Goal: Information Seeking & Learning: Find specific fact

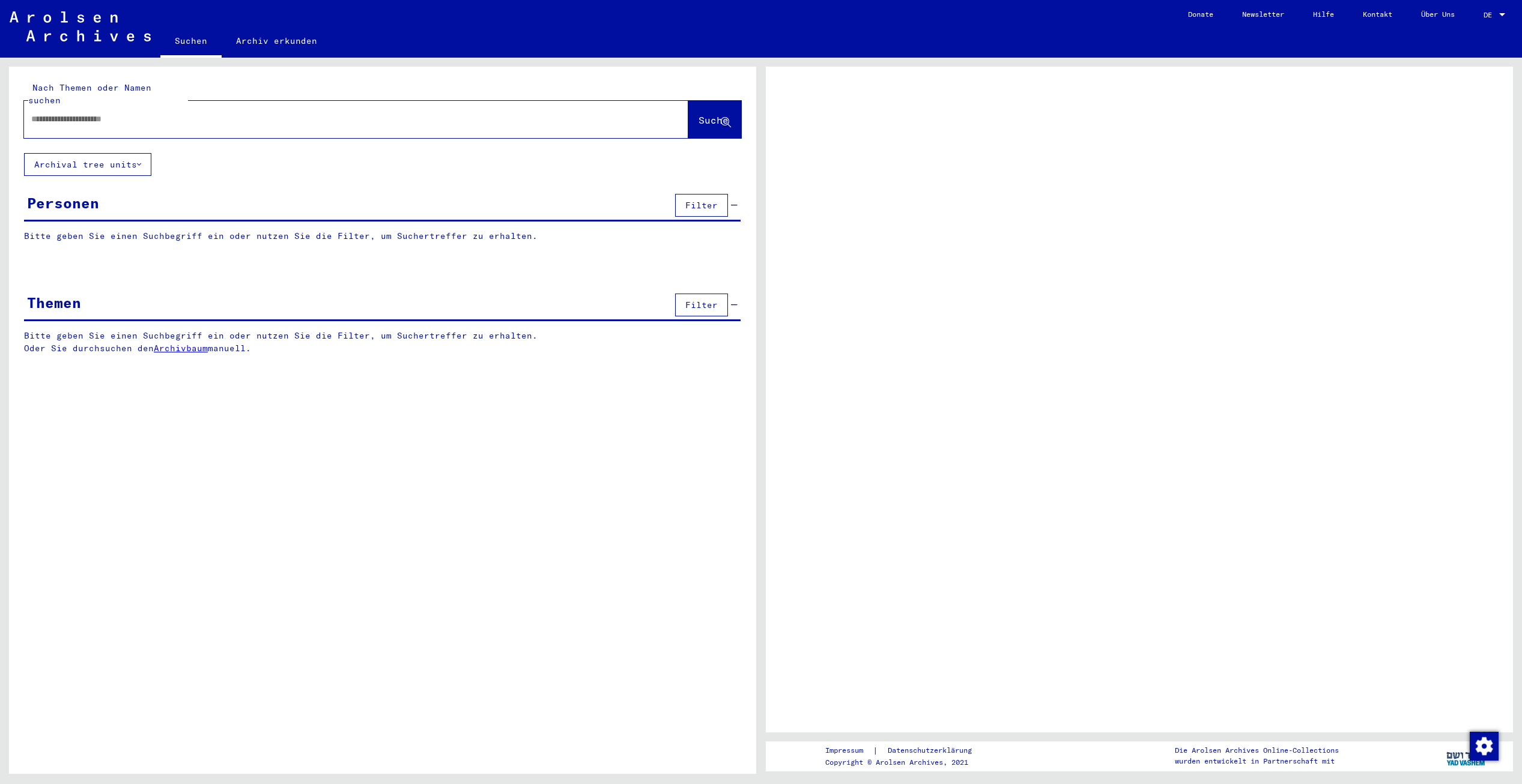
click at [131, 113] on input "text" at bounding box center [346, 119] width 628 height 13
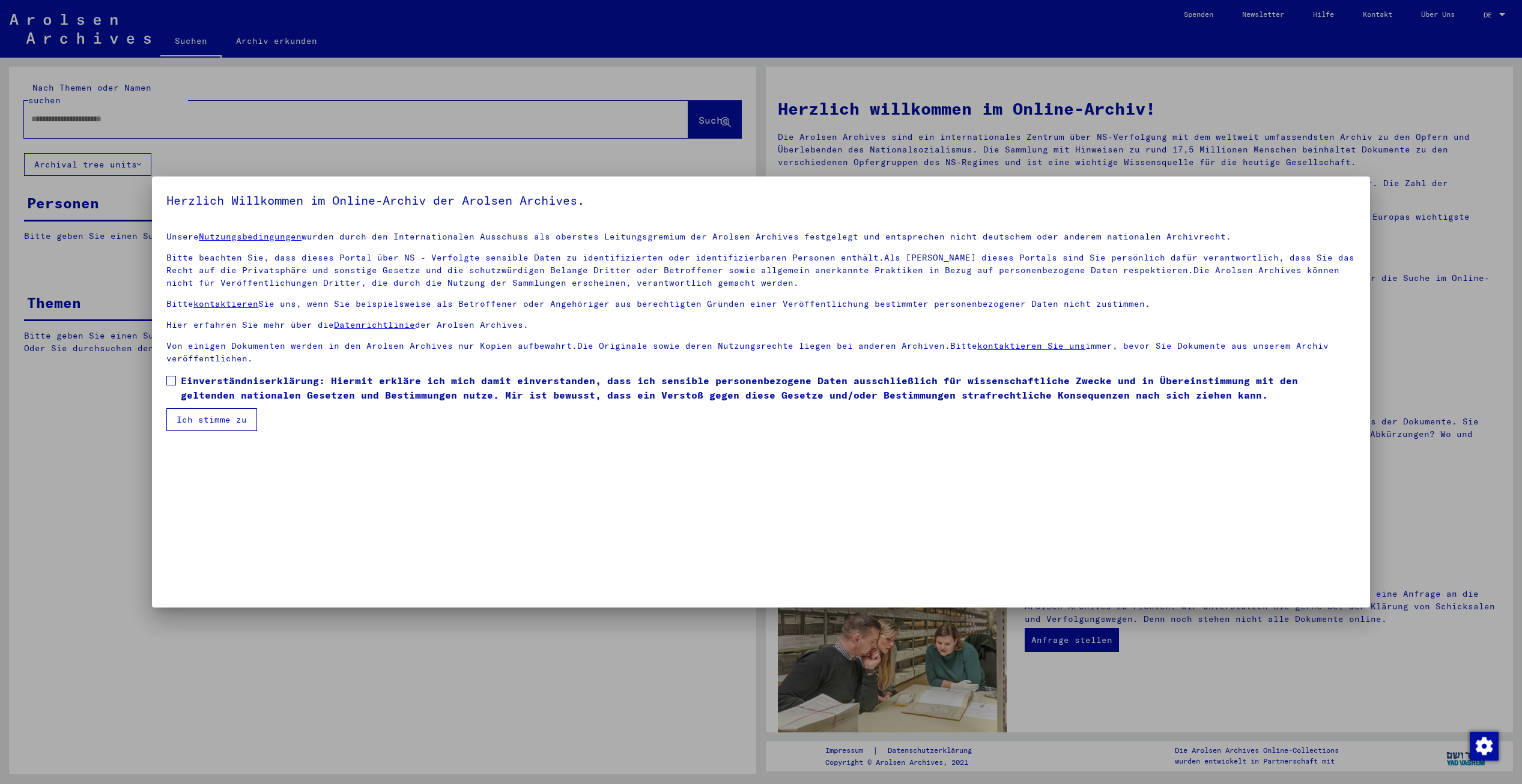
click at [166, 382] on mat-dialog-content "Unsere Nutzungsbedingungen wurden durch den Internationalen Ausschuss als obers…" at bounding box center [760, 327] width 1218 height 209
click at [172, 384] on span at bounding box center [171, 381] width 10 height 10
click at [186, 421] on button "Ich stimme zu" at bounding box center [211, 420] width 91 height 23
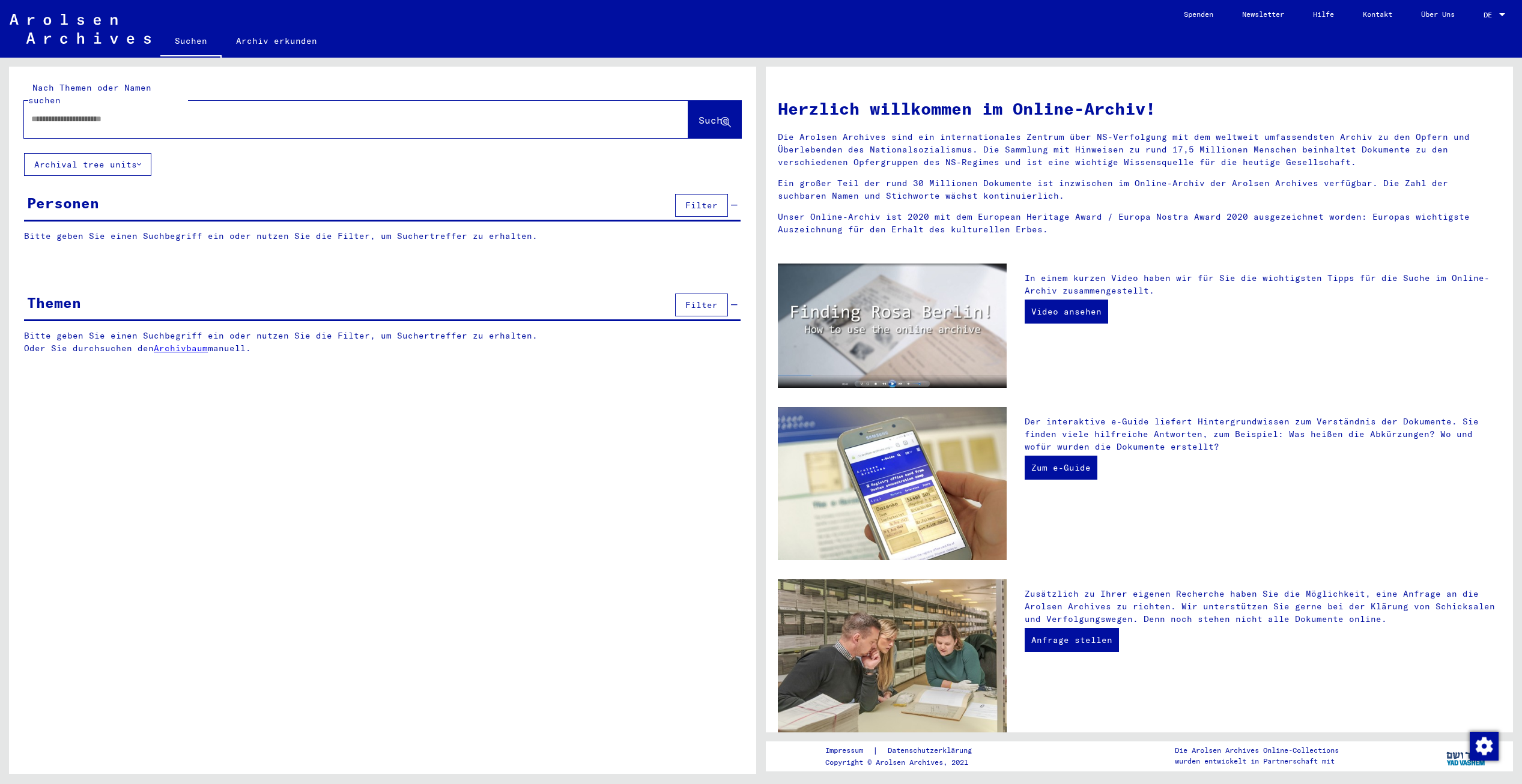
click at [132, 113] on div at bounding box center [338, 119] width 628 height 27
click at [124, 113] on input "text" at bounding box center [342, 119] width 621 height 13
type input "*"
type input "*******"
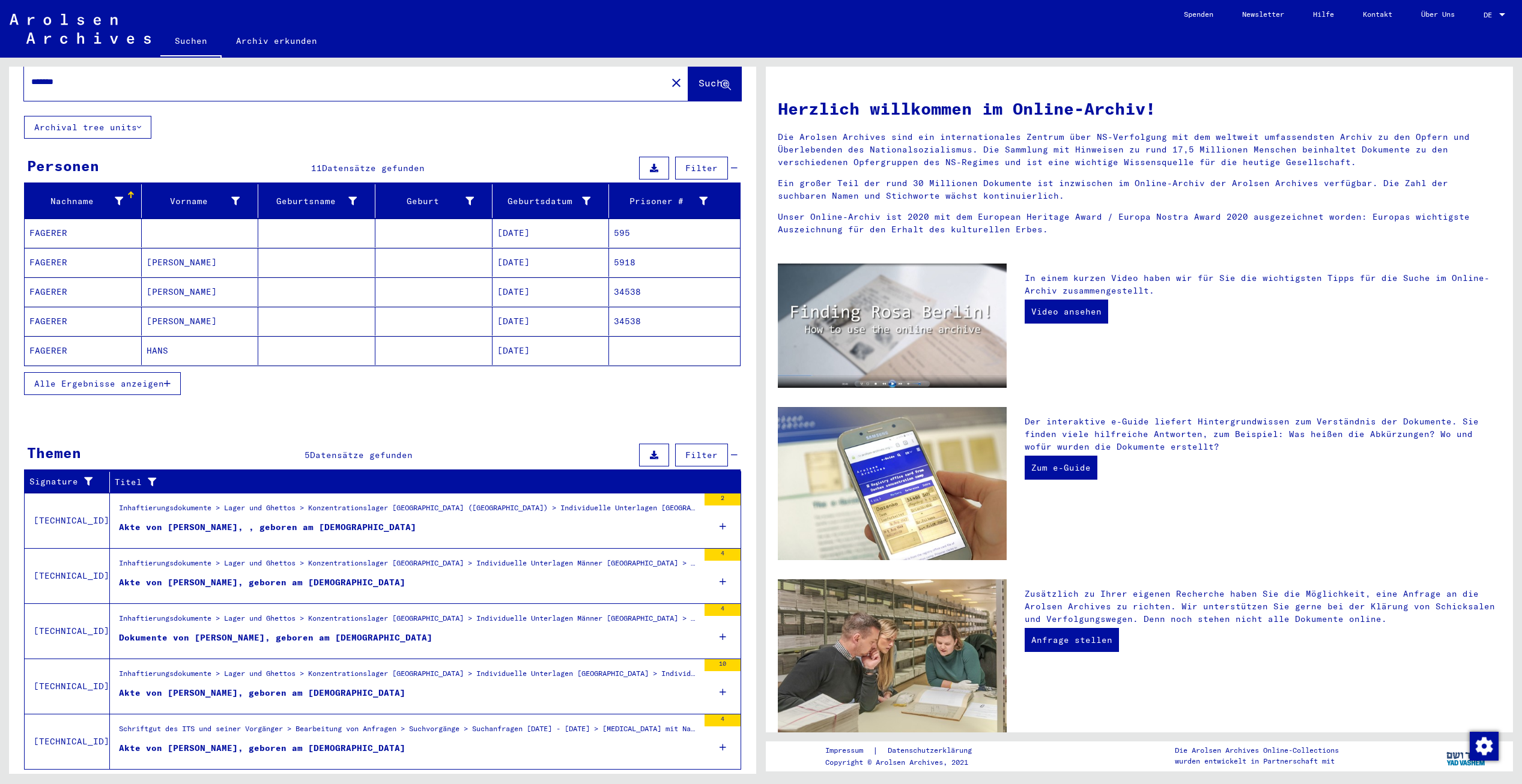
scroll to position [56, 0]
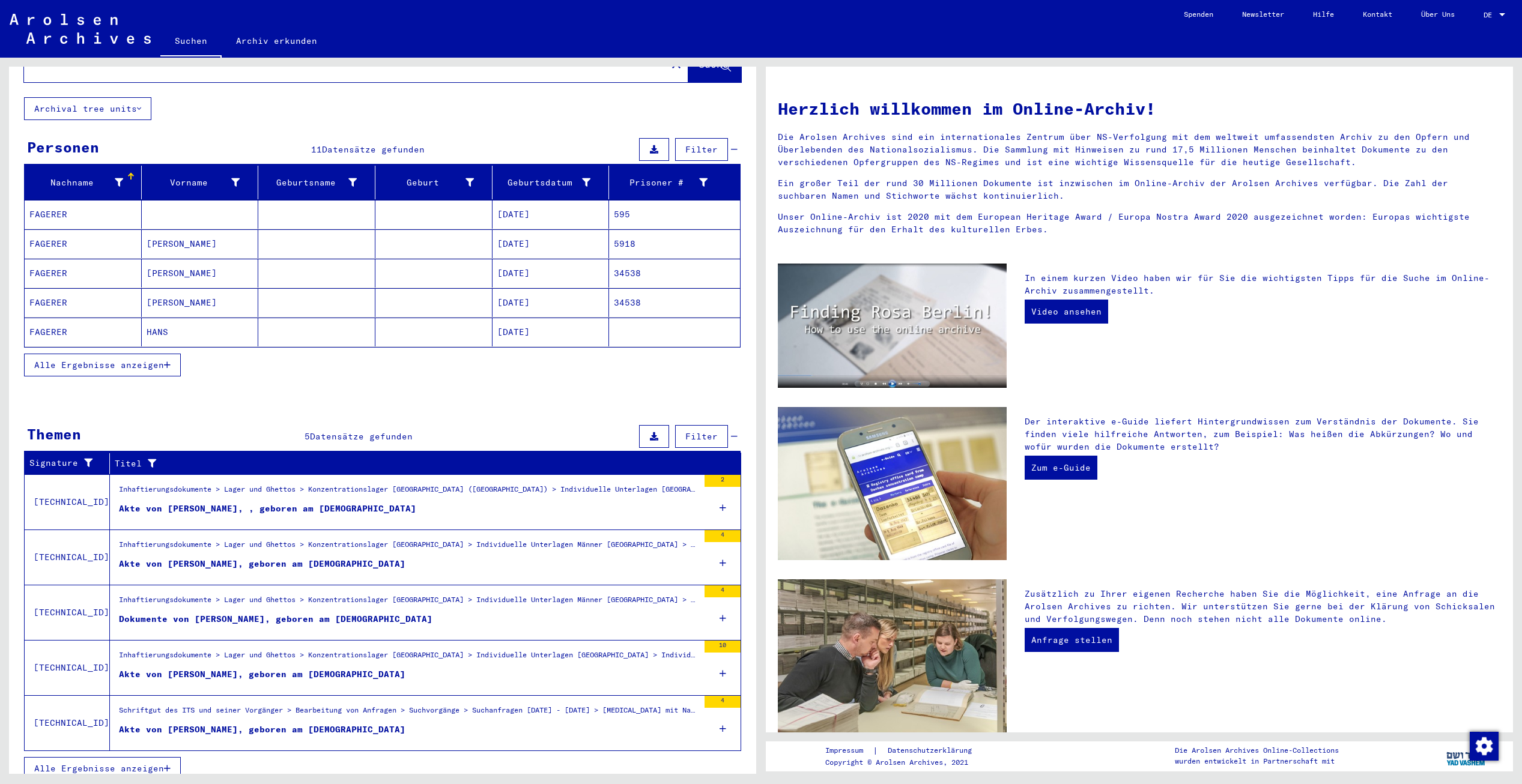
click at [153, 259] on mat-cell "[PERSON_NAME]" at bounding box center [201, 273] width 117 height 29
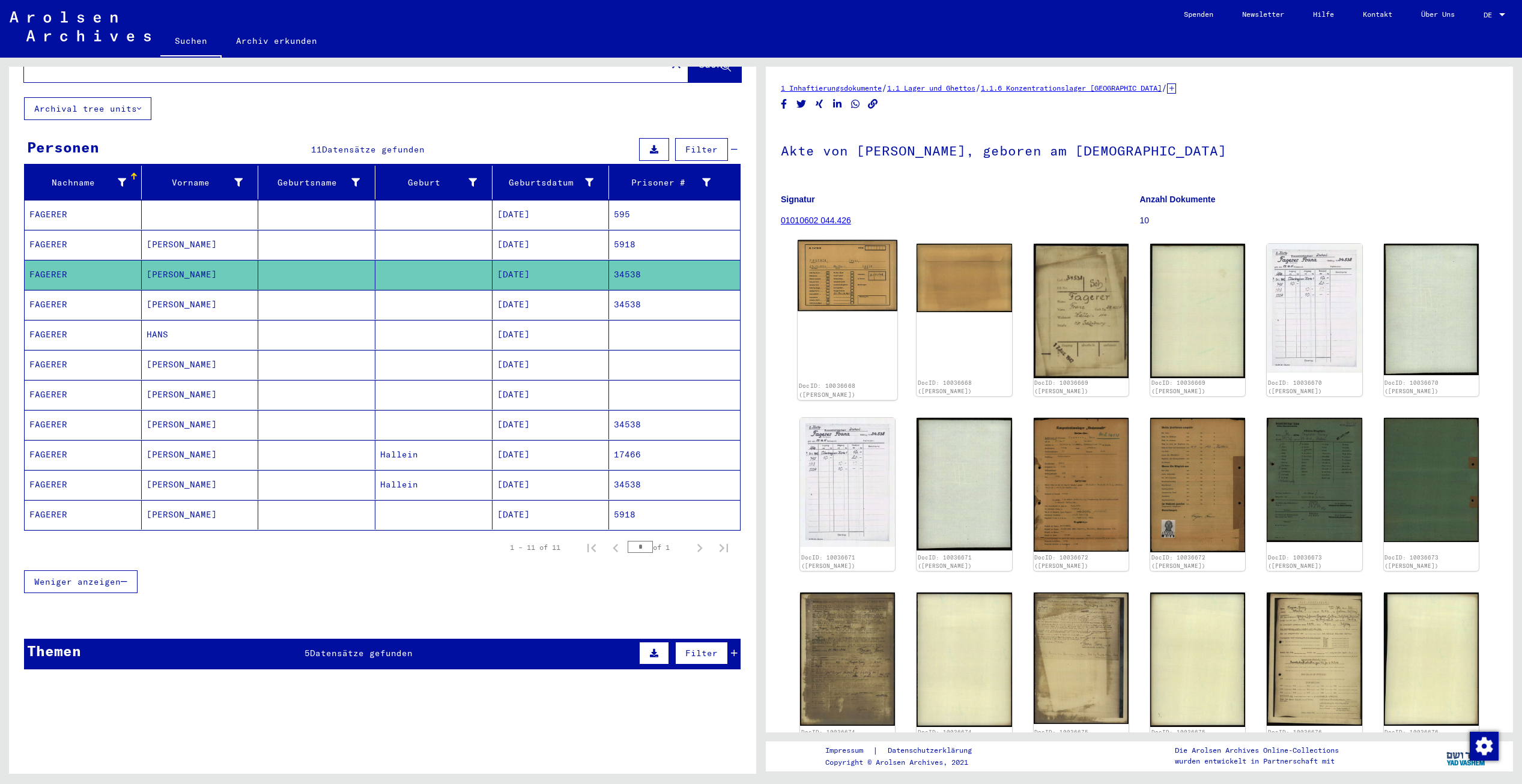
click at [854, 289] on img at bounding box center [847, 276] width 100 height 71
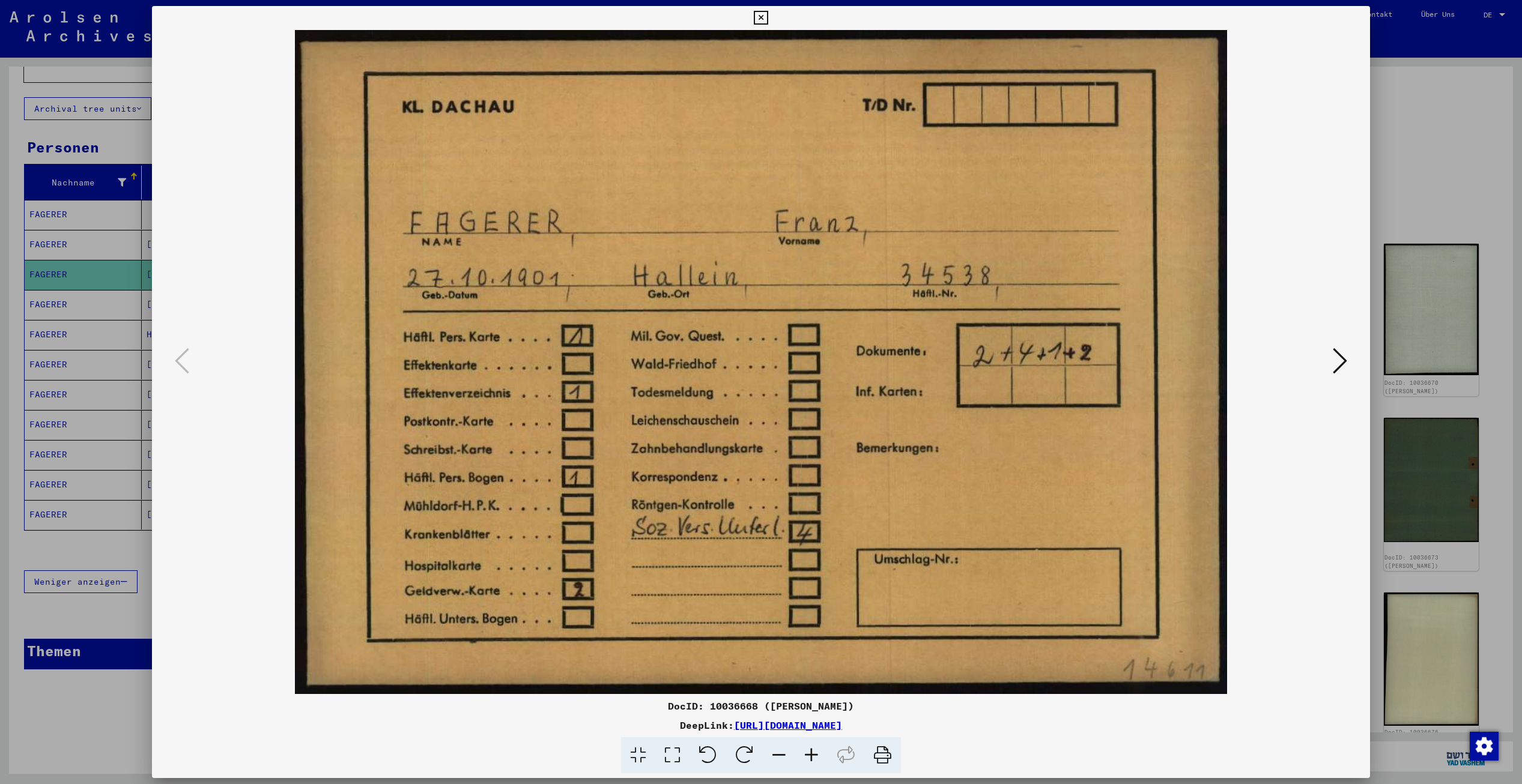
click at [1336, 357] on icon at bounding box center [1339, 360] width 14 height 29
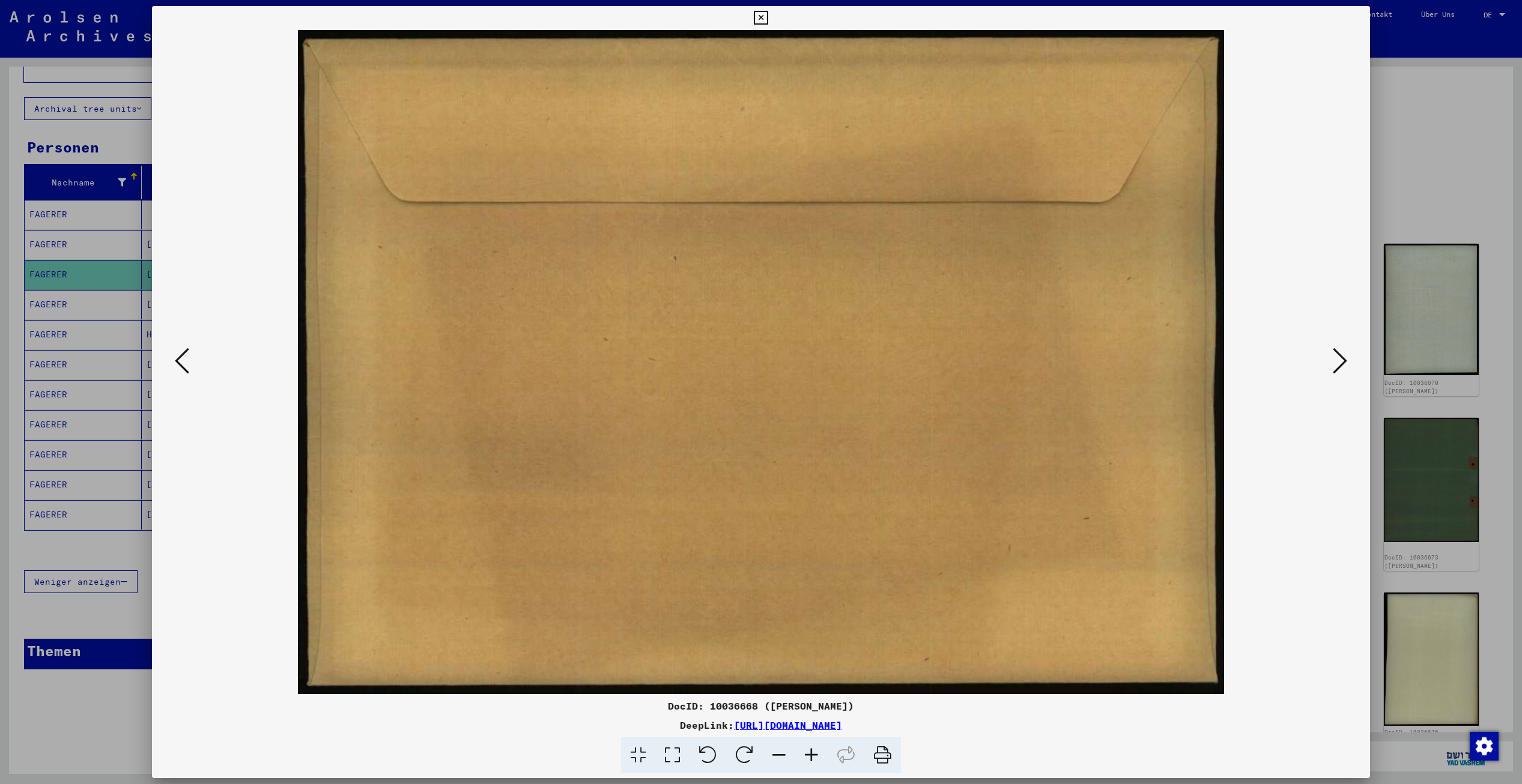
click at [1336, 357] on icon at bounding box center [1339, 360] width 14 height 29
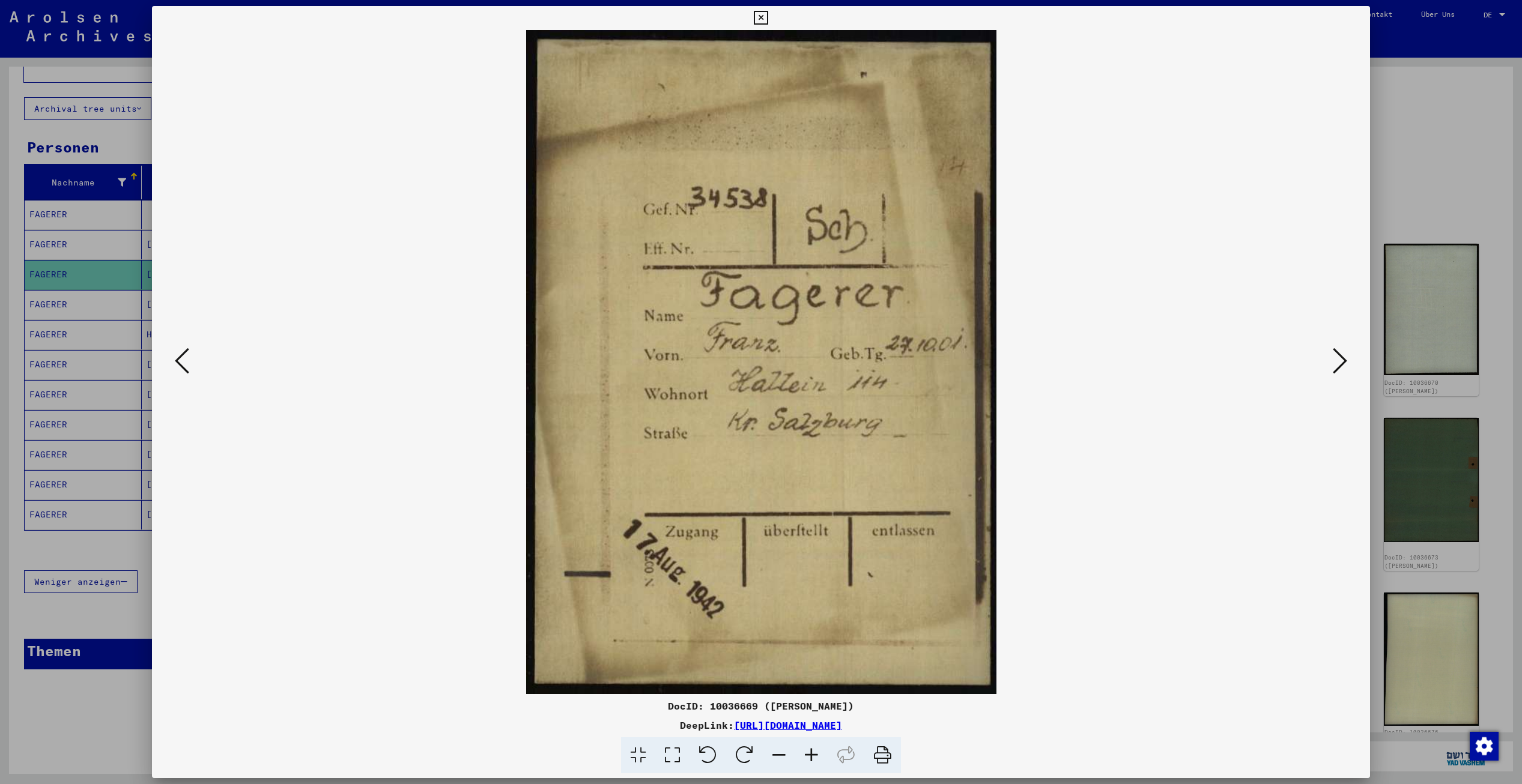
click at [1342, 357] on icon at bounding box center [1339, 360] width 14 height 29
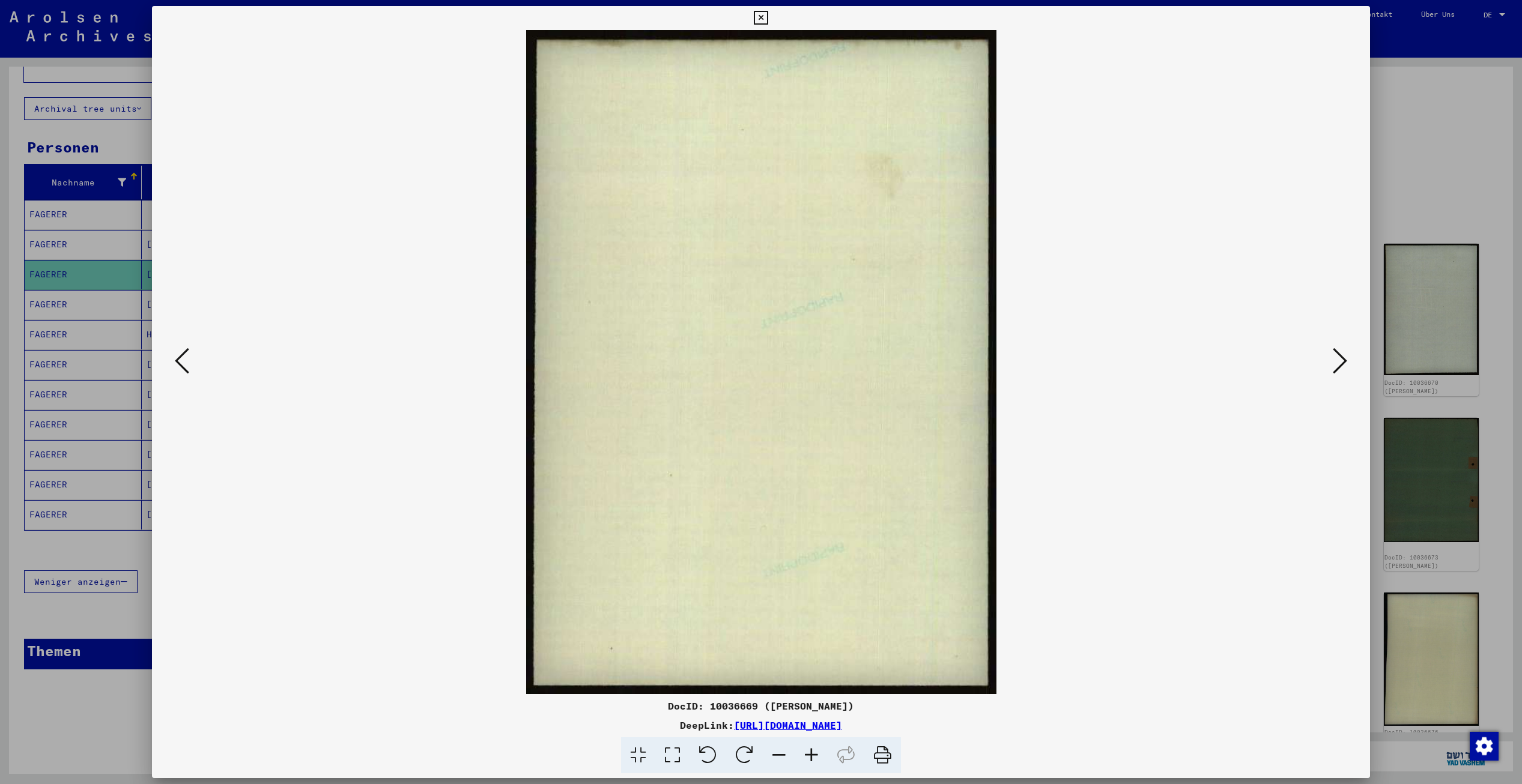
click at [1342, 357] on icon at bounding box center [1339, 360] width 14 height 29
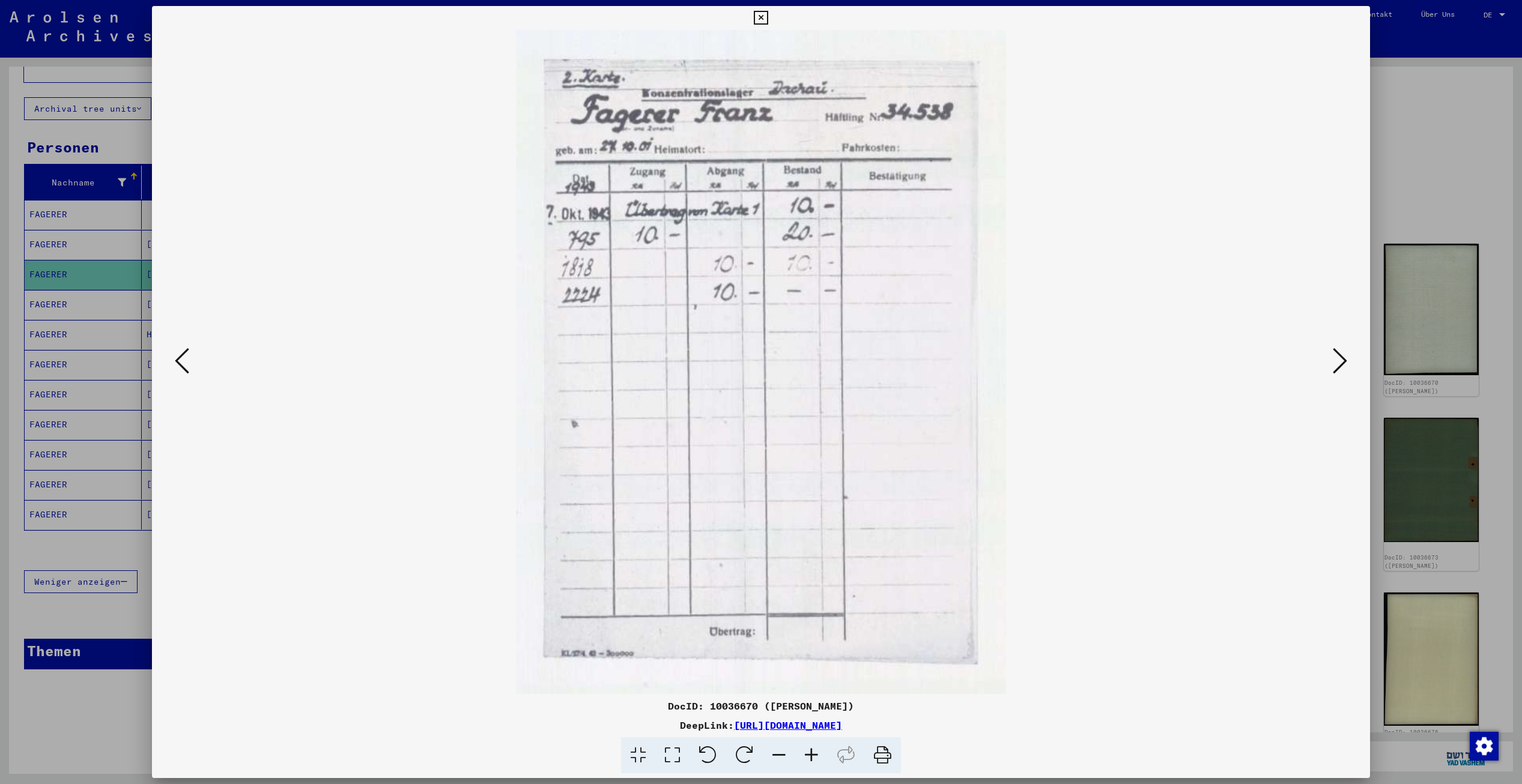
click at [1342, 357] on icon at bounding box center [1339, 360] width 14 height 29
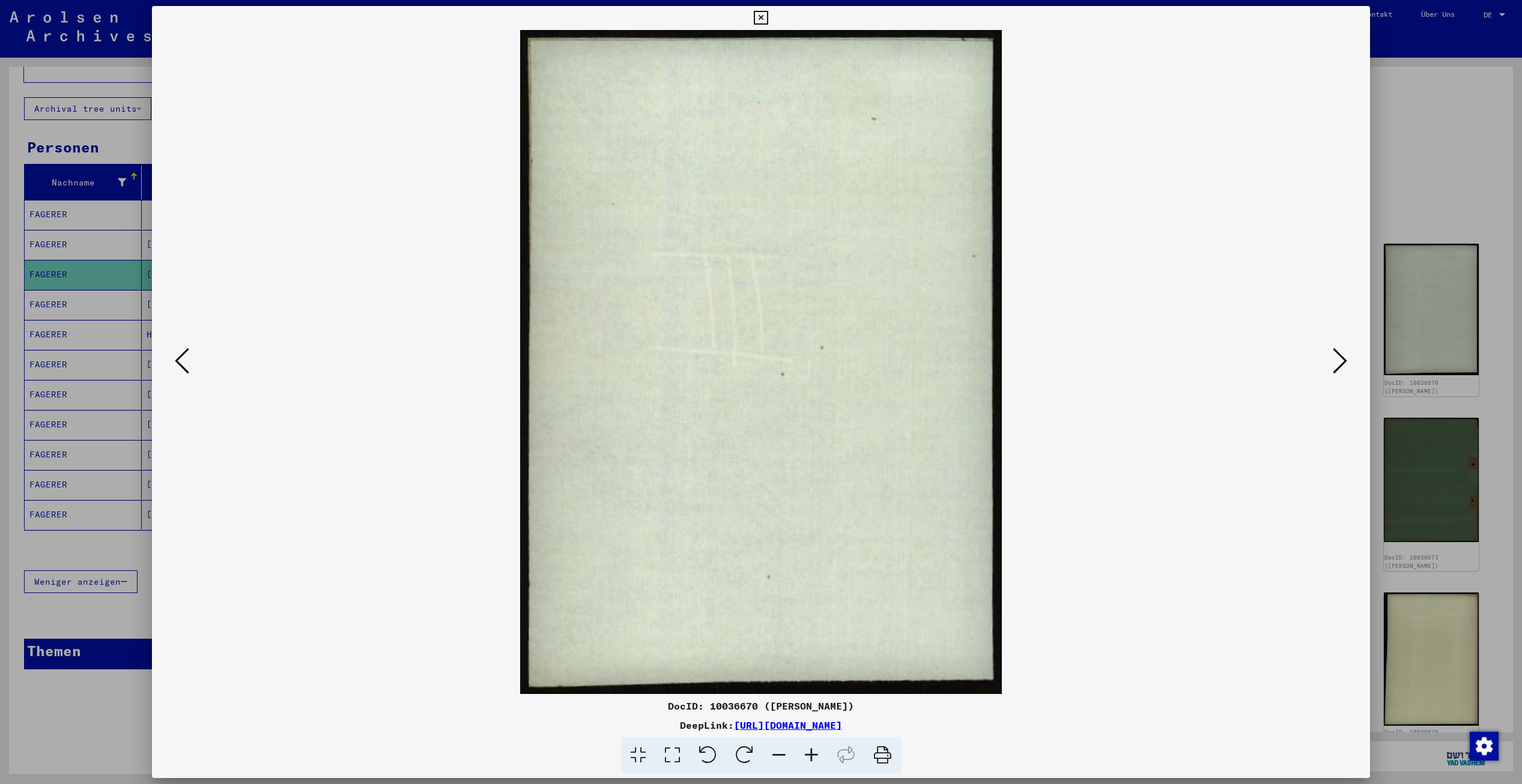
click at [1342, 357] on icon at bounding box center [1339, 360] width 14 height 29
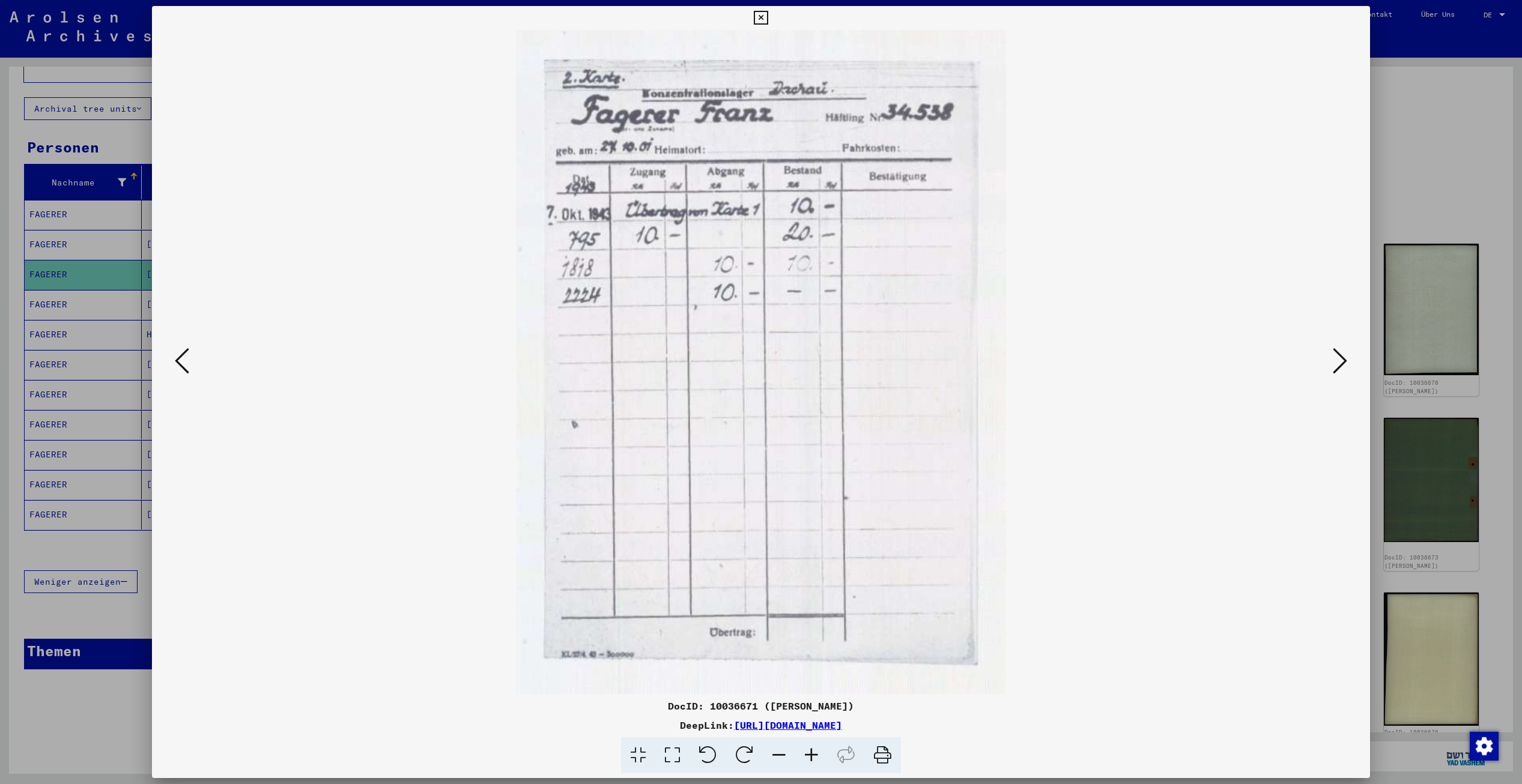
click at [1342, 357] on icon at bounding box center [1339, 360] width 14 height 29
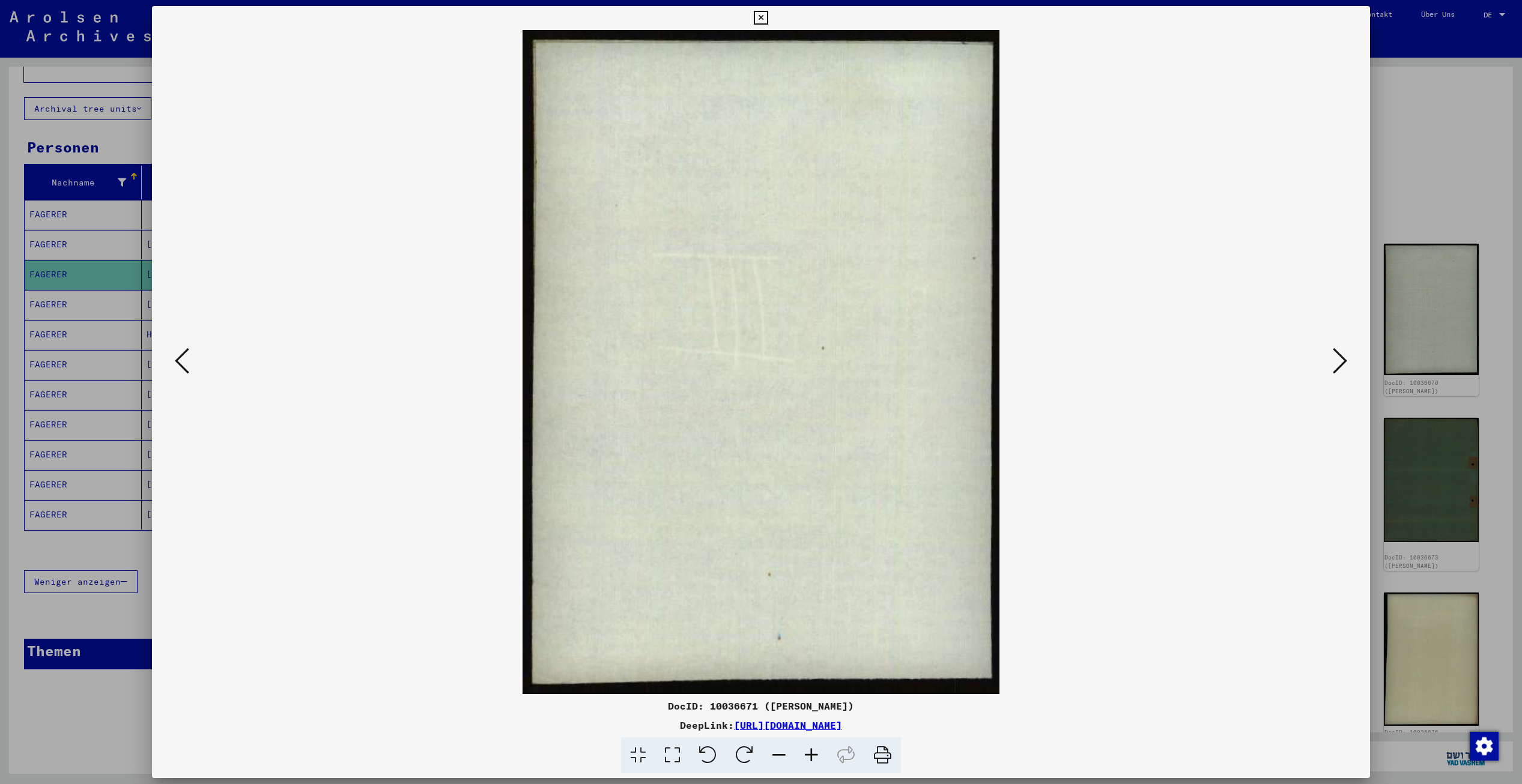
click at [1342, 357] on icon at bounding box center [1339, 360] width 14 height 29
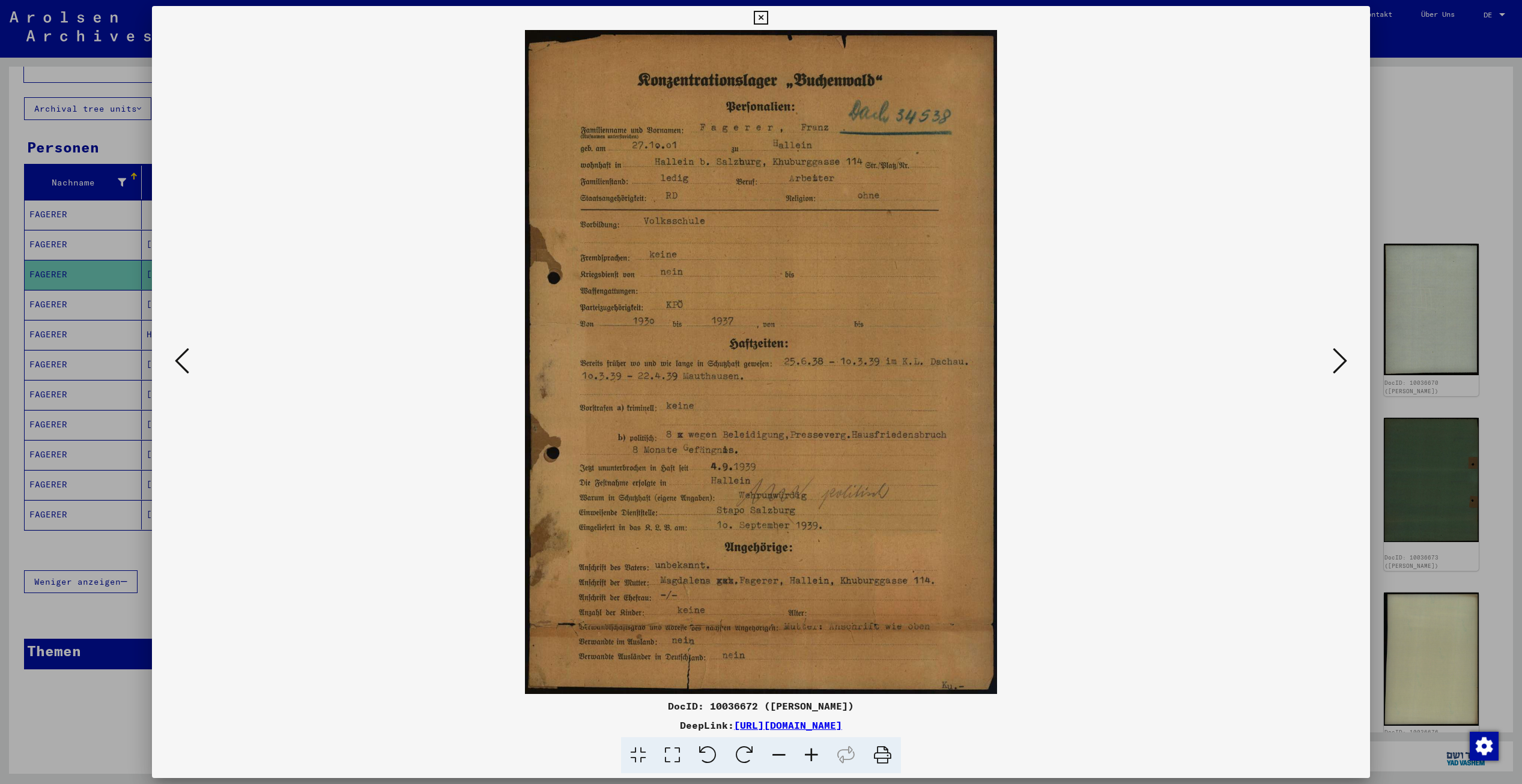
click at [1342, 357] on icon at bounding box center [1339, 360] width 14 height 29
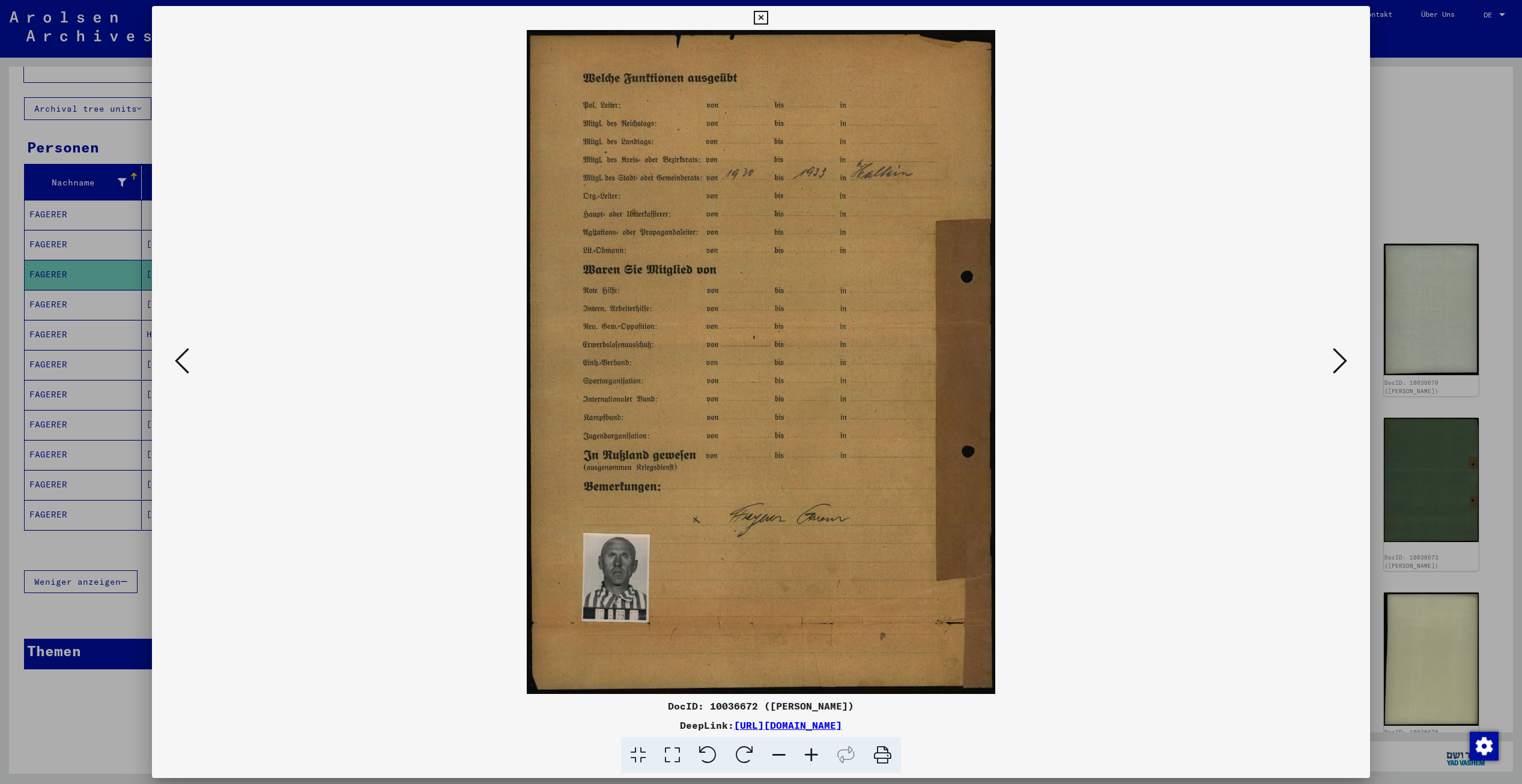
click at [1342, 357] on icon at bounding box center [1339, 360] width 14 height 29
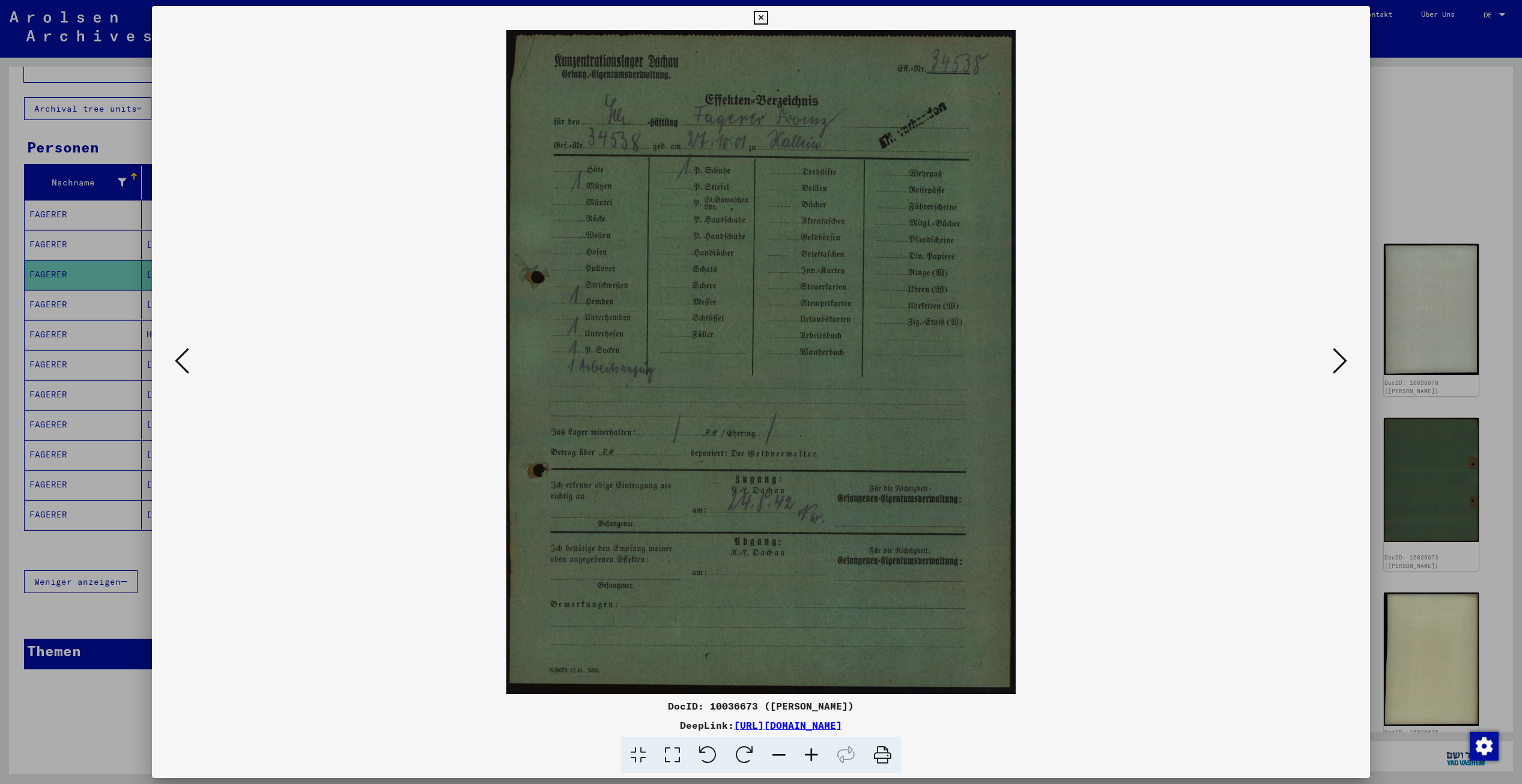
click at [1342, 357] on icon at bounding box center [1339, 360] width 14 height 29
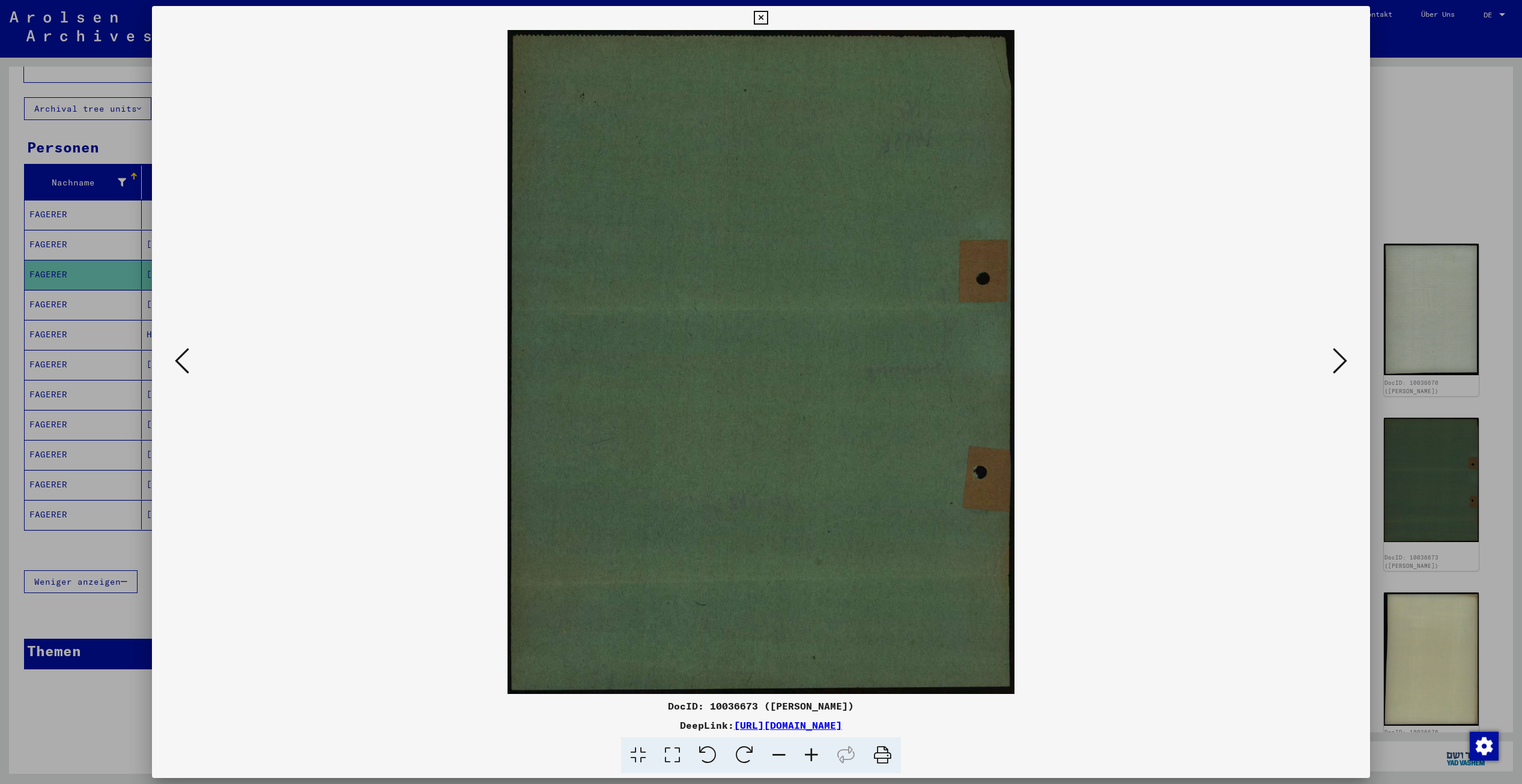
click at [1342, 357] on icon at bounding box center [1339, 360] width 14 height 29
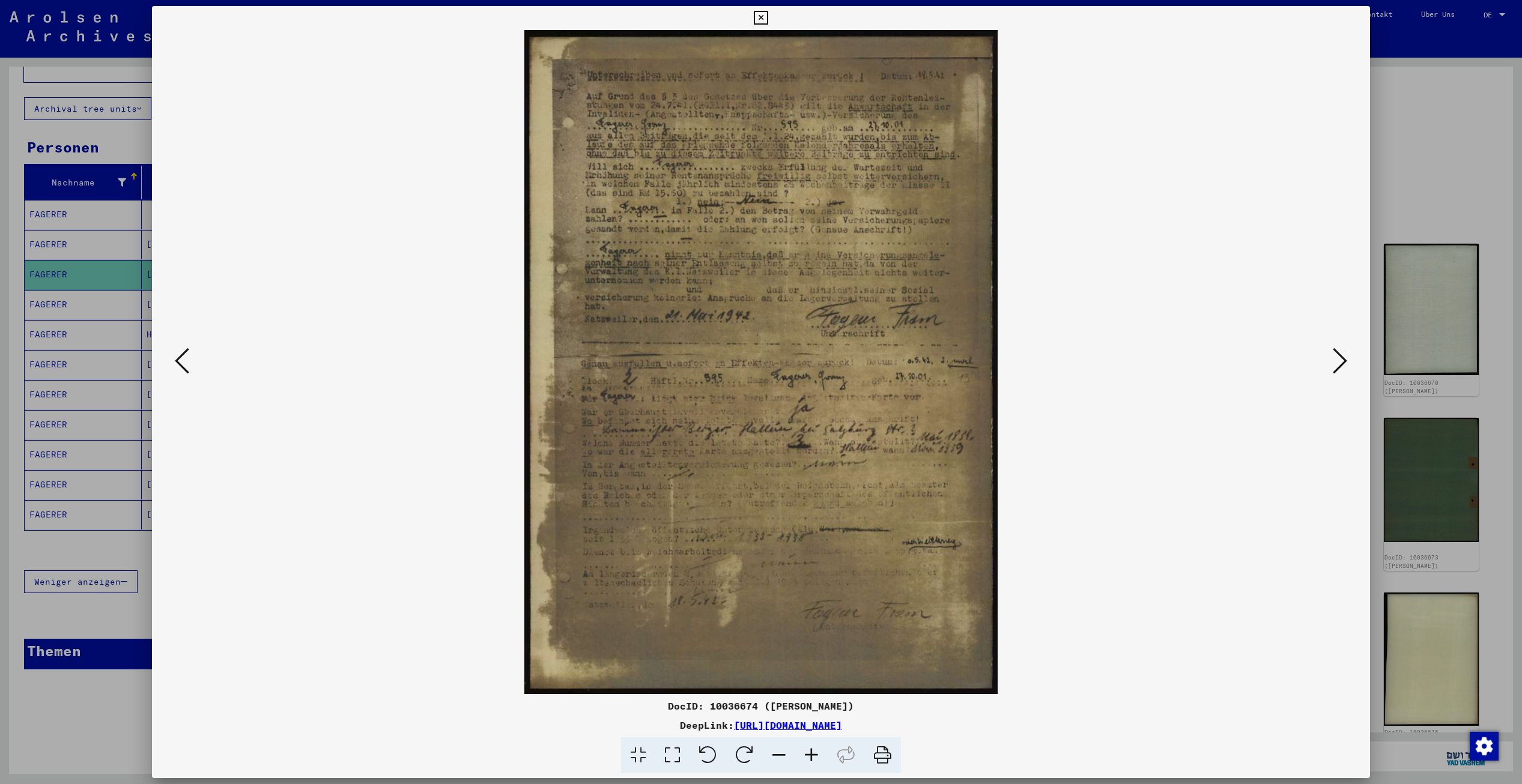
click at [1342, 357] on icon at bounding box center [1339, 360] width 14 height 29
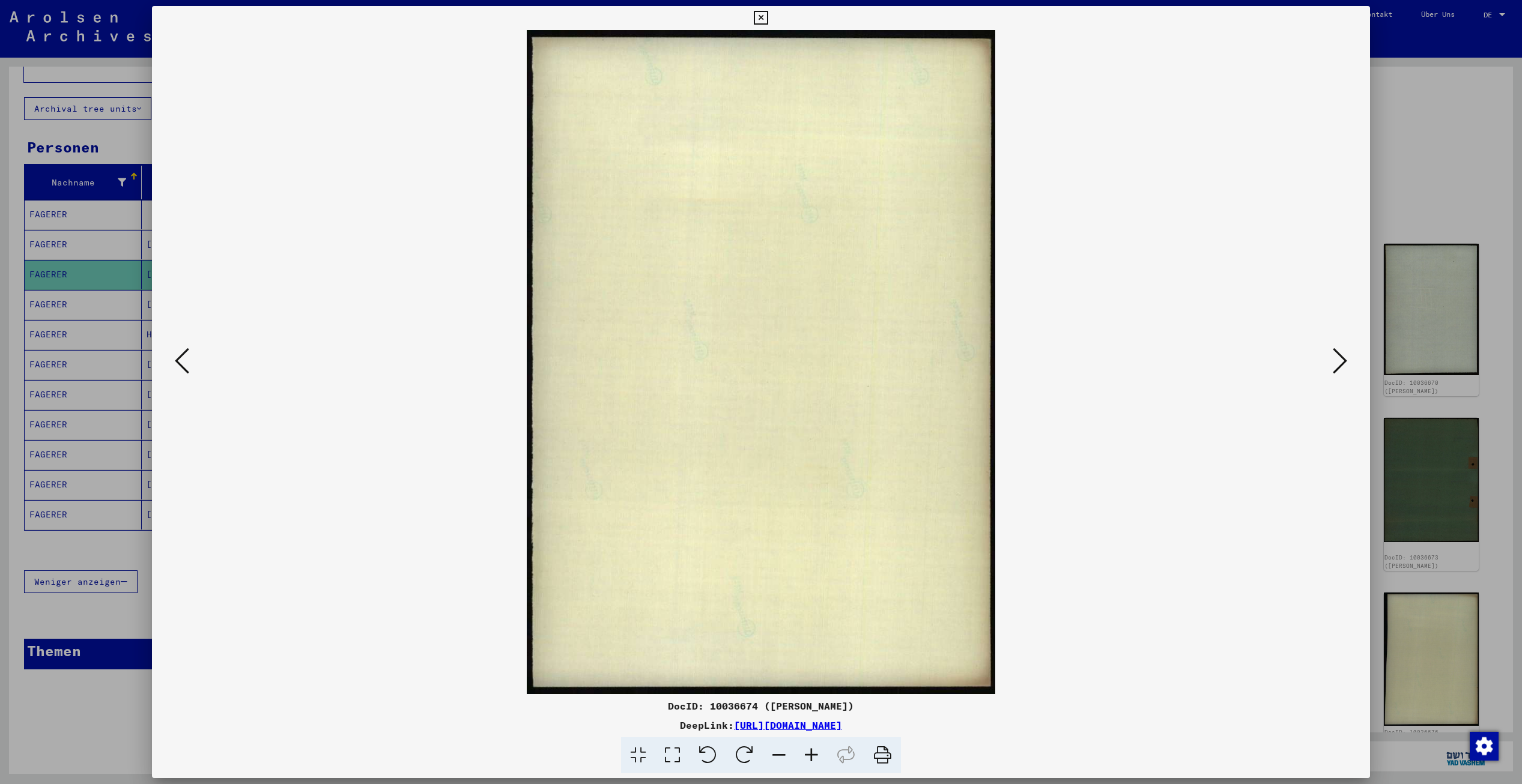
click at [1342, 357] on icon at bounding box center [1339, 360] width 14 height 29
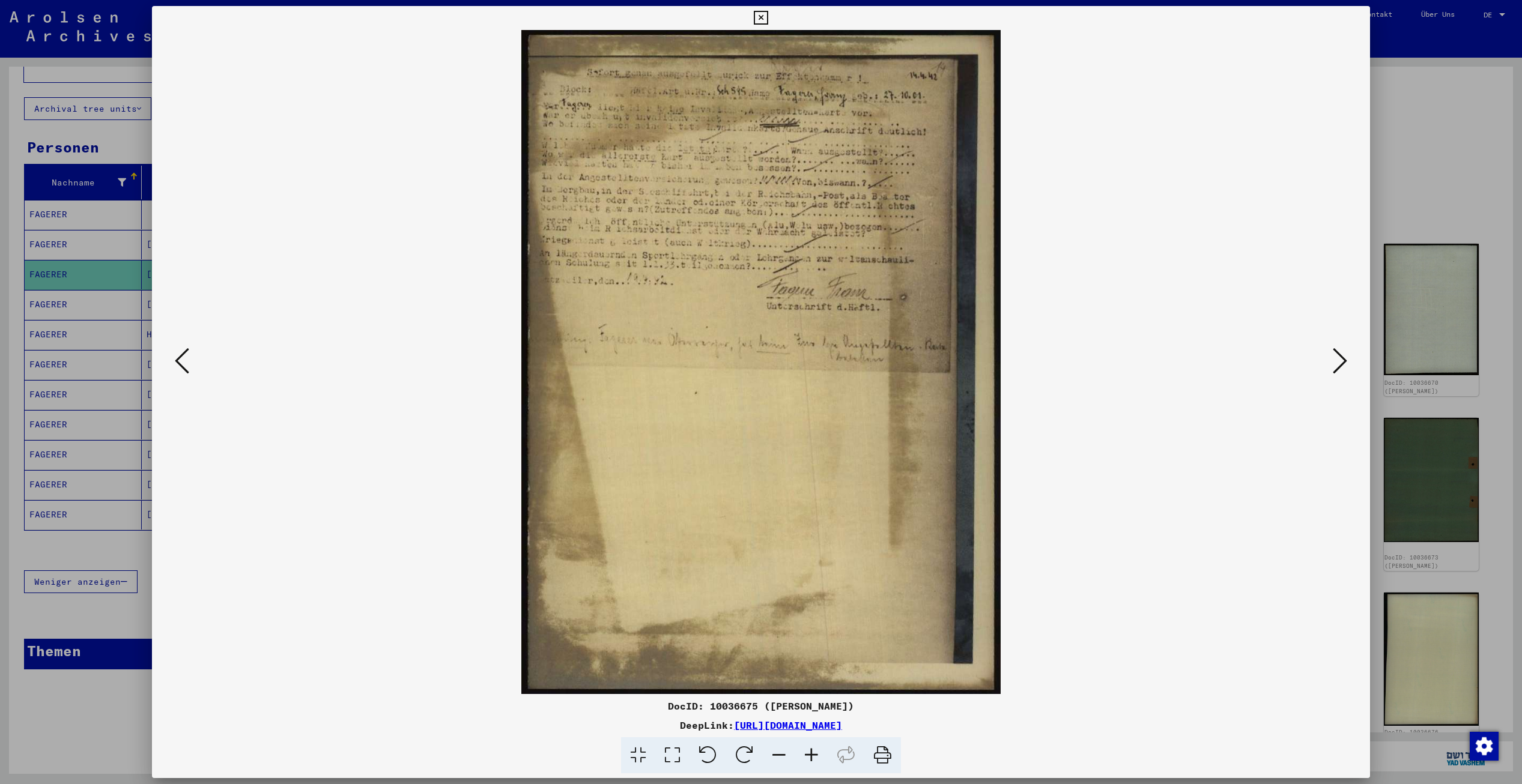
click at [1342, 357] on icon at bounding box center [1339, 360] width 14 height 29
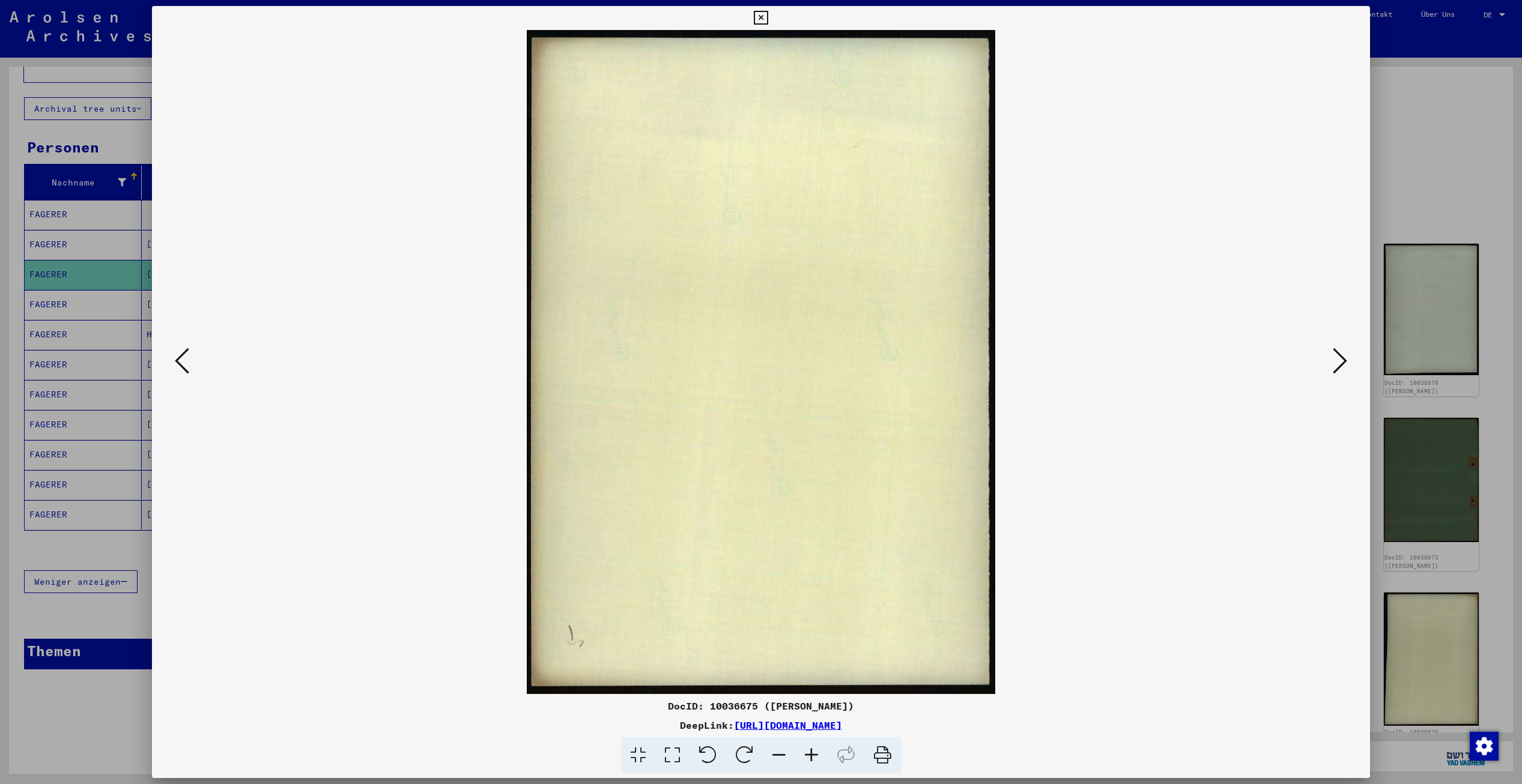
click at [1342, 357] on icon at bounding box center [1339, 360] width 14 height 29
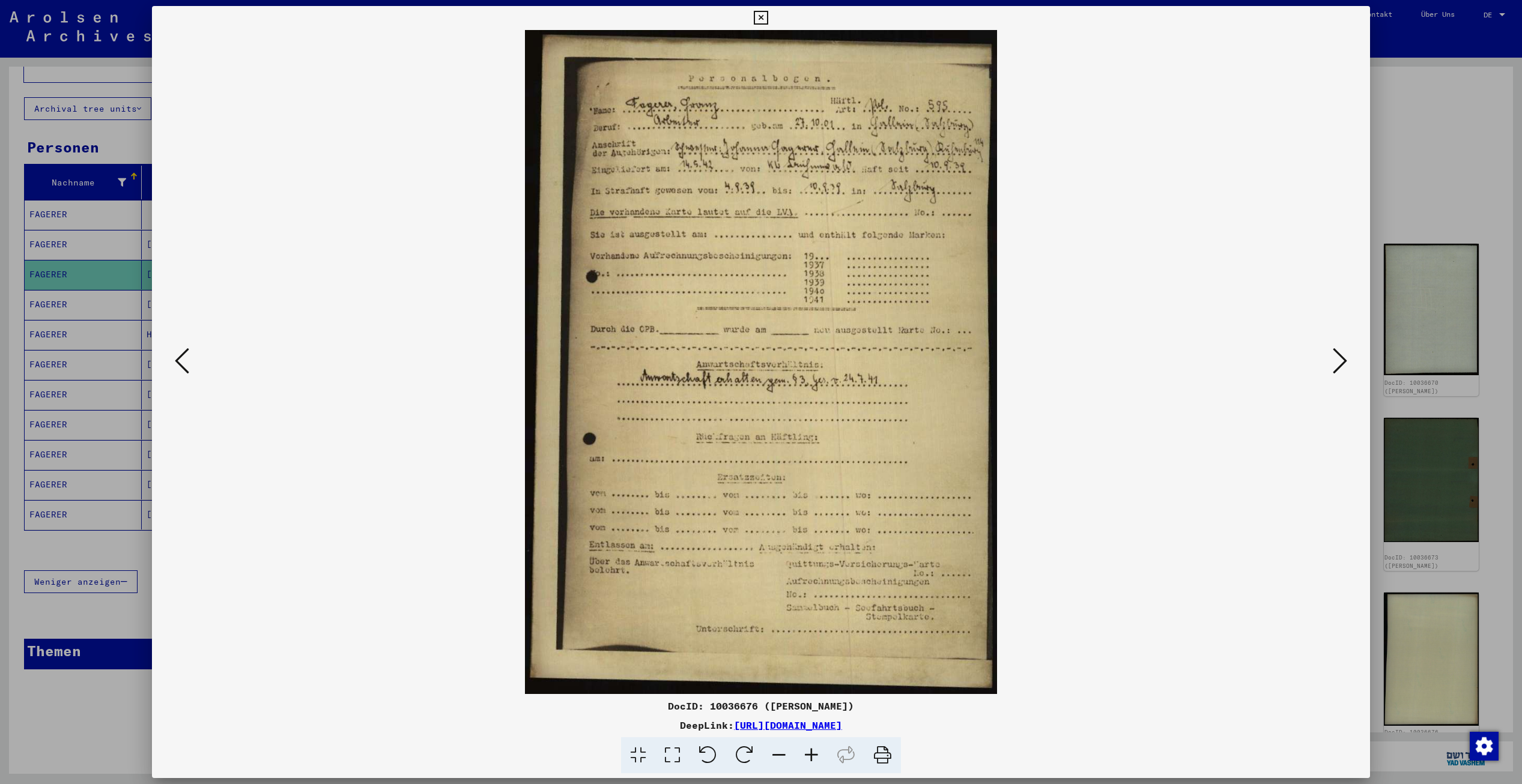
click at [1342, 357] on icon at bounding box center [1339, 360] width 14 height 29
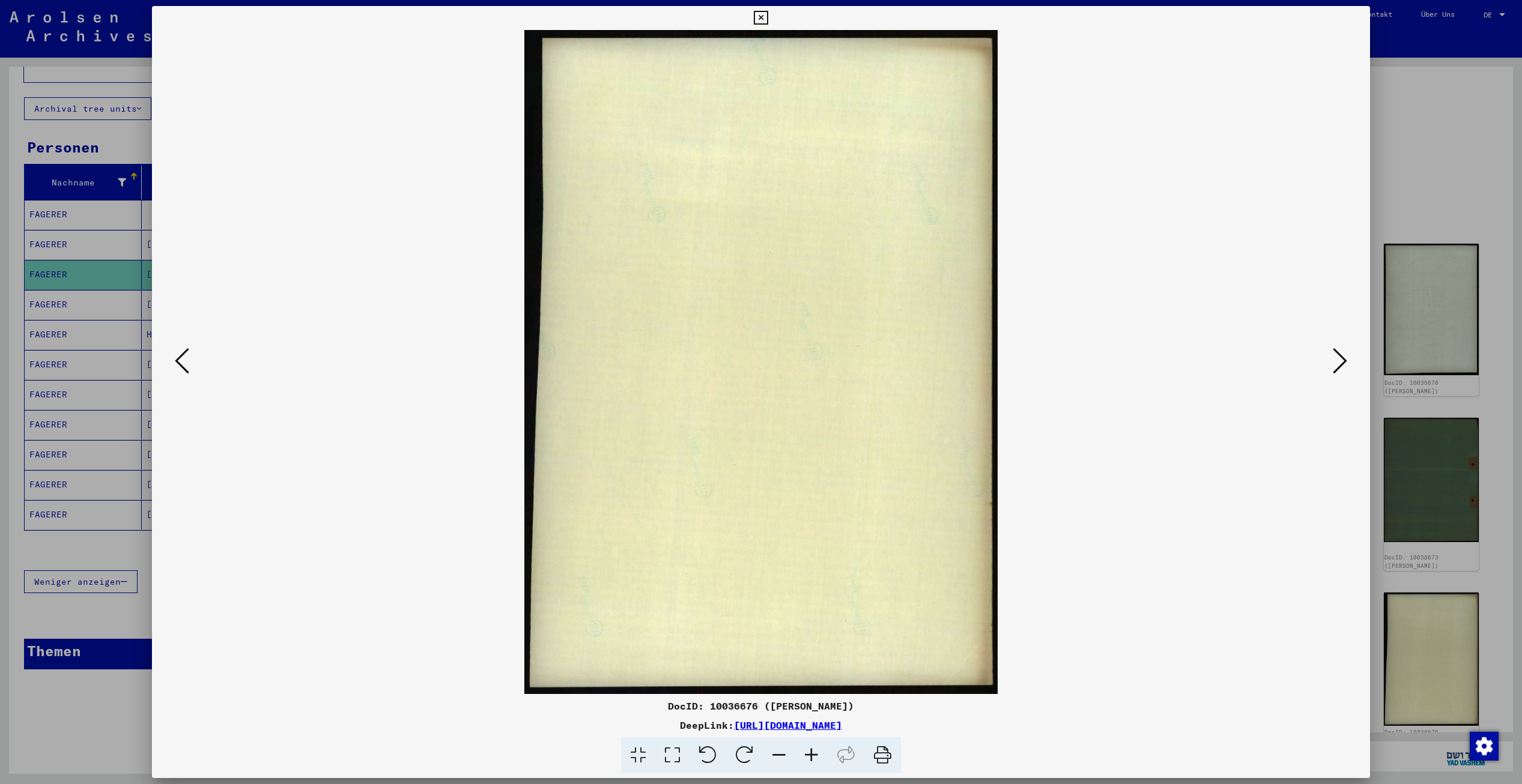
click at [1342, 357] on icon at bounding box center [1339, 360] width 14 height 29
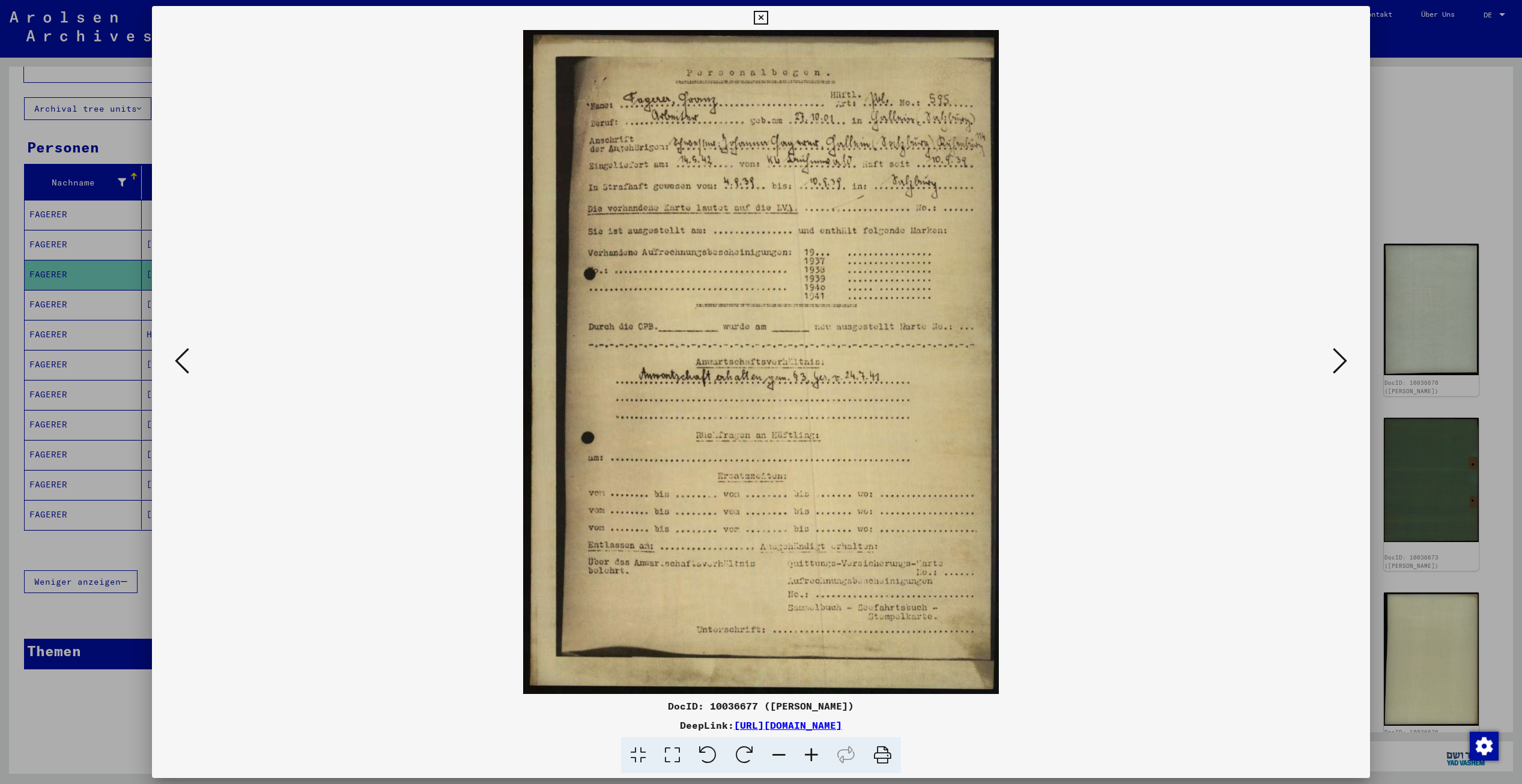
click at [1342, 357] on icon at bounding box center [1339, 360] width 14 height 29
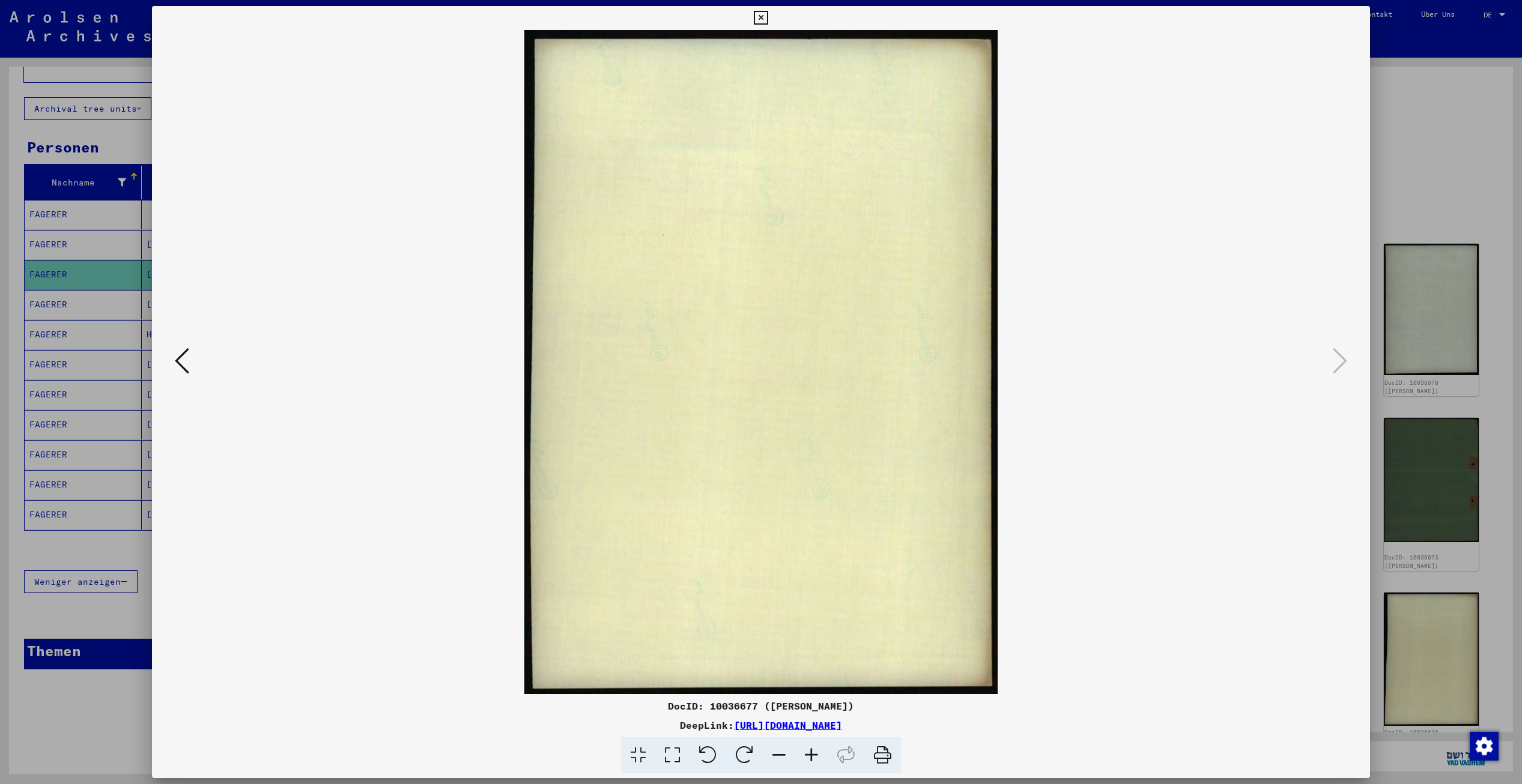
click at [762, 17] on icon at bounding box center [761, 17] width 14 height 14
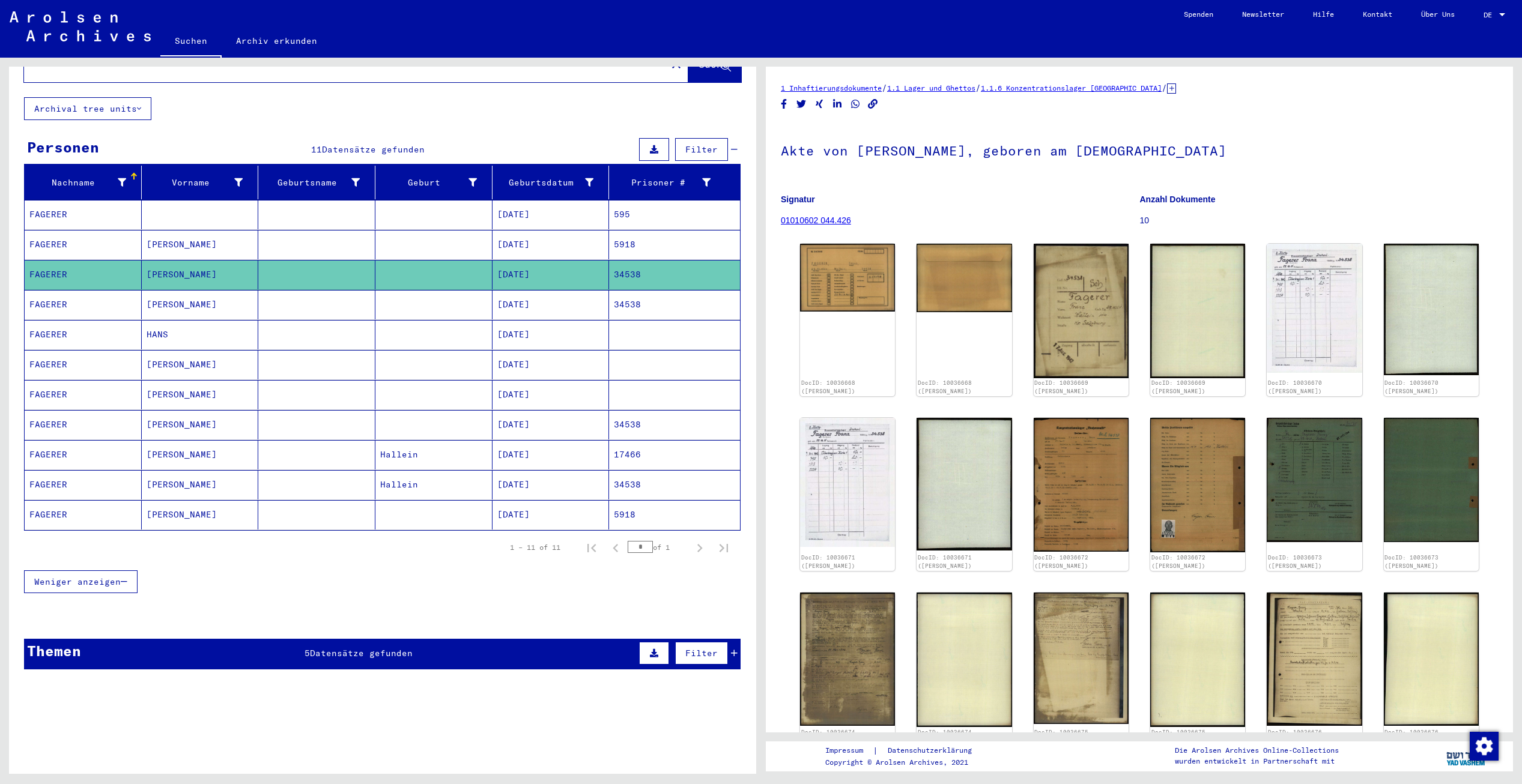
click at [74, 303] on mat-cell "FAGERER" at bounding box center [83, 304] width 117 height 29
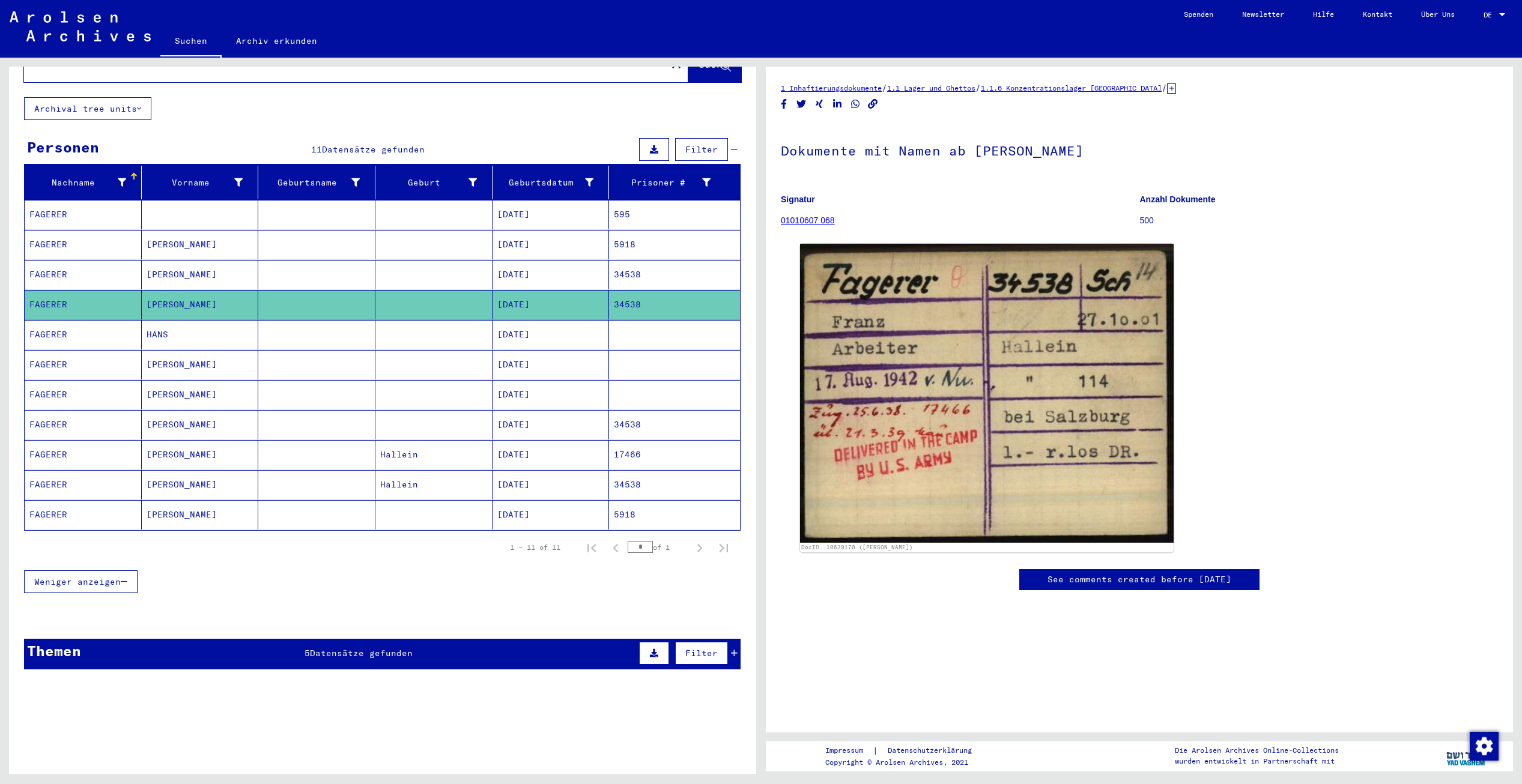
click at [83, 320] on mat-cell "FAGERER" at bounding box center [83, 334] width 117 height 29
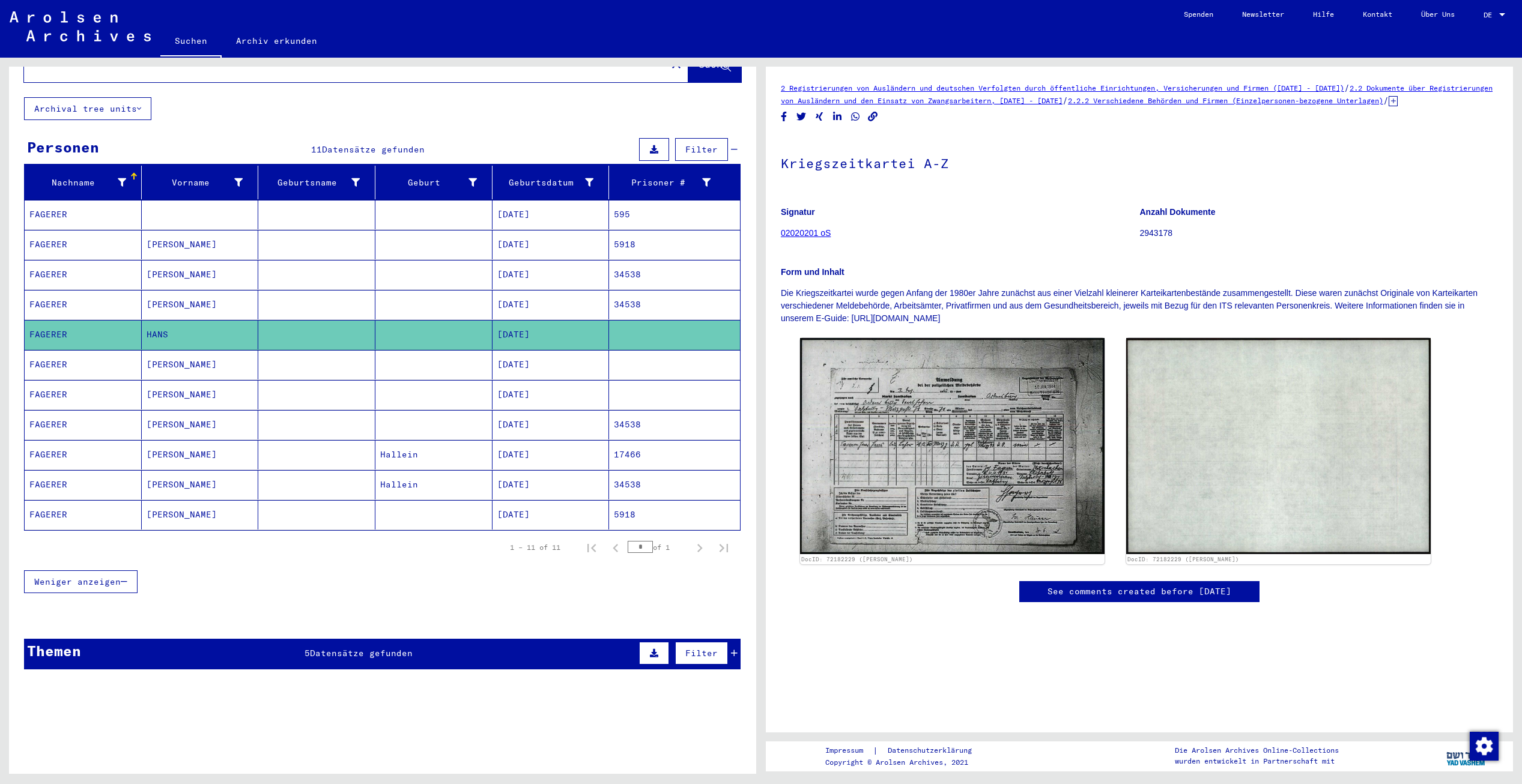
click at [77, 353] on mat-cell "FAGERER" at bounding box center [83, 364] width 117 height 29
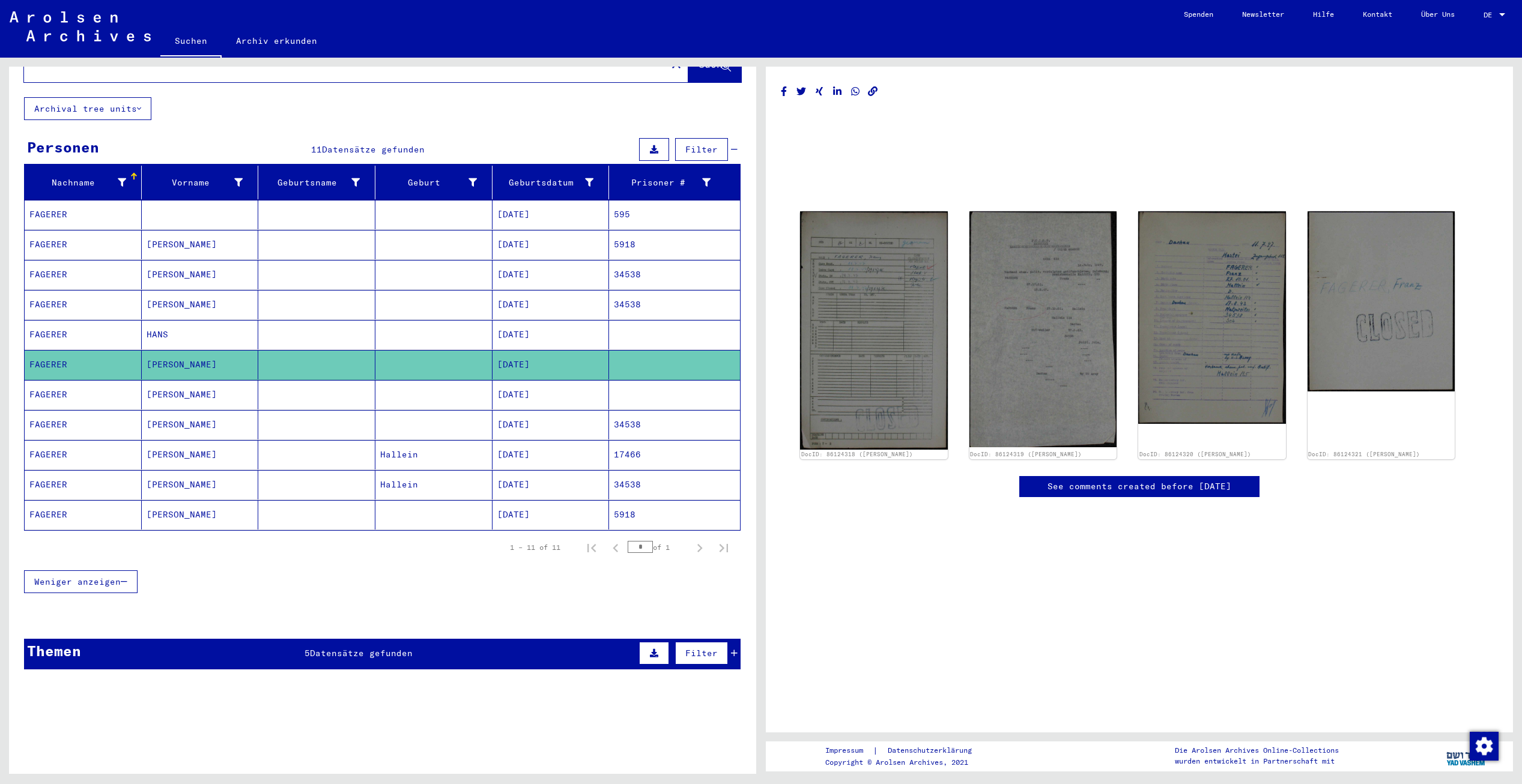
click at [65, 382] on mat-cell "FAGERER" at bounding box center [83, 394] width 117 height 29
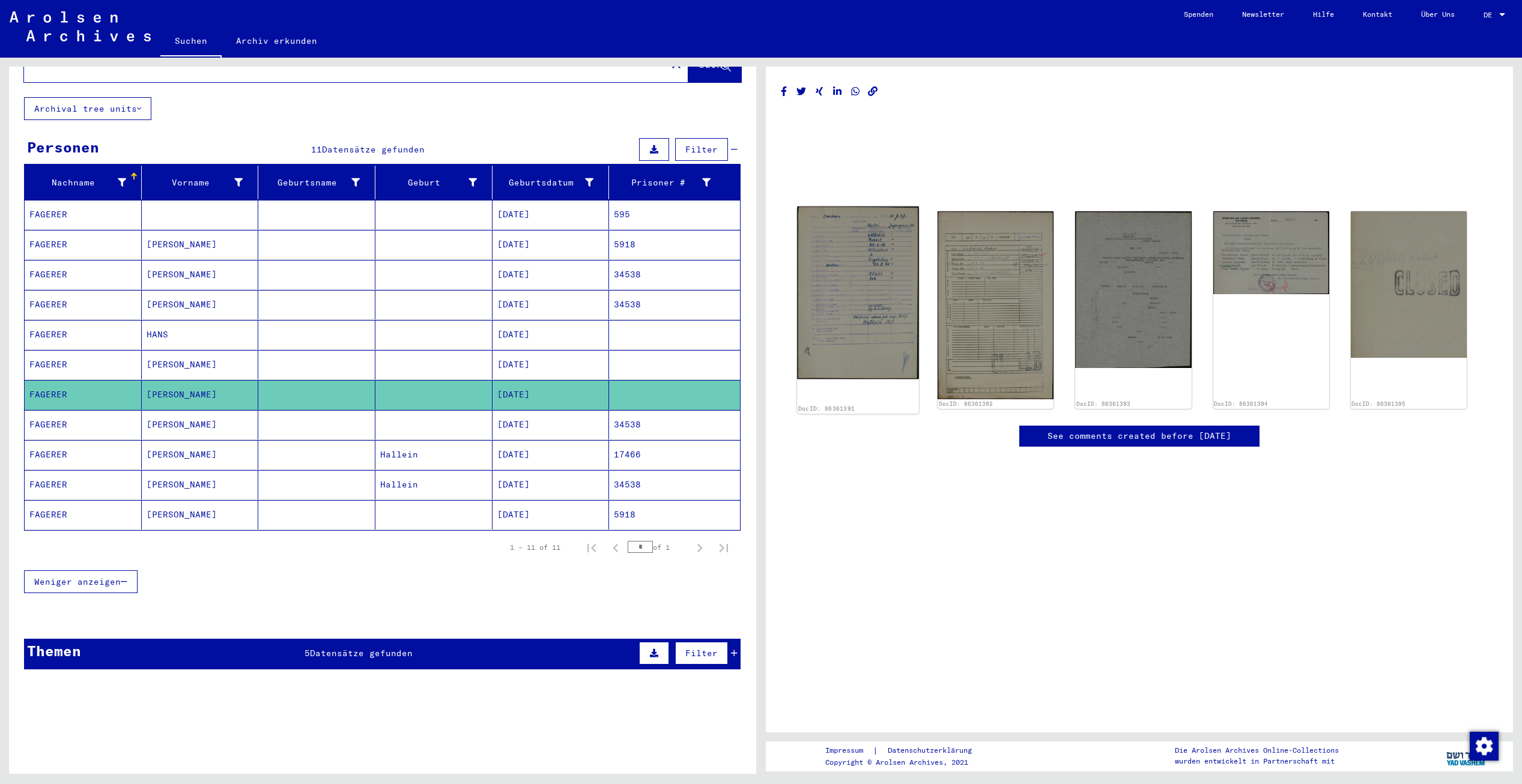
click at [858, 267] on img at bounding box center [858, 292] width 122 height 172
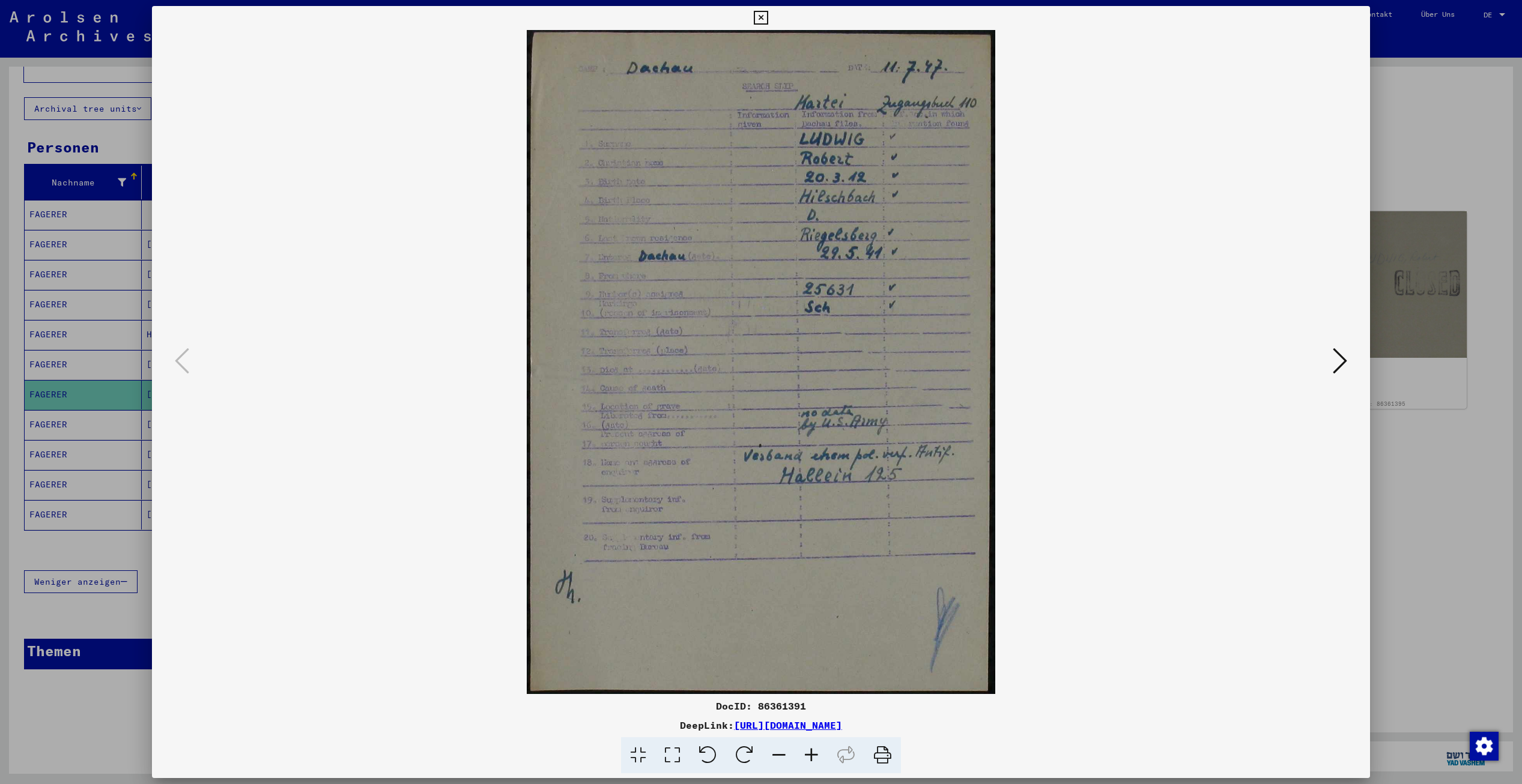
click at [1337, 357] on icon at bounding box center [1339, 360] width 14 height 29
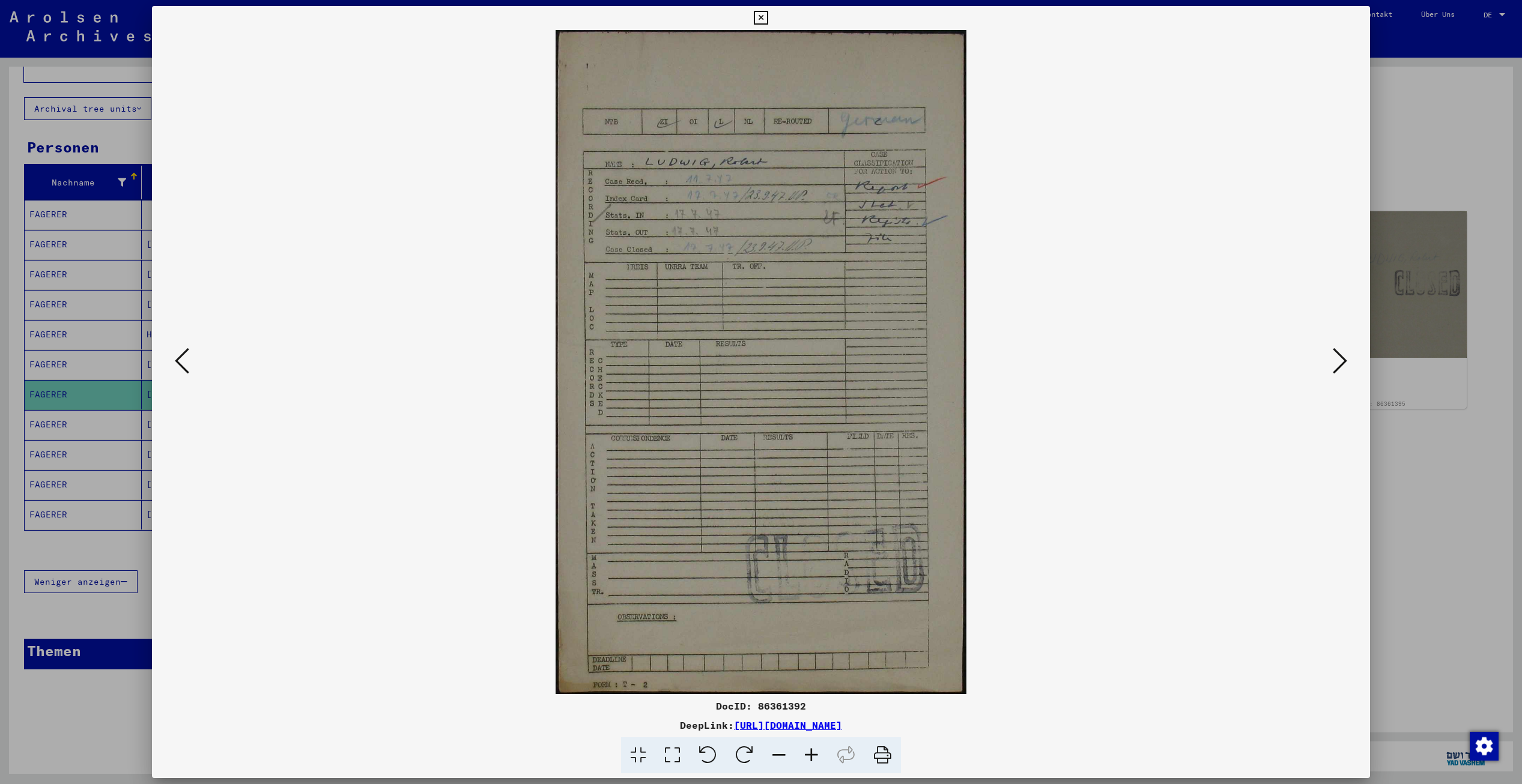
click at [1337, 357] on icon at bounding box center [1339, 360] width 14 height 29
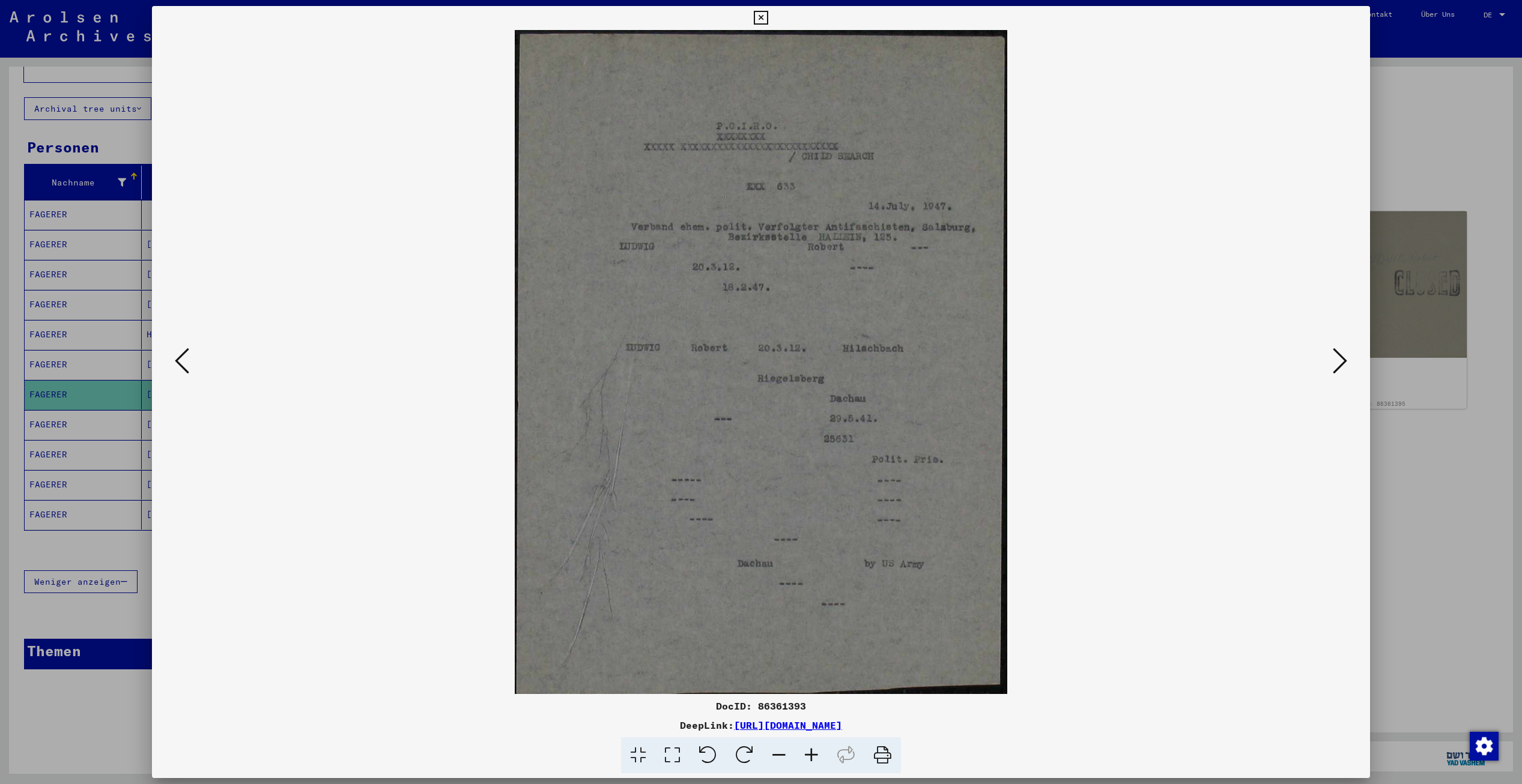
click at [1337, 357] on icon at bounding box center [1339, 360] width 14 height 29
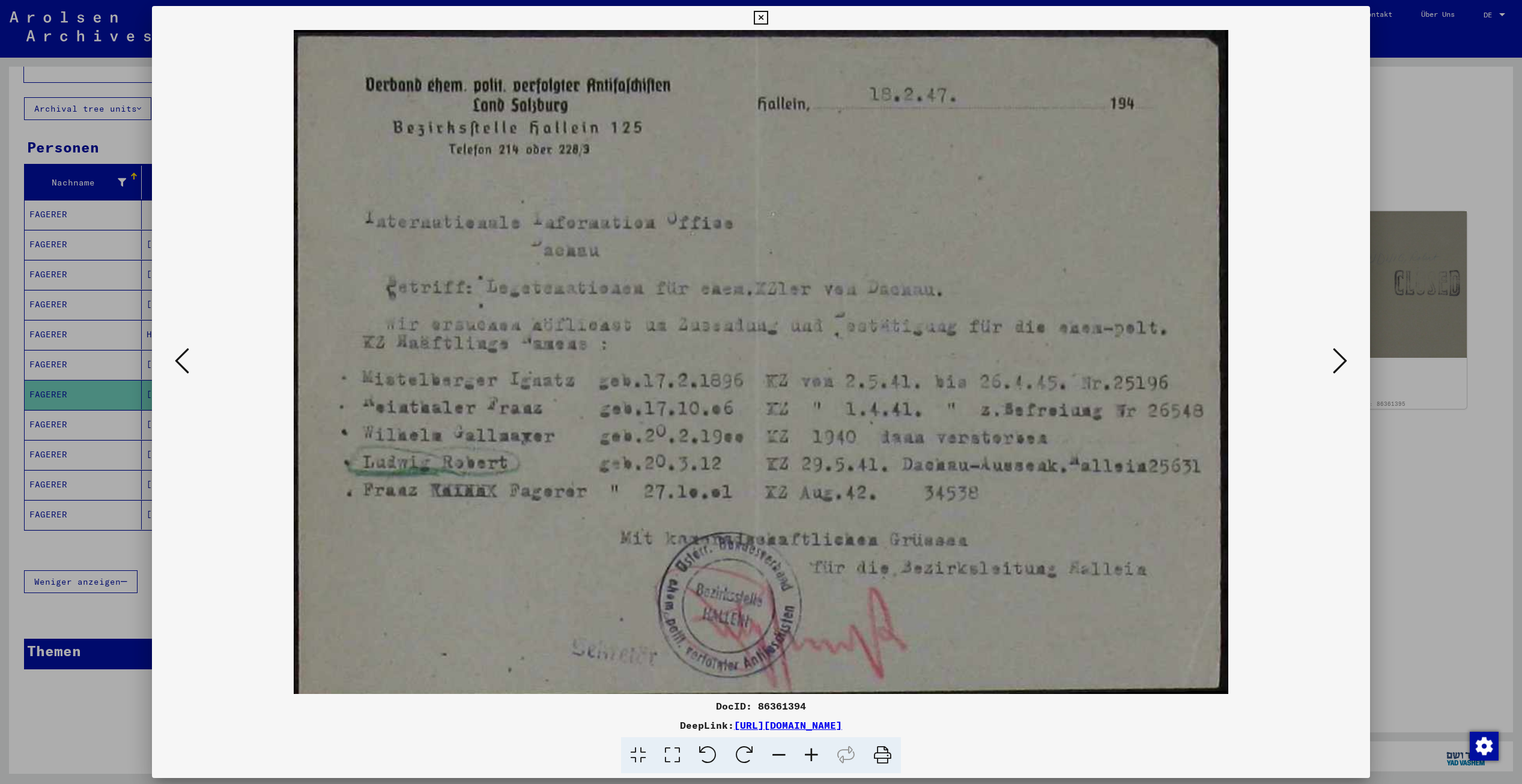
click at [1337, 357] on icon at bounding box center [1339, 360] width 14 height 29
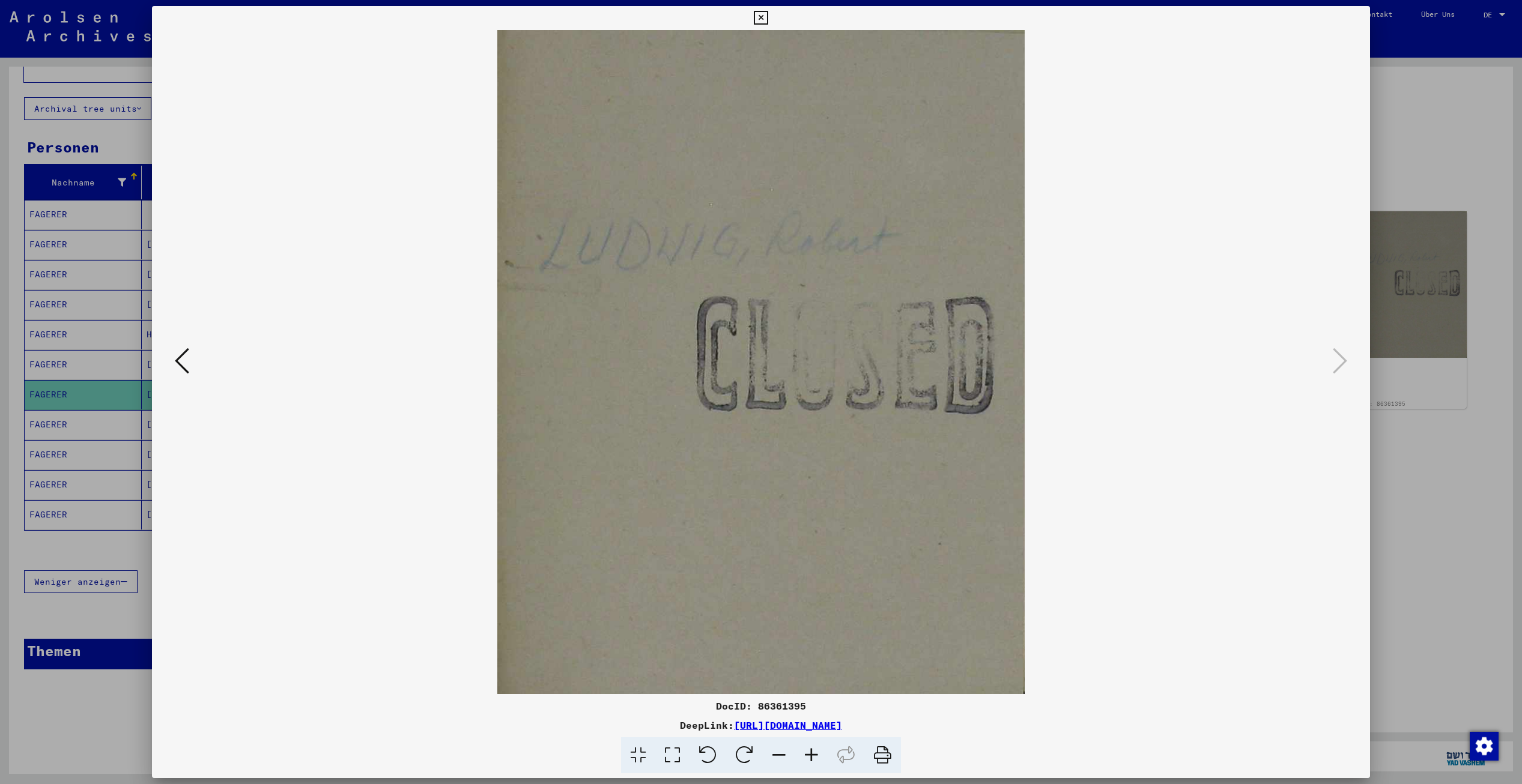
click at [766, 17] on icon at bounding box center [761, 17] width 14 height 14
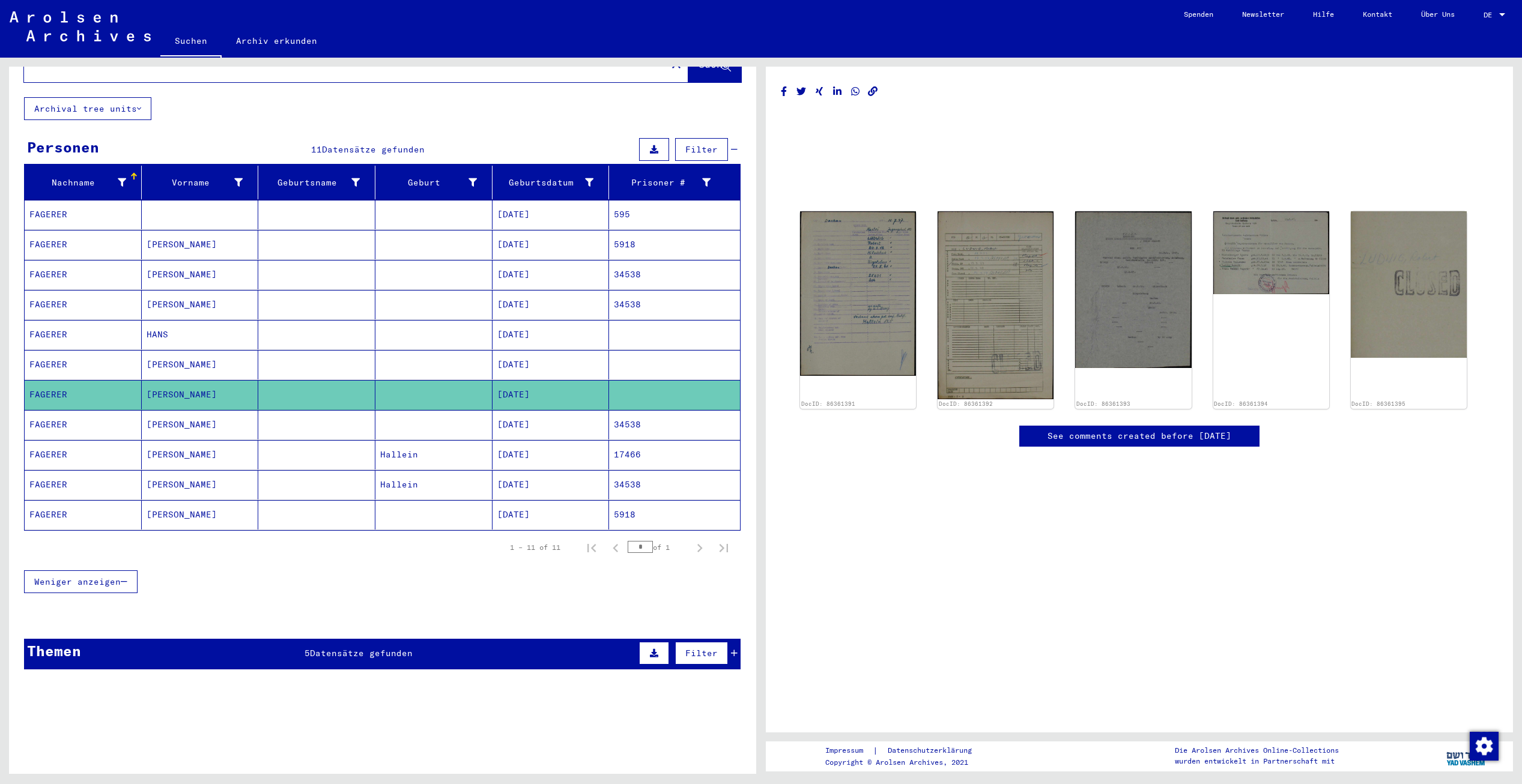
click at [104, 413] on mat-cell "FAGERER" at bounding box center [83, 424] width 117 height 29
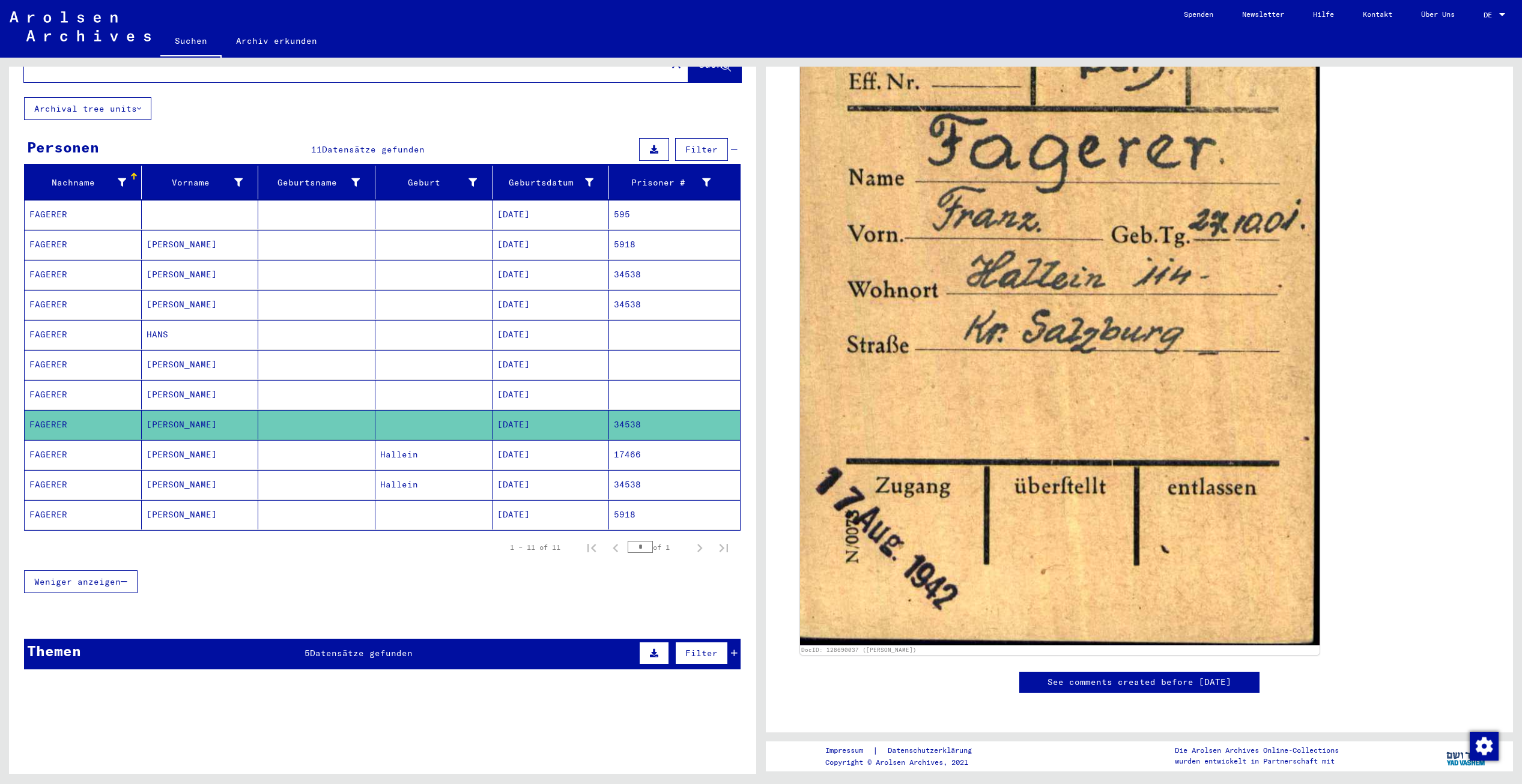
scroll to position [481, 0]
click at [148, 449] on mat-cell "[PERSON_NAME]" at bounding box center [201, 454] width 117 height 29
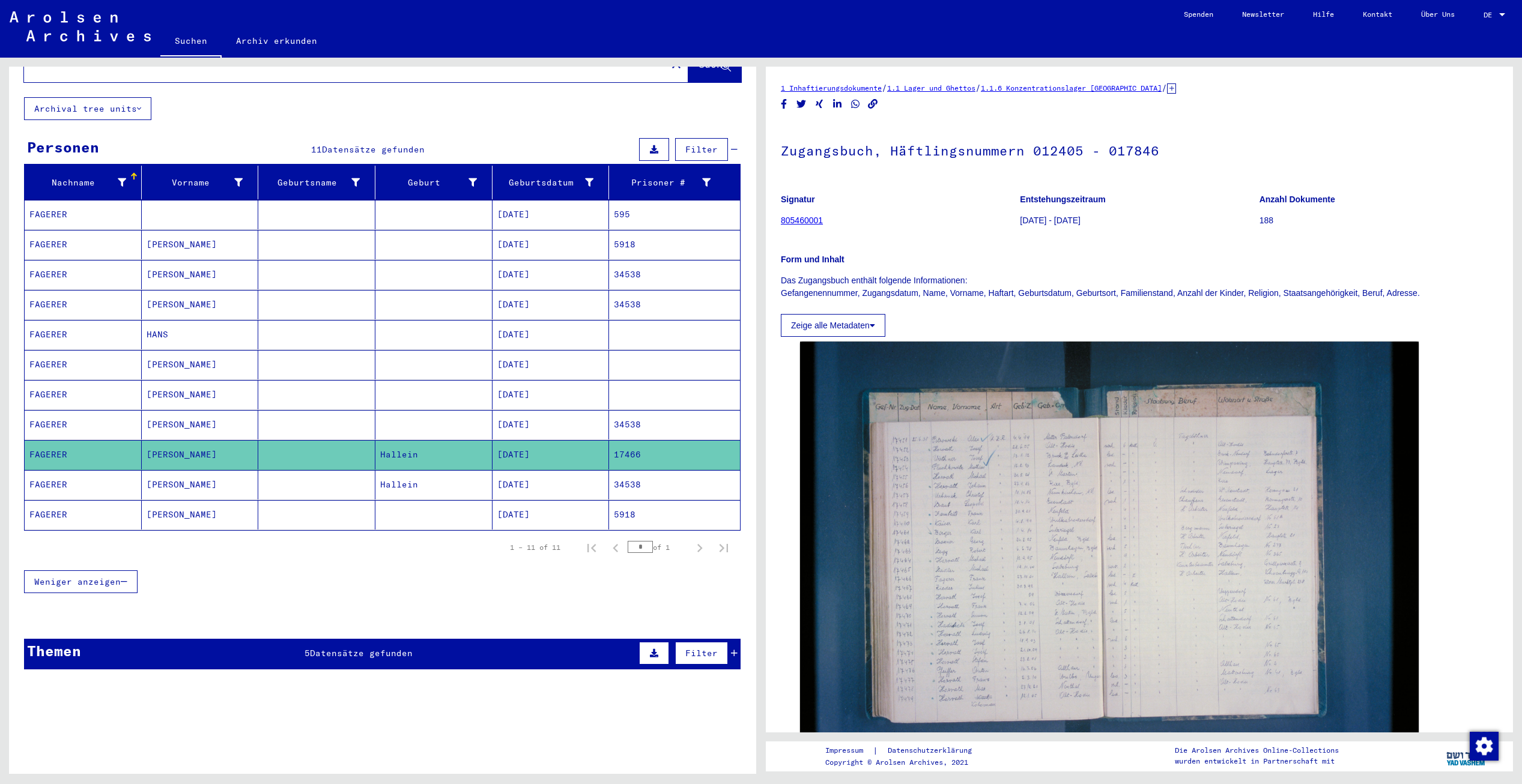
click at [137, 475] on mat-cell "FAGERER" at bounding box center [83, 484] width 117 height 29
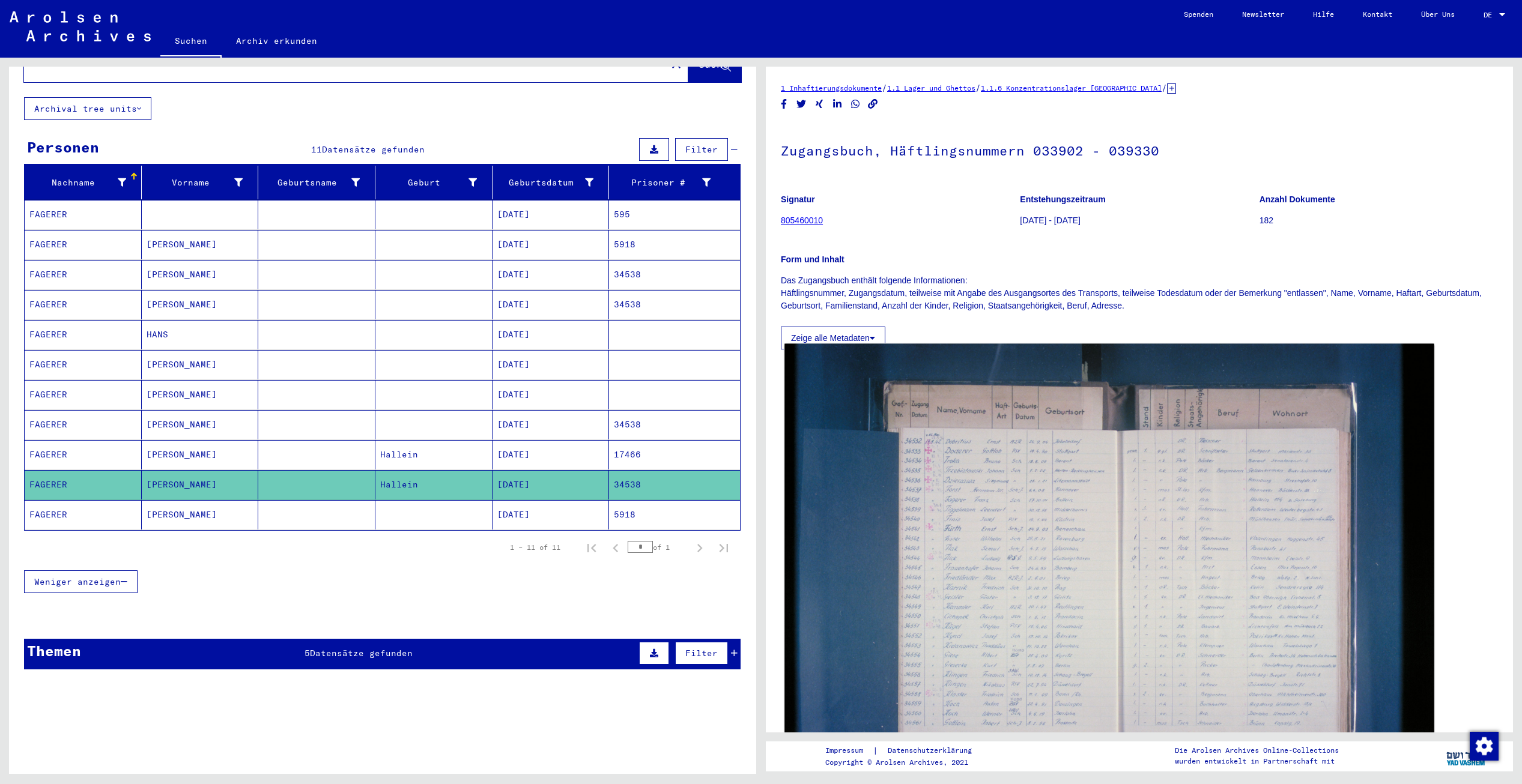
click at [982, 505] on img at bounding box center [1109, 560] width 650 height 433
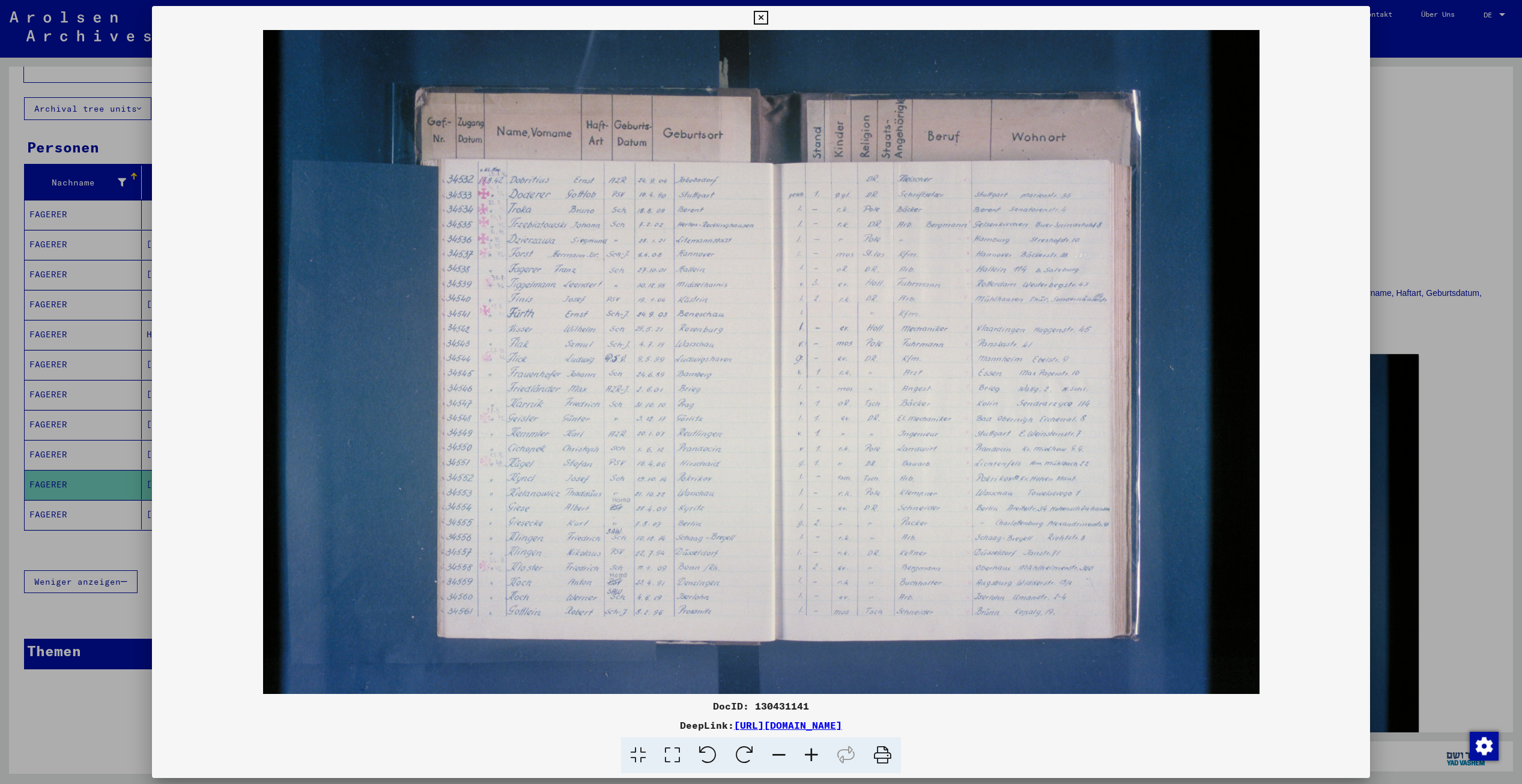
click at [752, 15] on button at bounding box center [761, 18] width 21 height 24
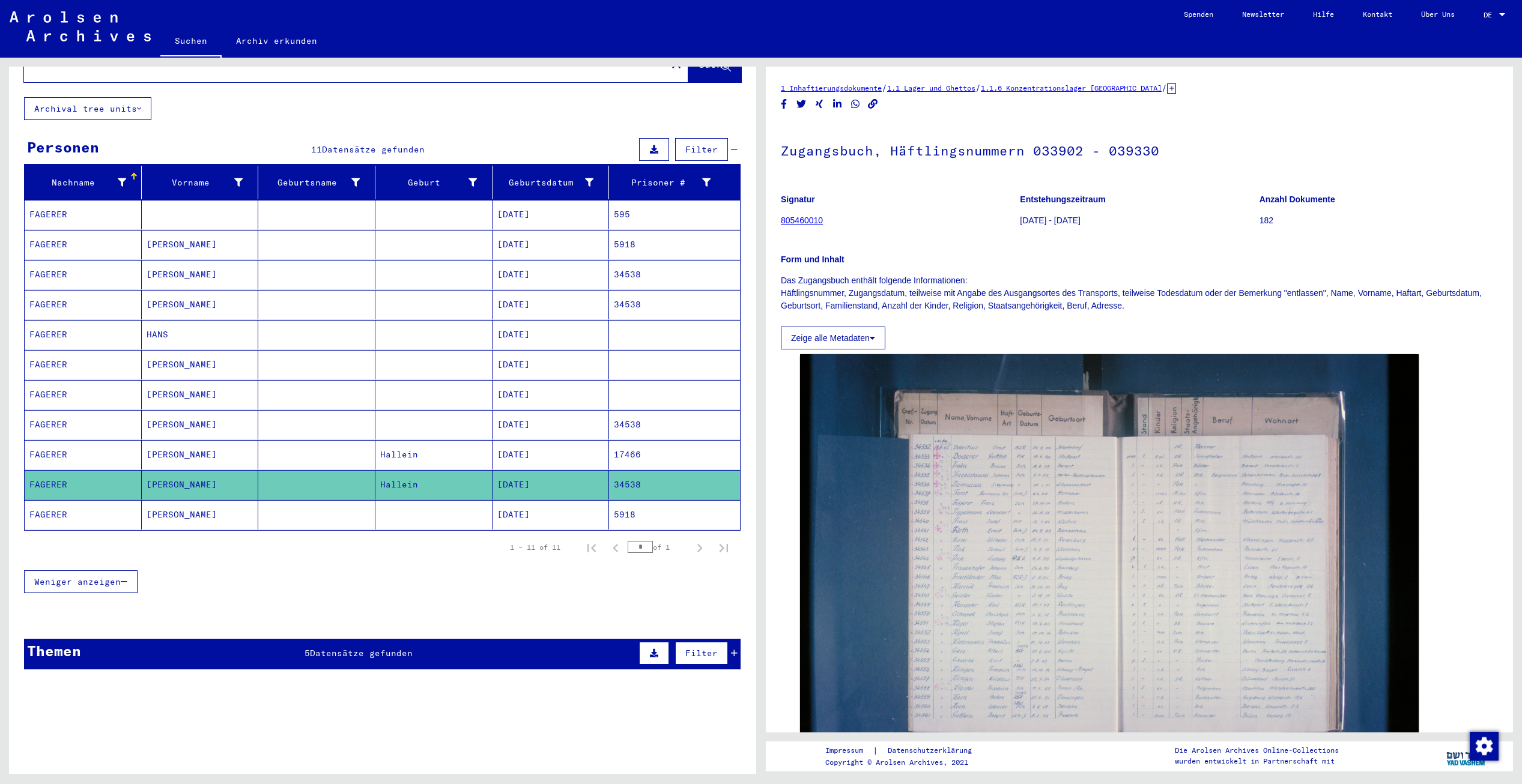
click at [295, 500] on mat-cell at bounding box center [317, 514] width 117 height 29
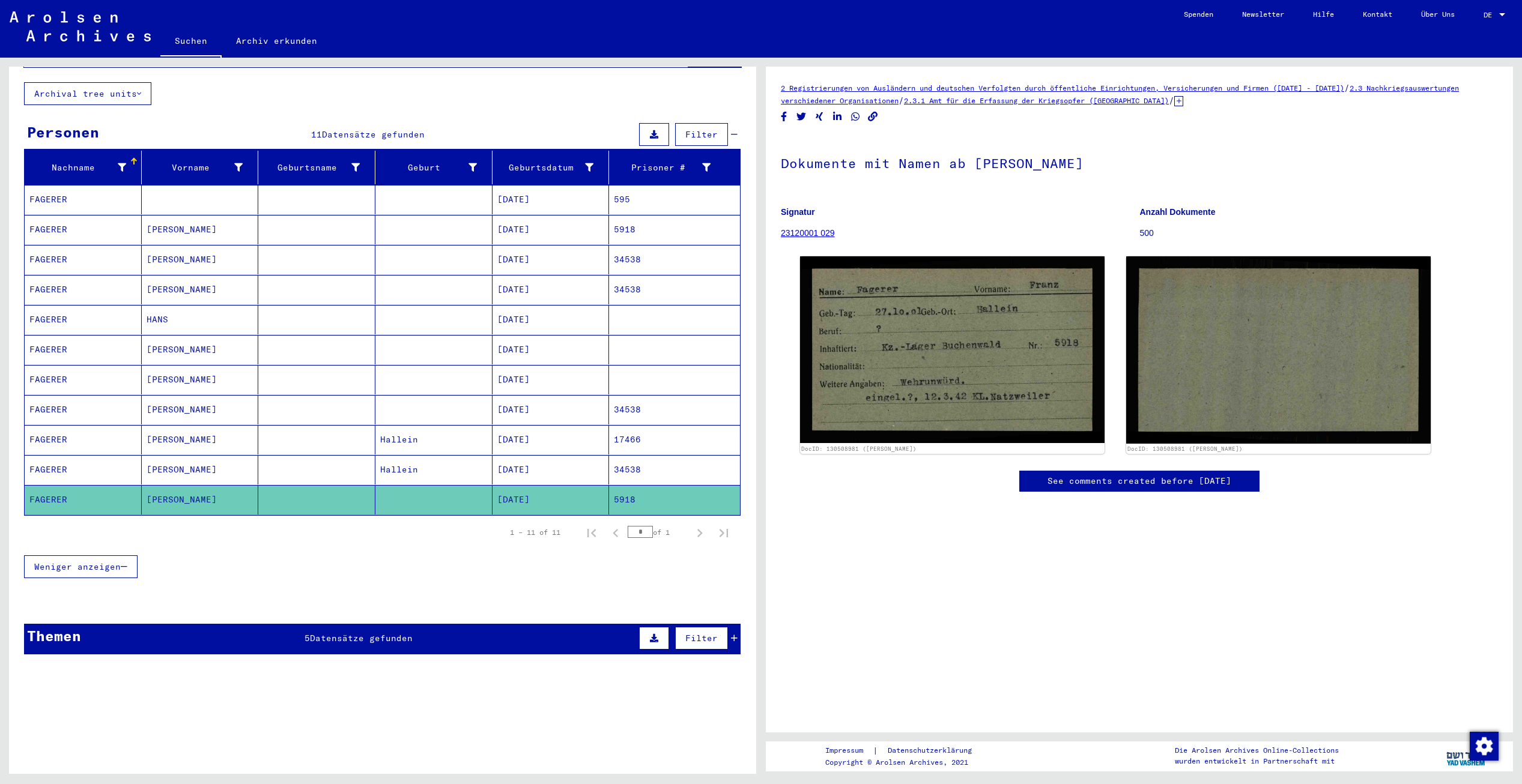
scroll to position [56, 0]
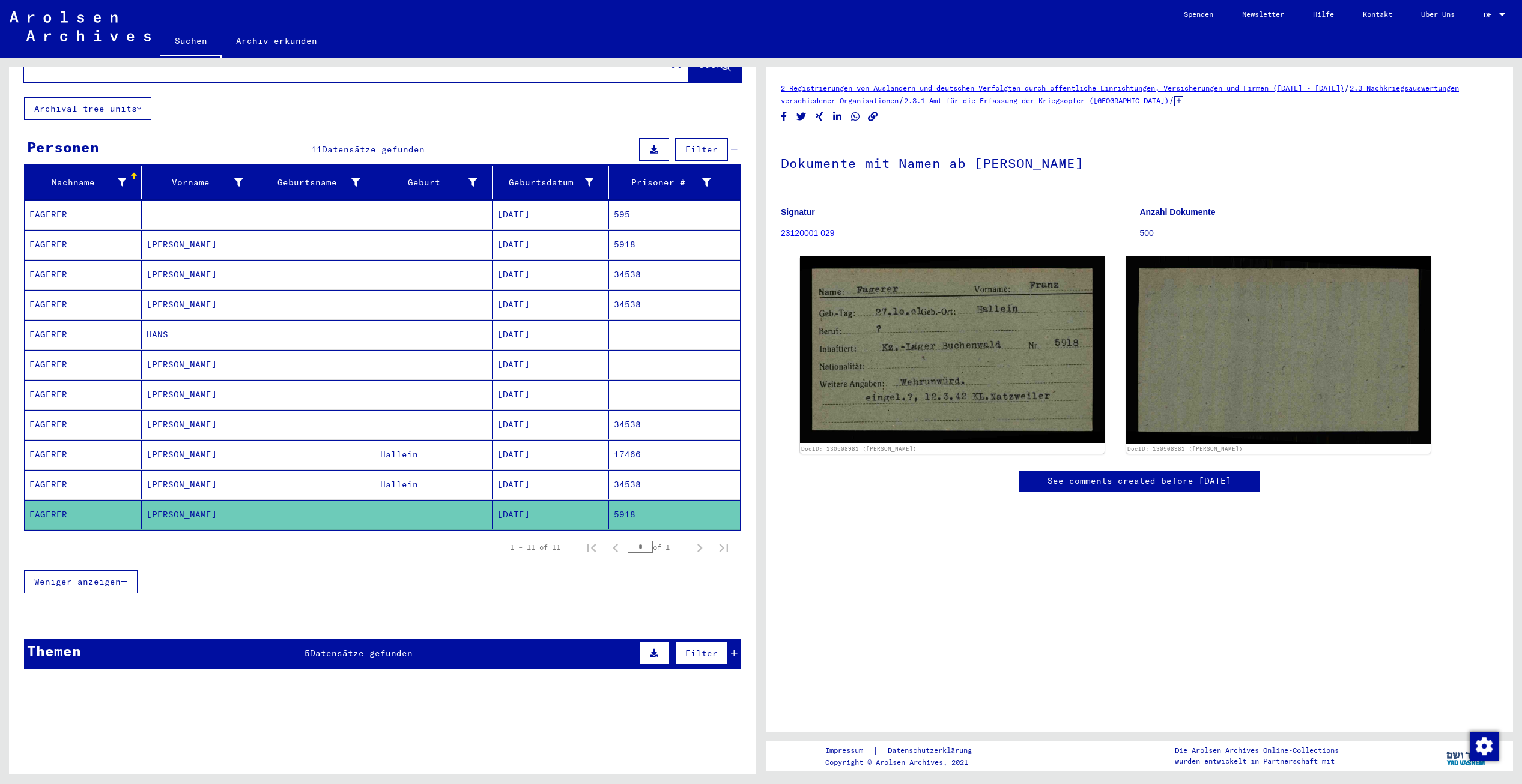
click at [298, 206] on mat-cell at bounding box center [317, 214] width 117 height 29
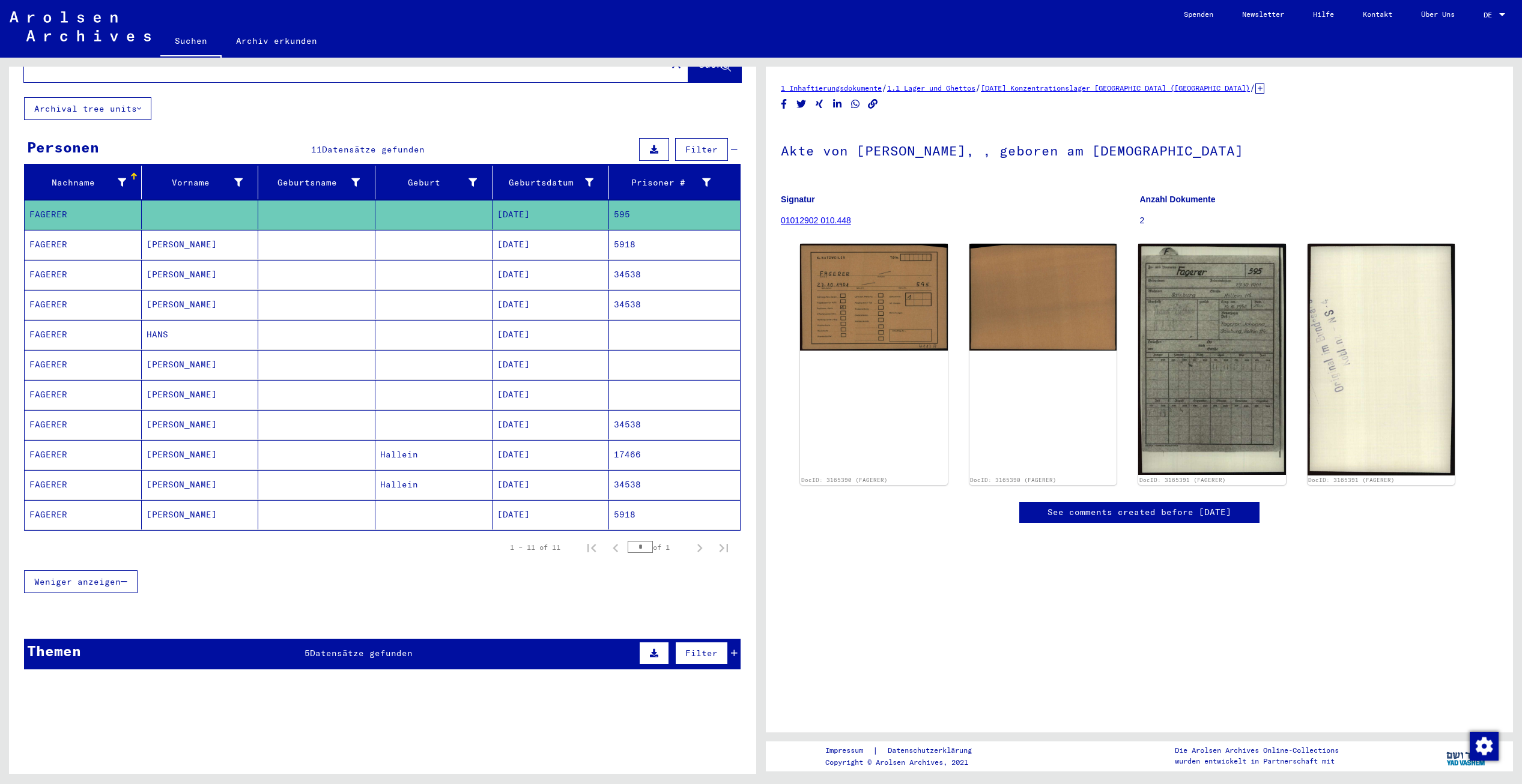
click at [295, 230] on mat-cell at bounding box center [317, 244] width 117 height 29
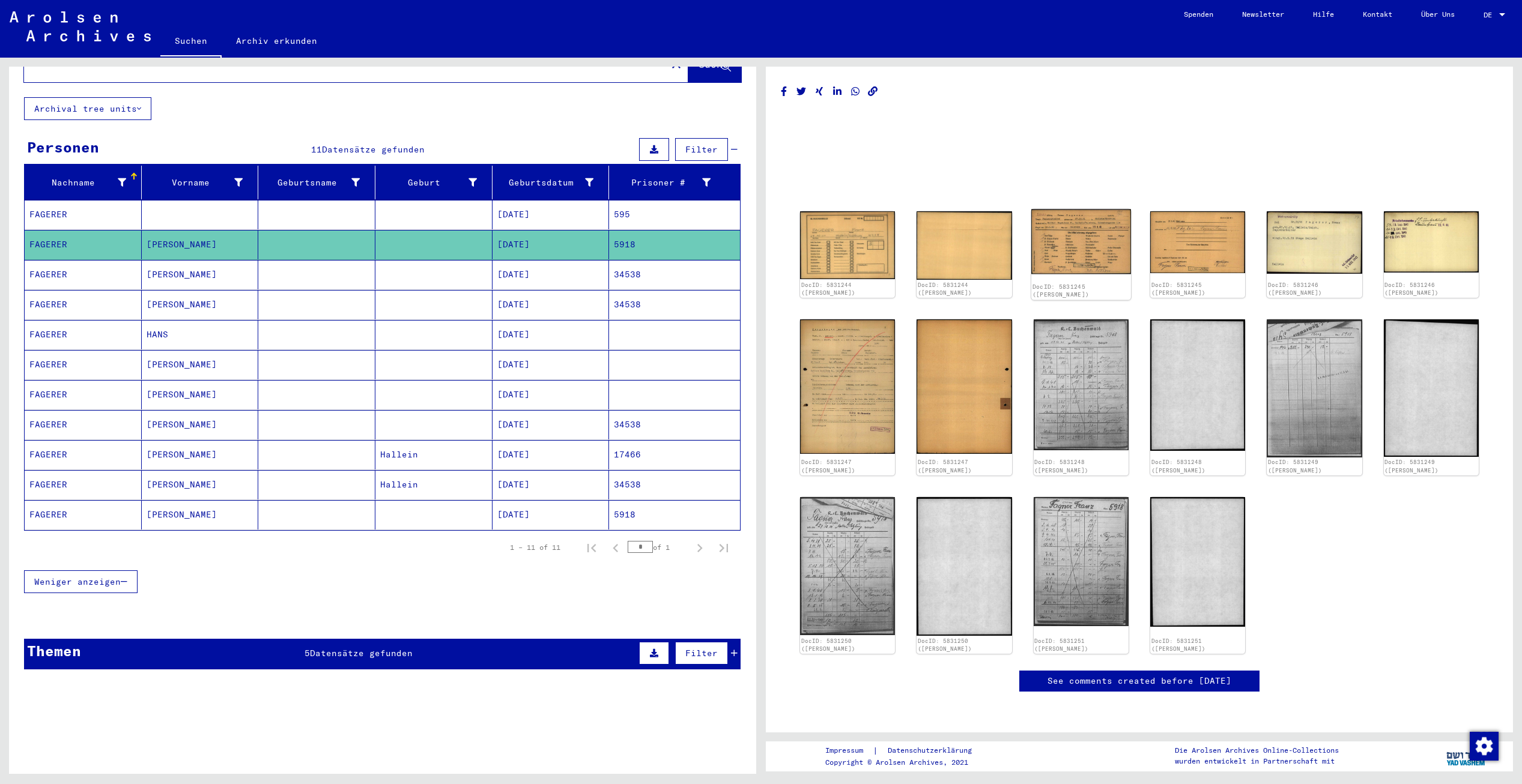
click at [1074, 251] on img at bounding box center [1081, 242] width 100 height 65
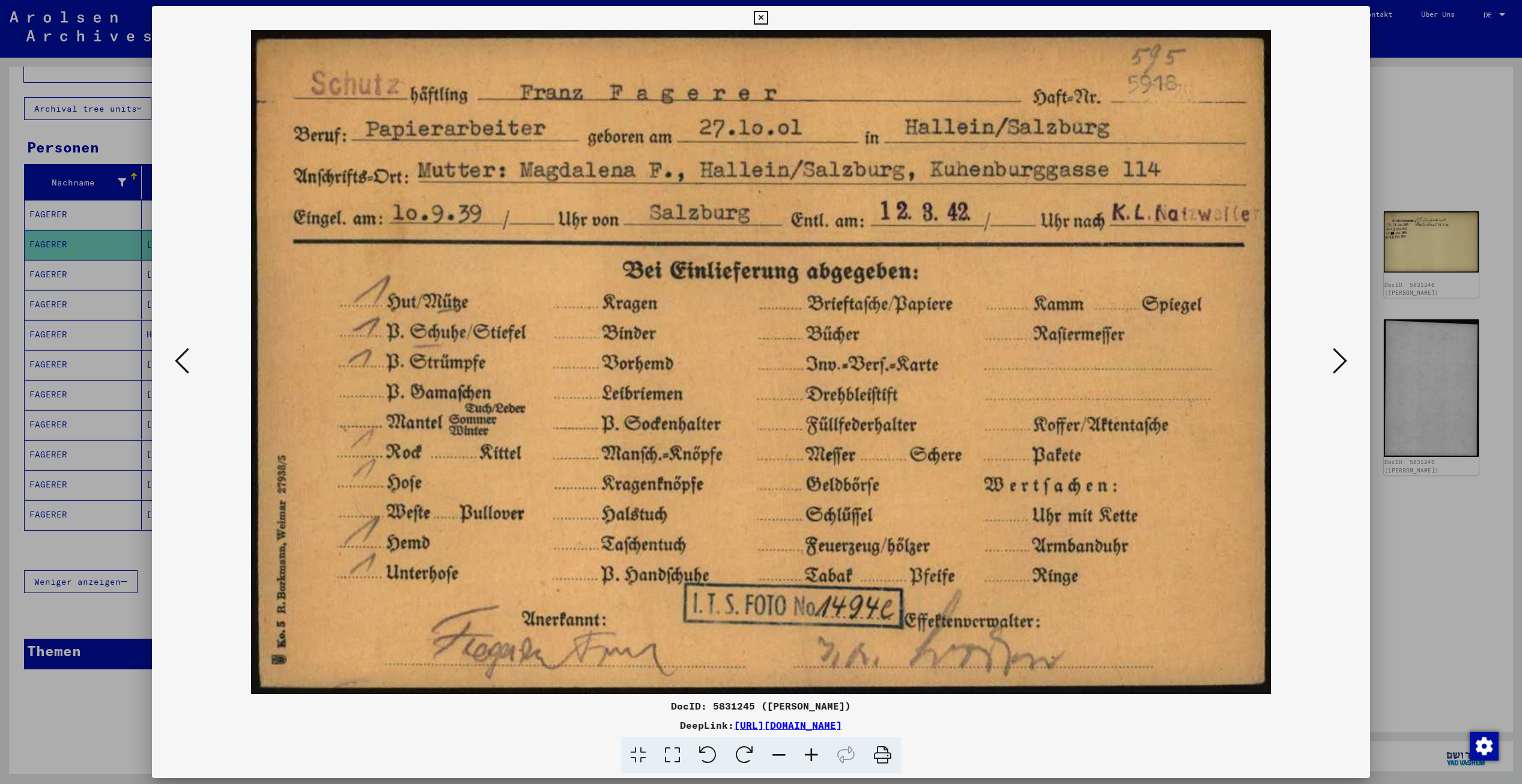
click at [1328, 360] on img at bounding box center [761, 362] width 1136 height 664
click at [1338, 357] on icon at bounding box center [1339, 360] width 14 height 29
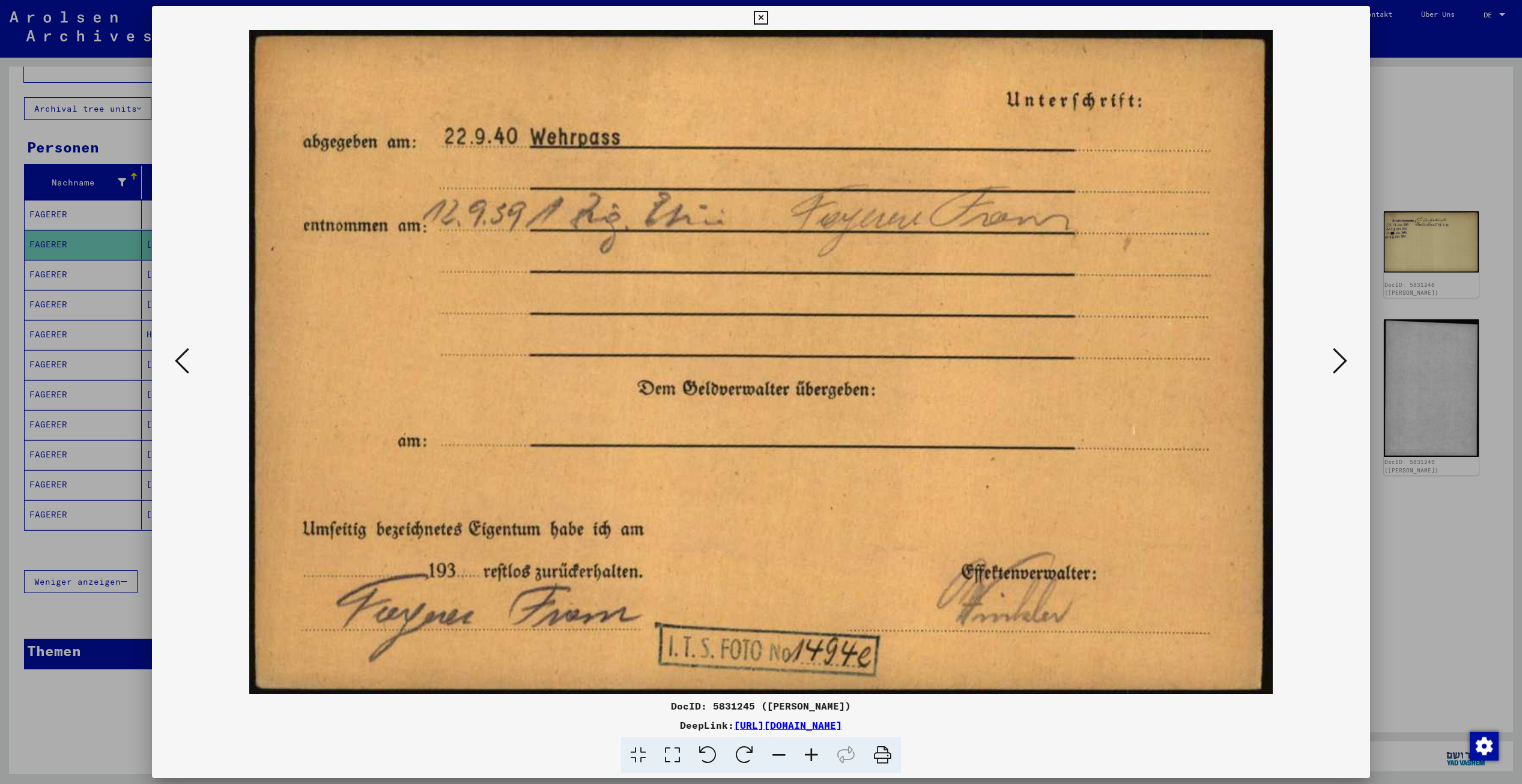
click at [1338, 357] on icon at bounding box center [1339, 360] width 14 height 29
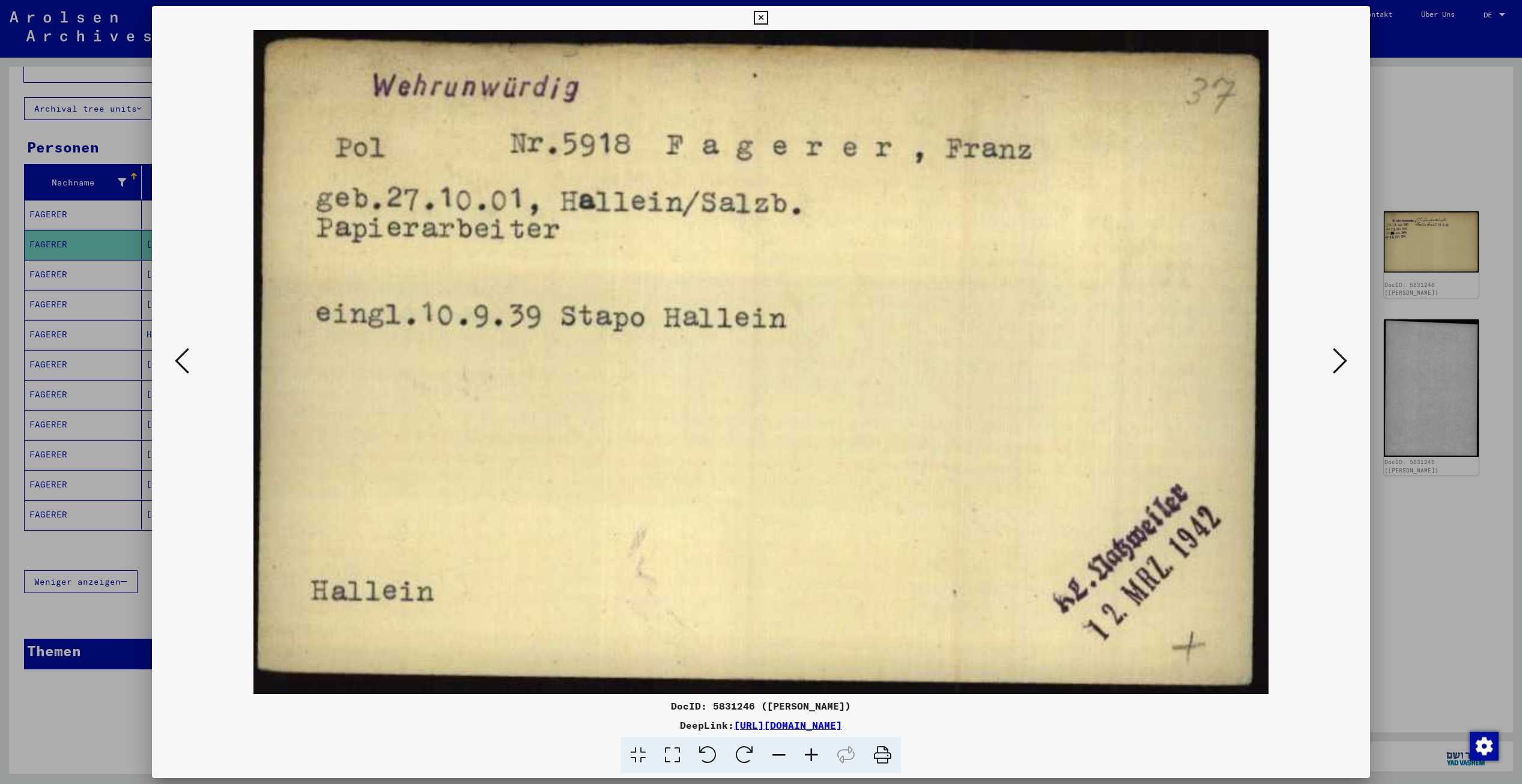
click at [1338, 357] on icon at bounding box center [1339, 360] width 14 height 29
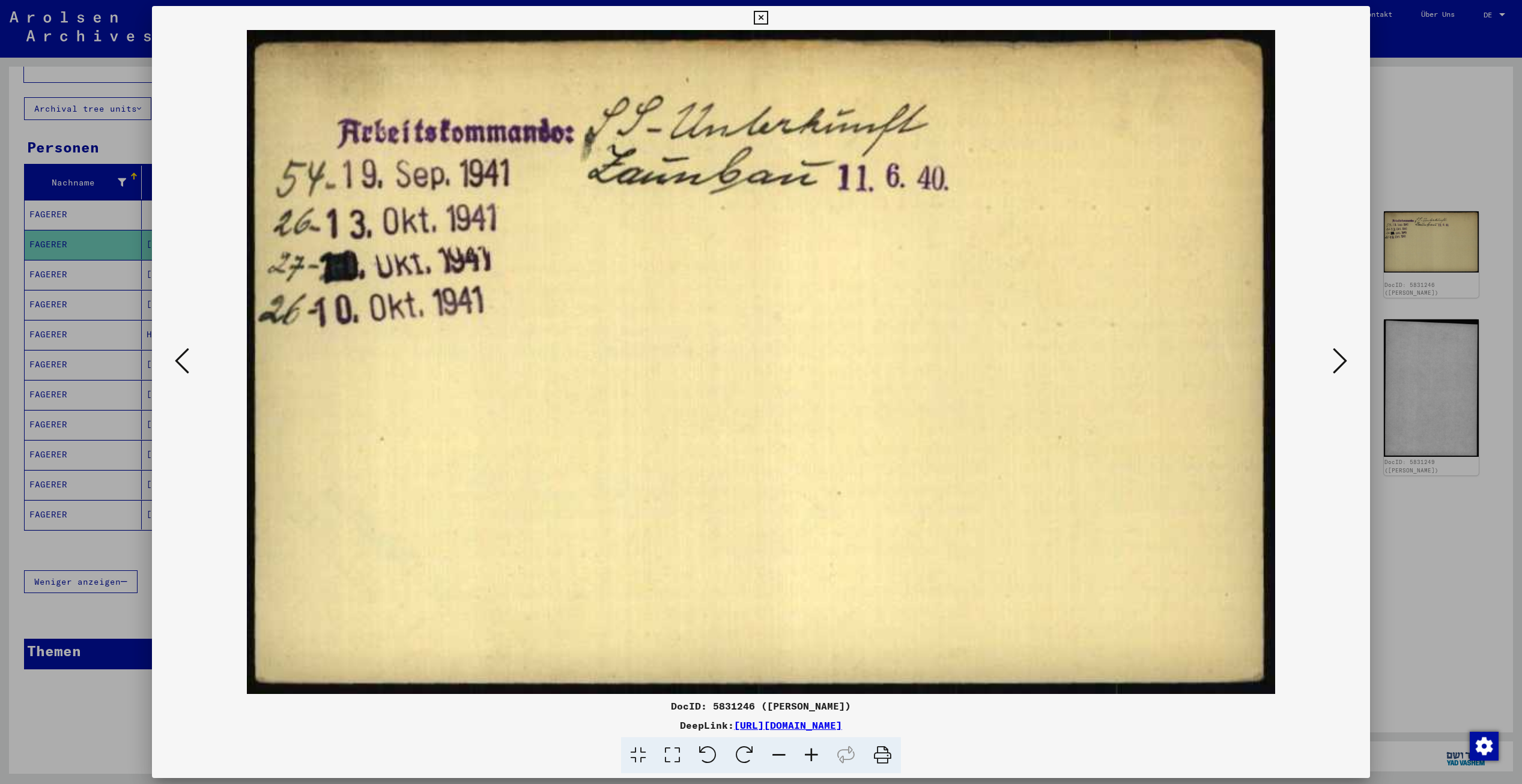
click at [1338, 357] on icon at bounding box center [1339, 360] width 14 height 29
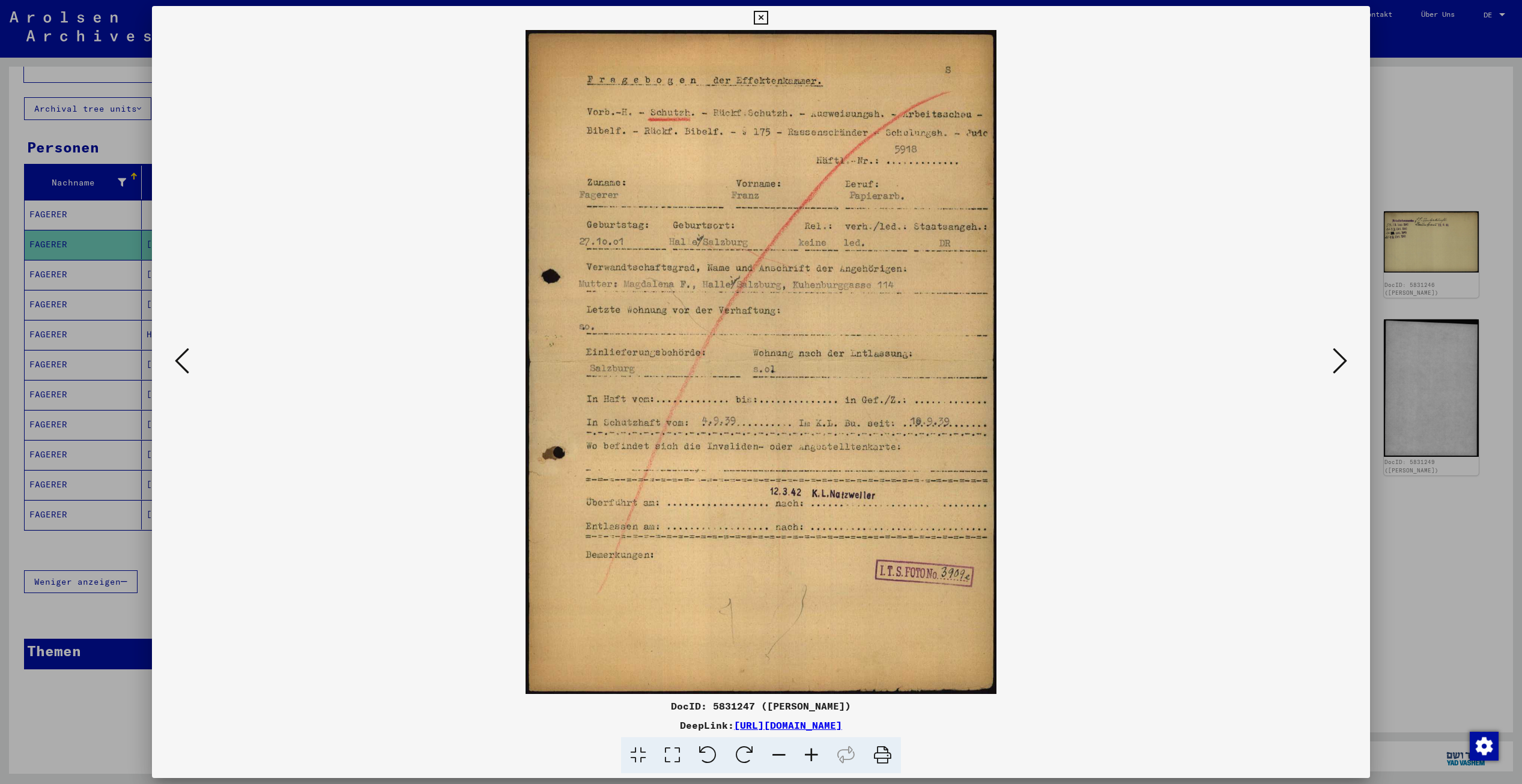
click at [1338, 357] on icon at bounding box center [1339, 360] width 14 height 29
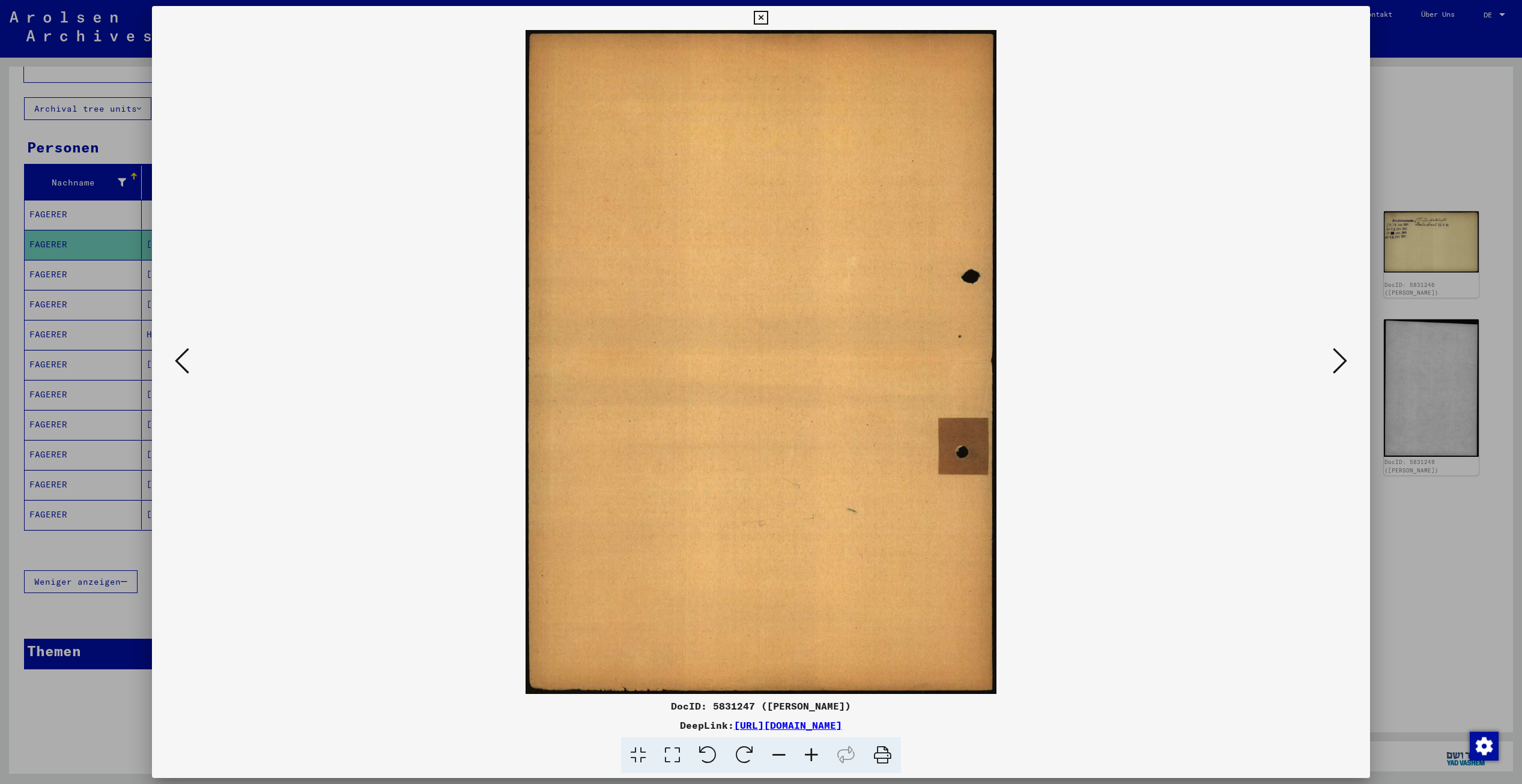
click at [1338, 357] on icon at bounding box center [1339, 360] width 14 height 29
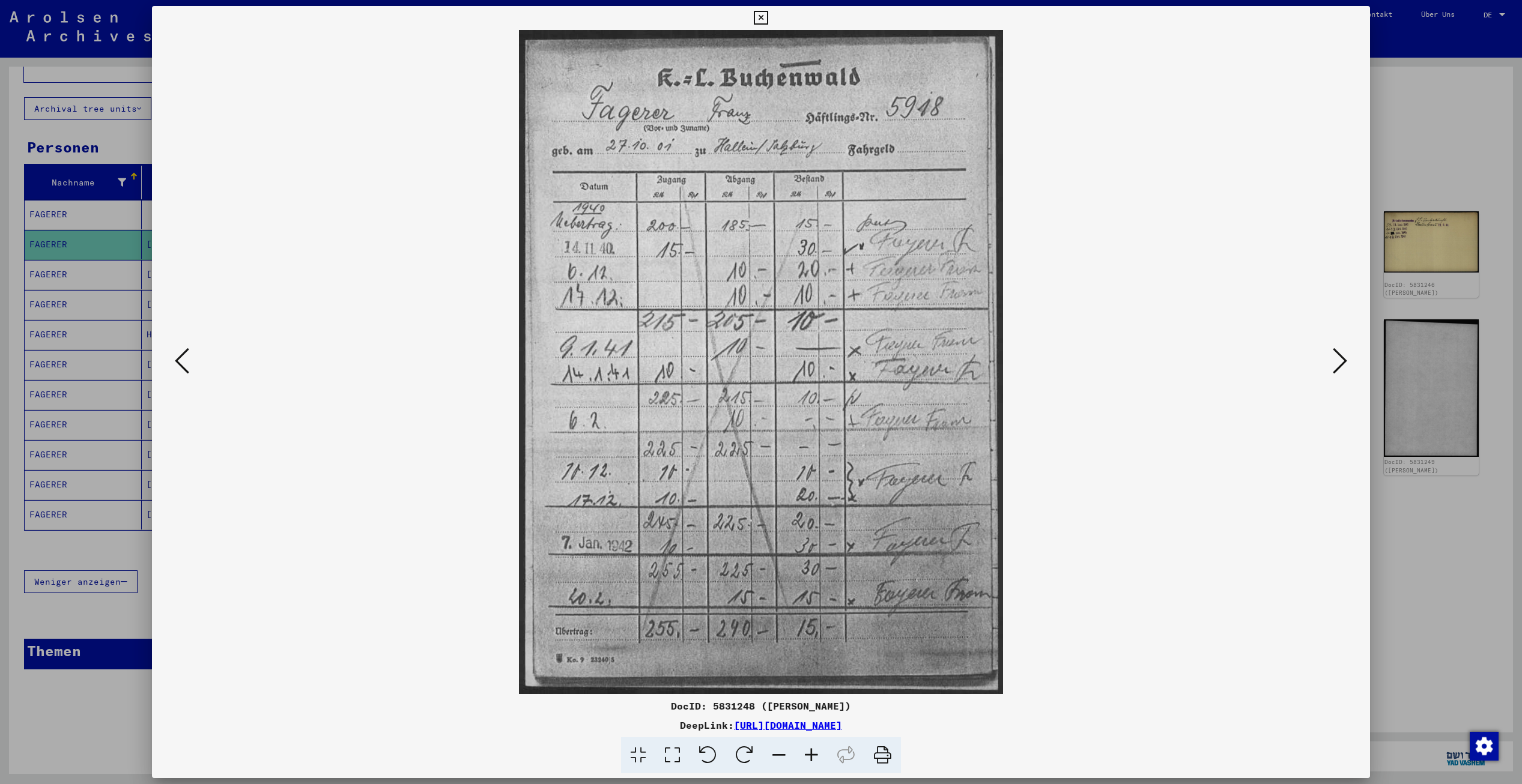
click at [1338, 357] on icon at bounding box center [1339, 360] width 14 height 29
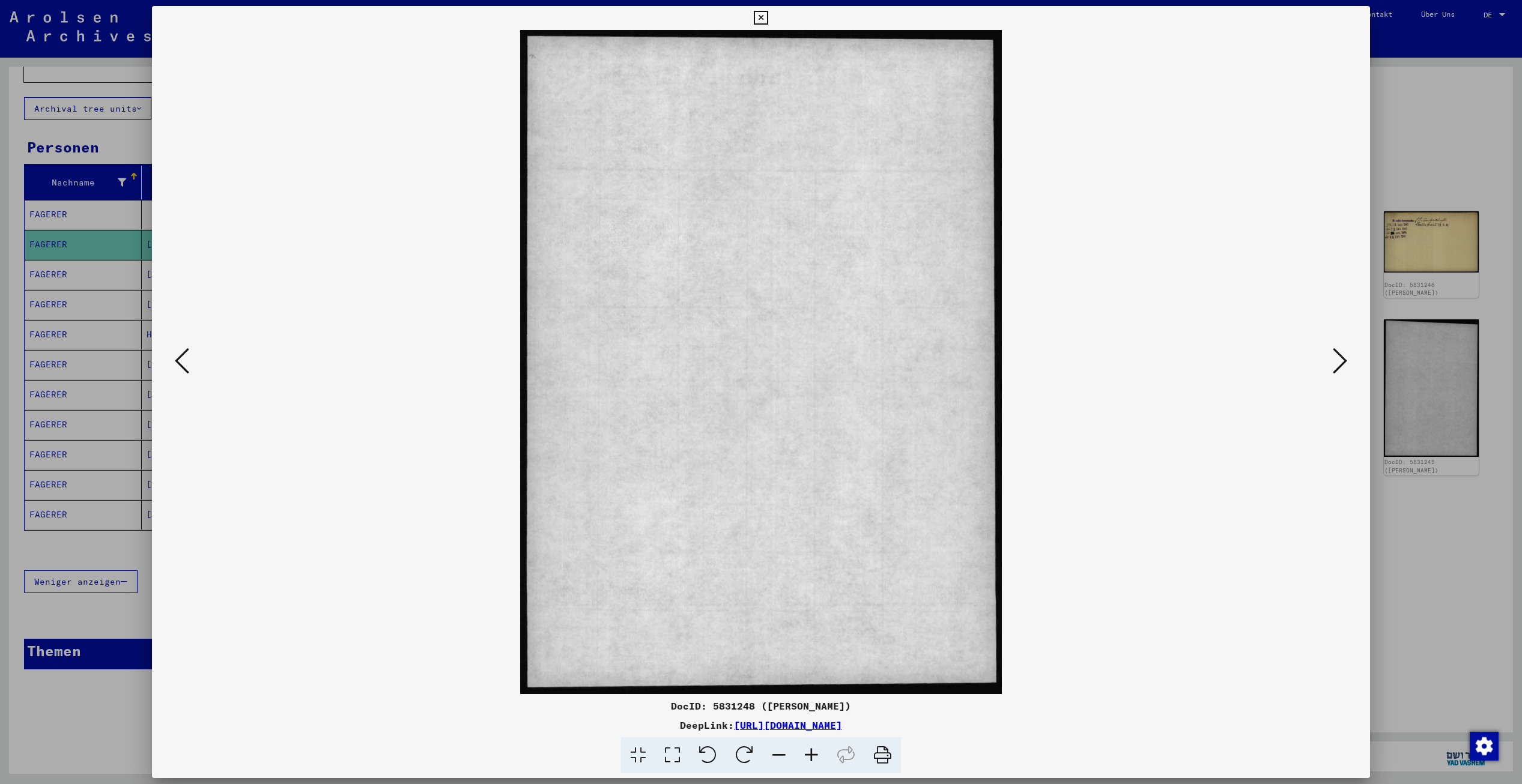
click at [1338, 357] on icon at bounding box center [1339, 360] width 14 height 29
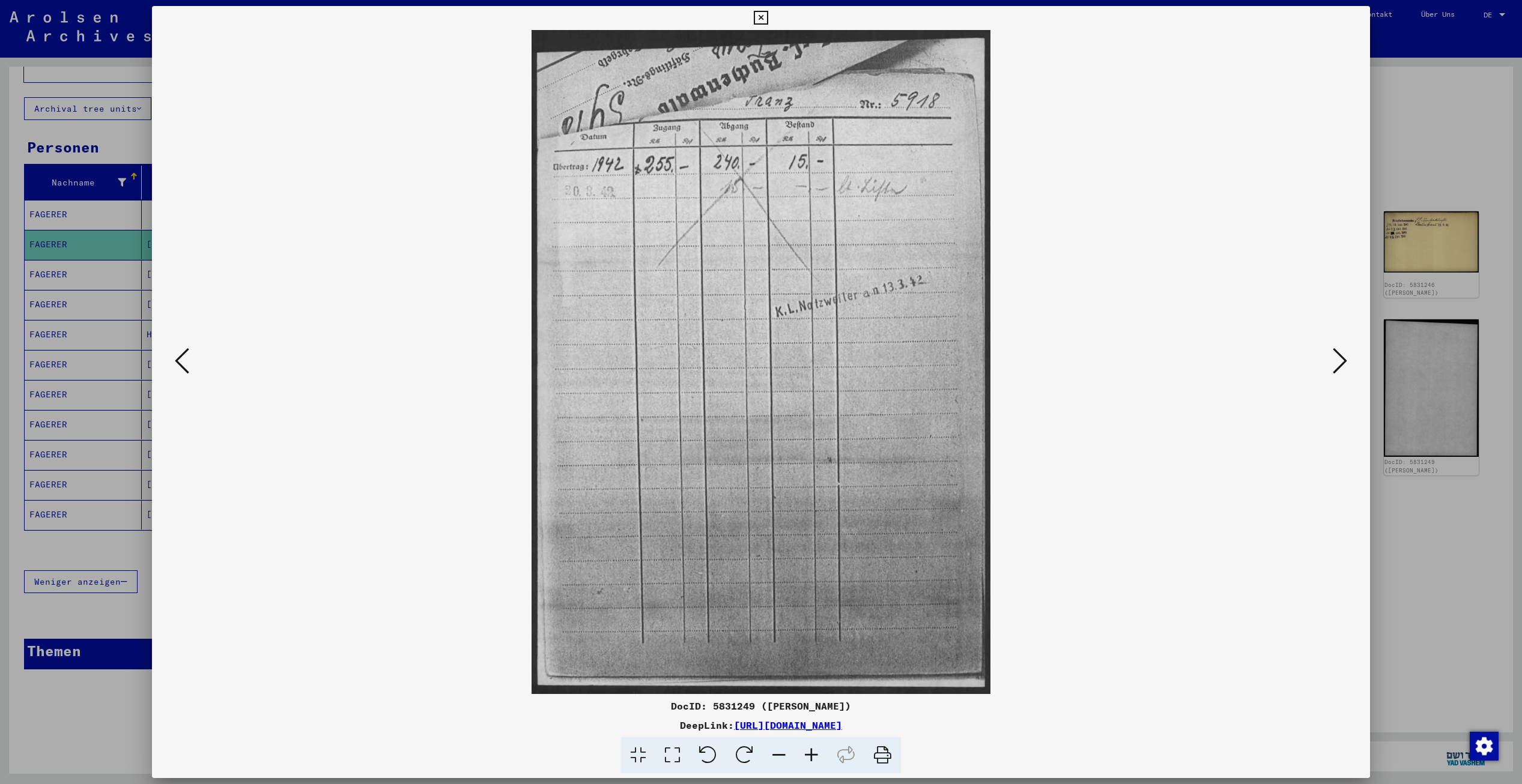
click at [1338, 357] on icon at bounding box center [1339, 360] width 14 height 29
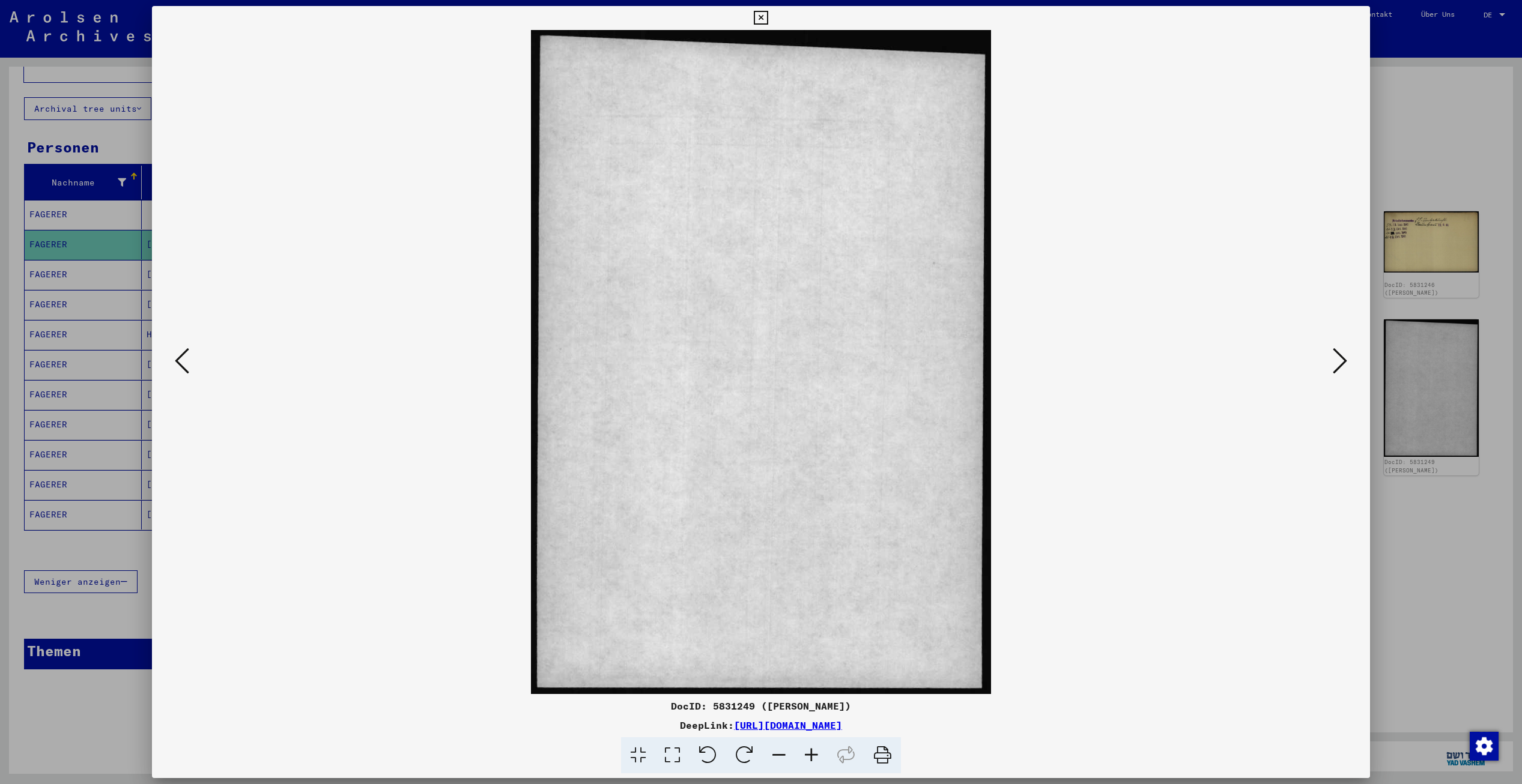
click at [1338, 357] on icon at bounding box center [1339, 360] width 14 height 29
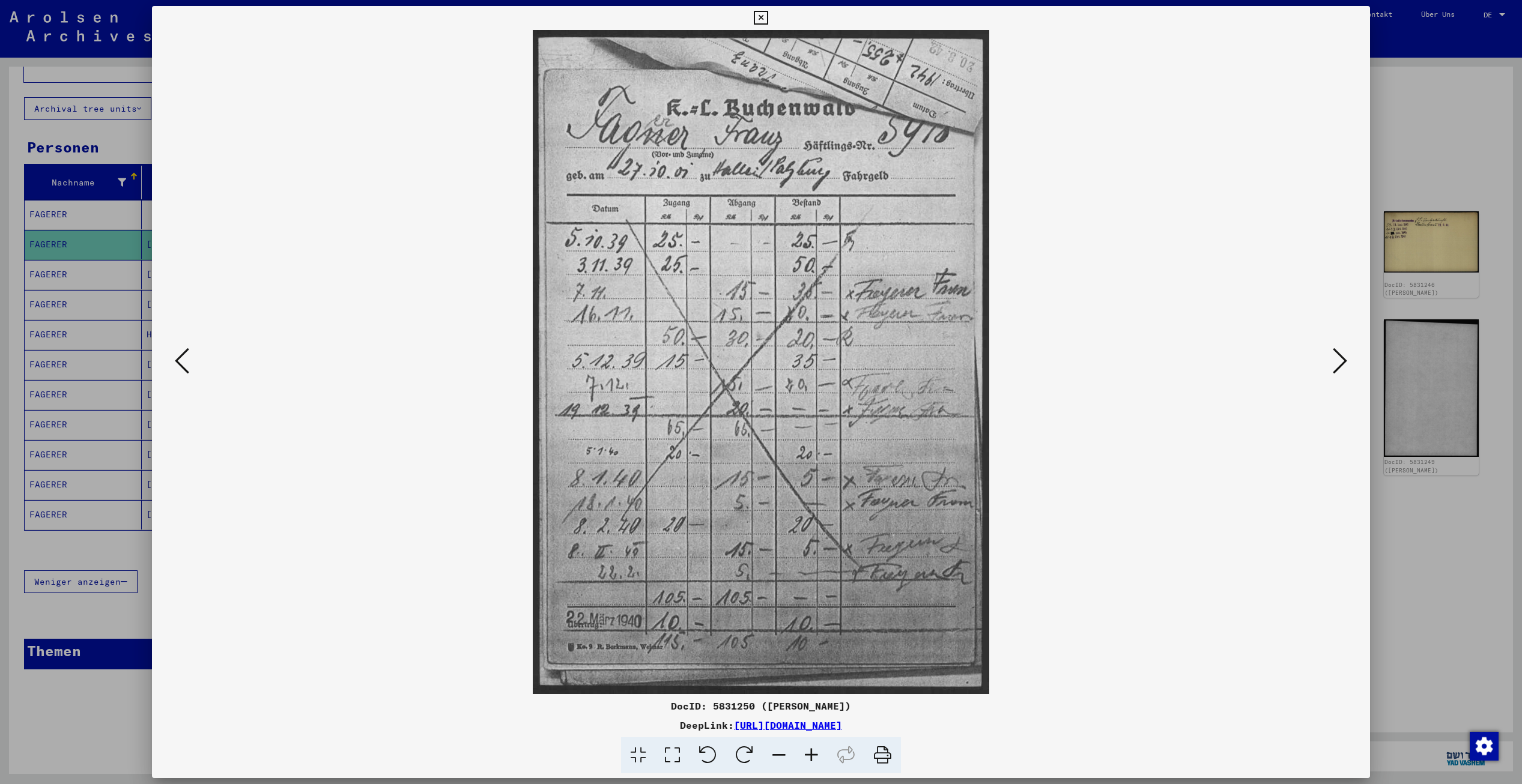
click at [1338, 357] on icon at bounding box center [1339, 360] width 14 height 29
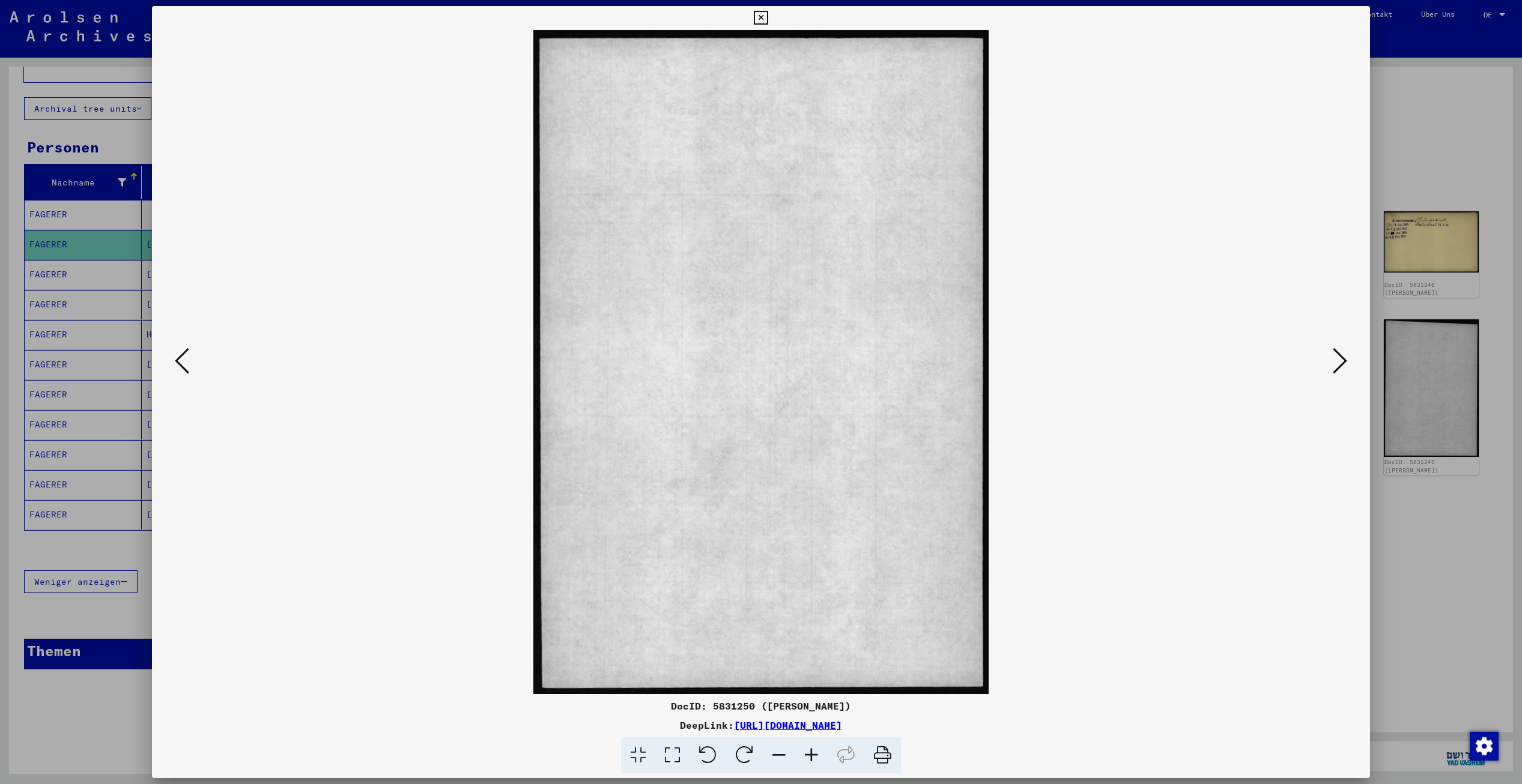
click at [1338, 357] on icon at bounding box center [1339, 360] width 14 height 29
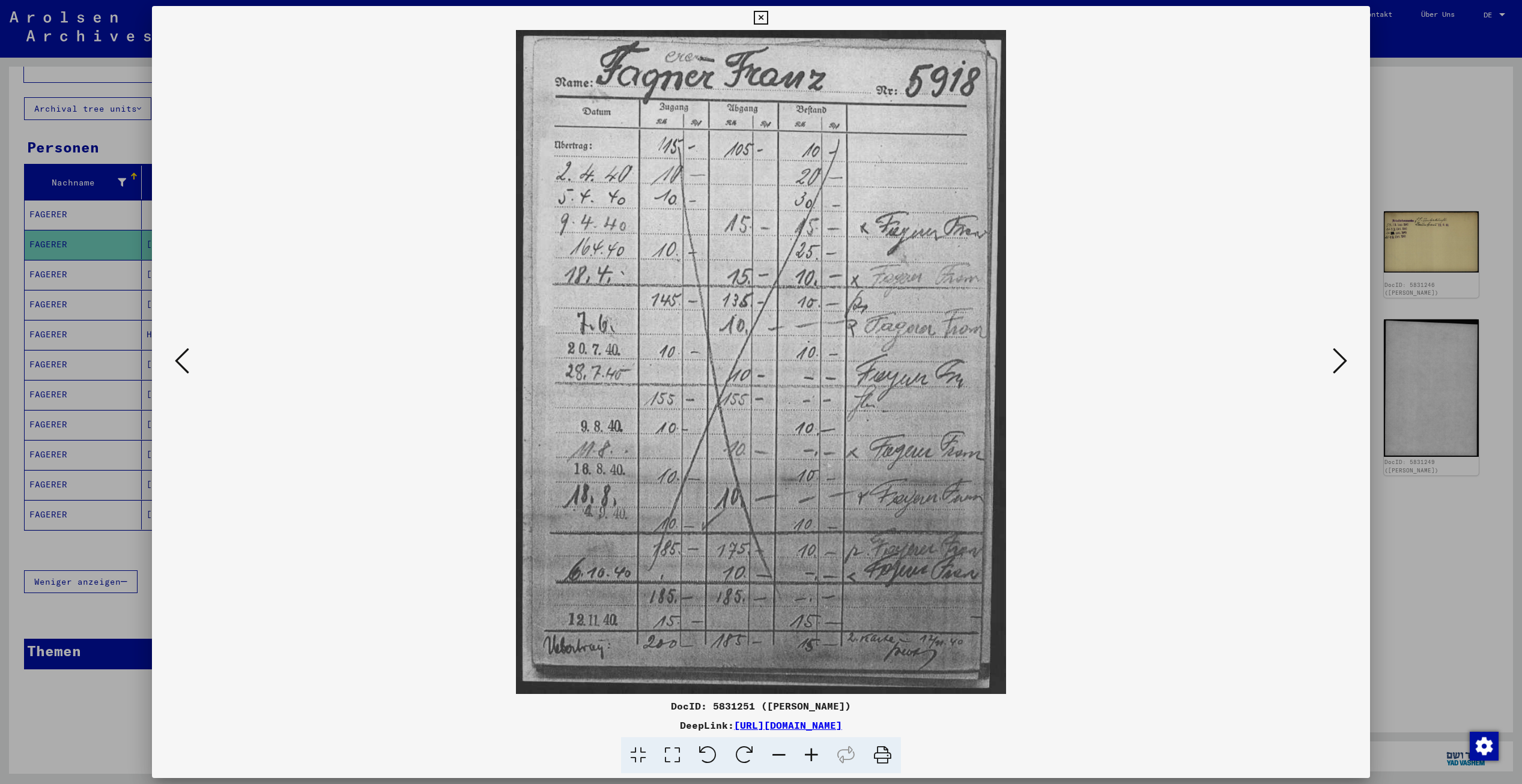
click at [1338, 357] on icon at bounding box center [1339, 360] width 14 height 29
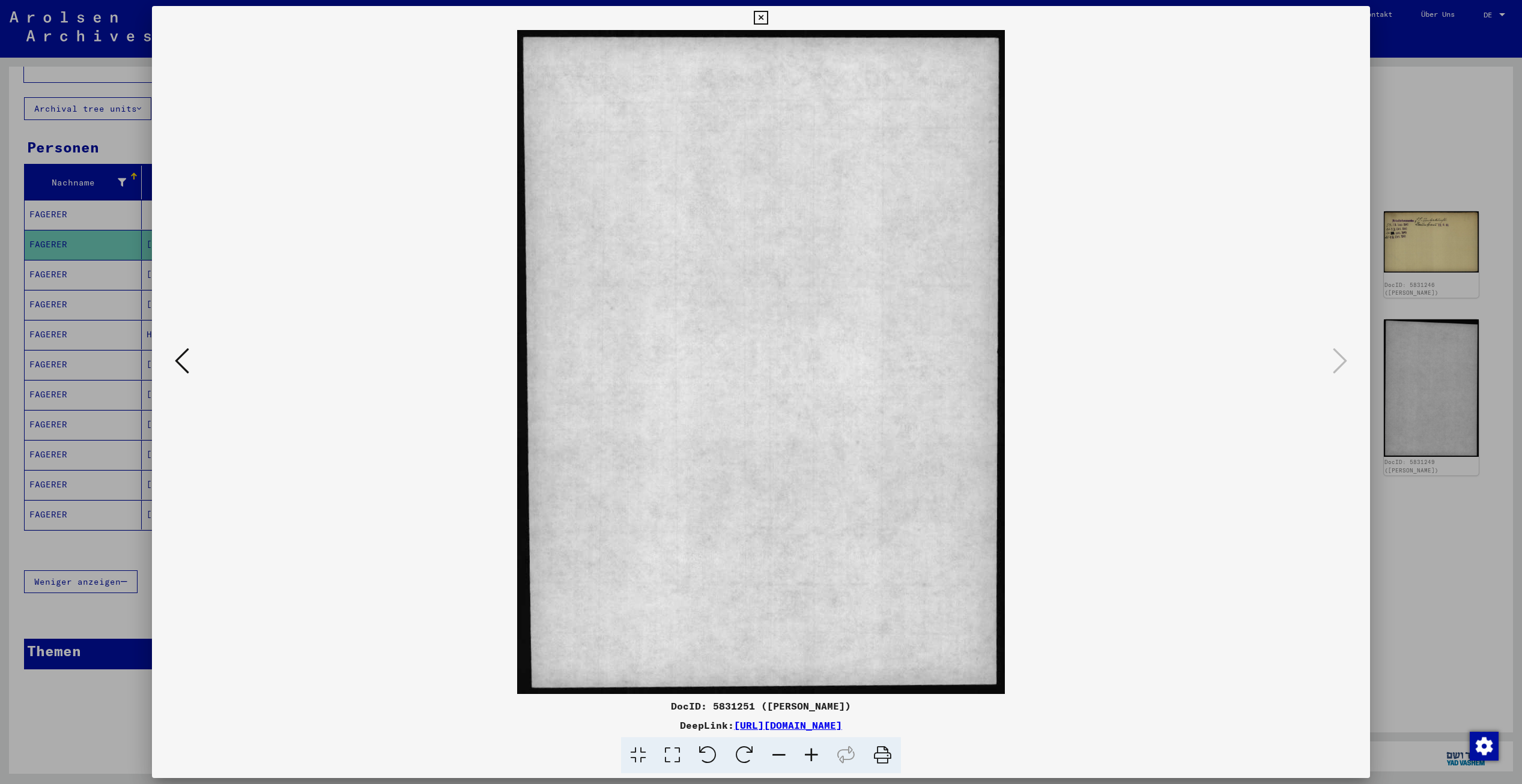
click at [766, 19] on icon at bounding box center [761, 17] width 14 height 14
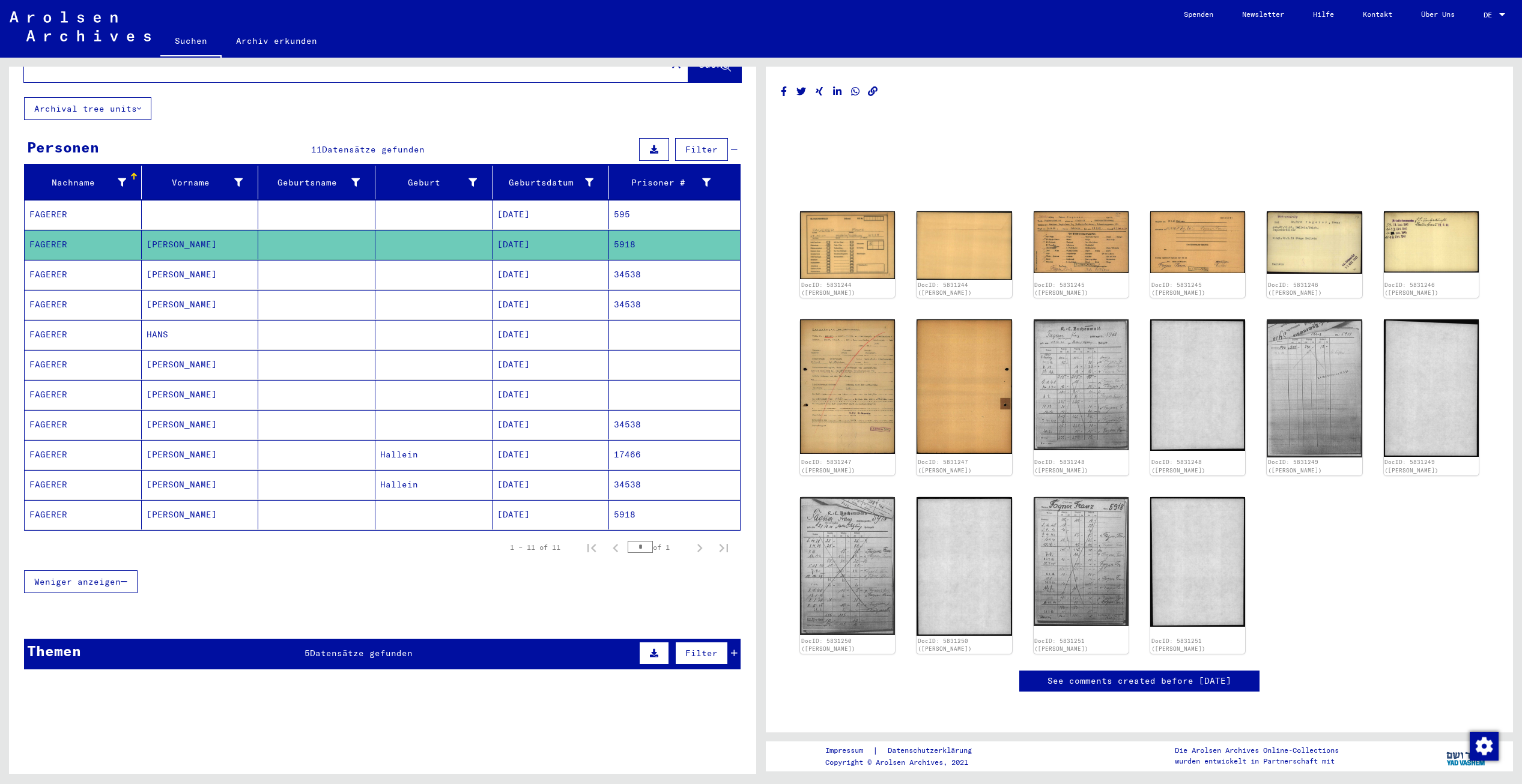
click at [512, 260] on mat-cell "[DATE]" at bounding box center [551, 274] width 117 height 29
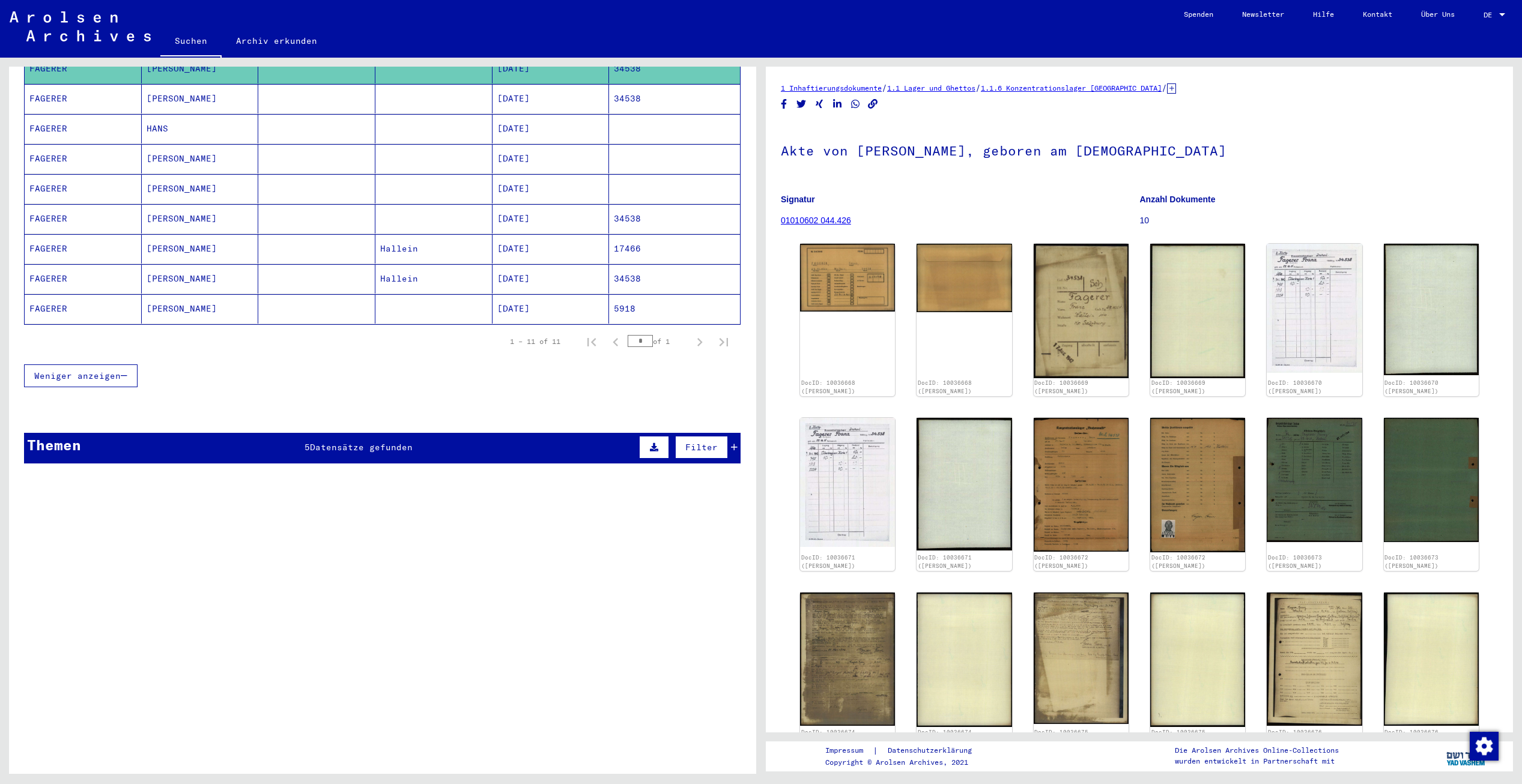
scroll to position [263, 0]
